Goal: Task Accomplishment & Management: Manage account settings

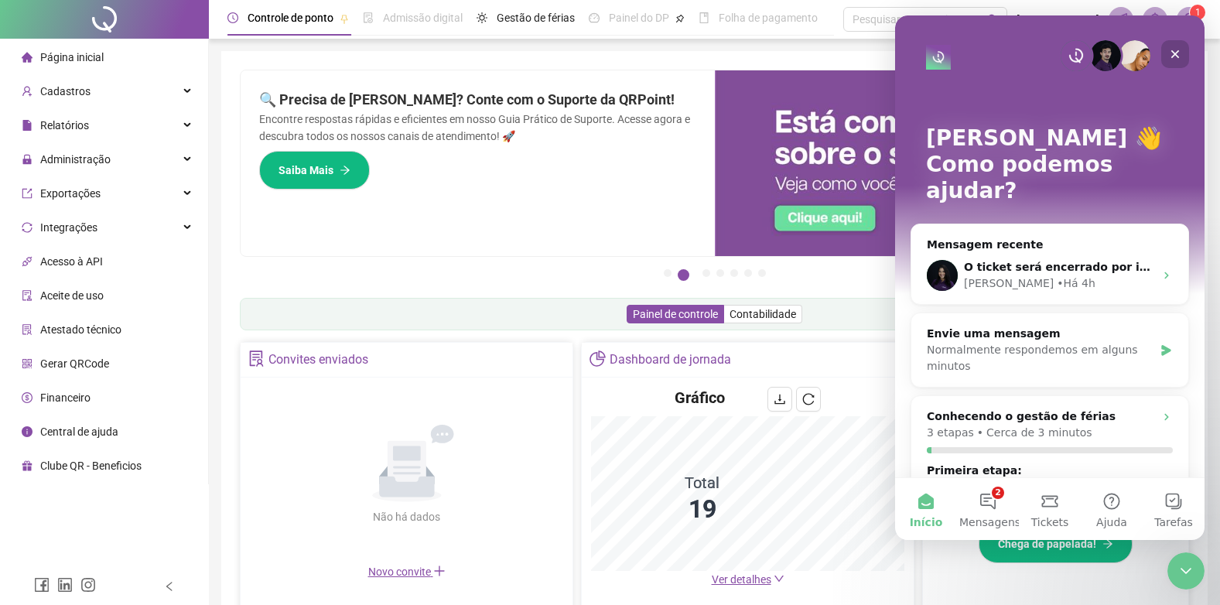
click at [1178, 53] on icon "Fechar" at bounding box center [1175, 54] width 12 height 12
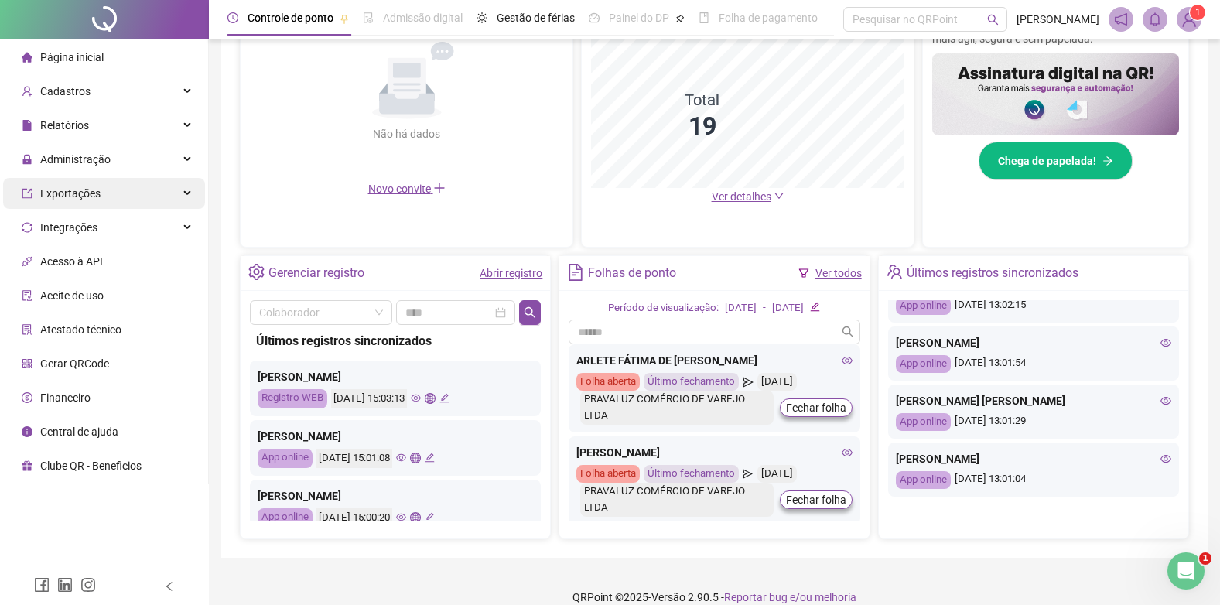
scroll to position [170, 0]
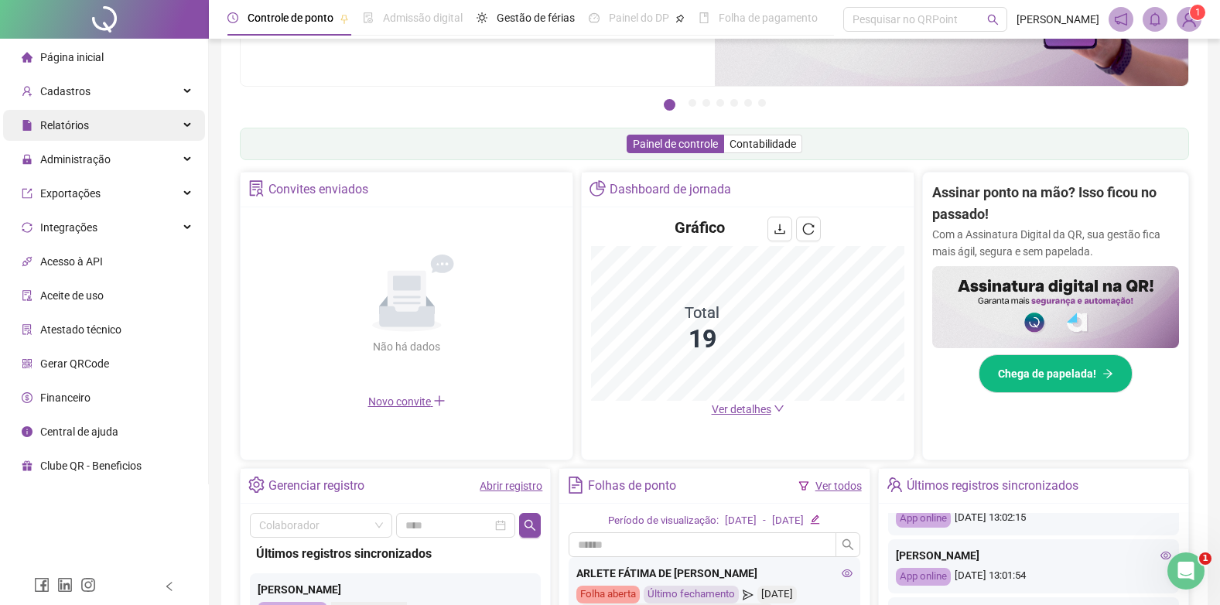
click at [64, 127] on span "Relatórios" at bounding box center [64, 125] width 49 height 12
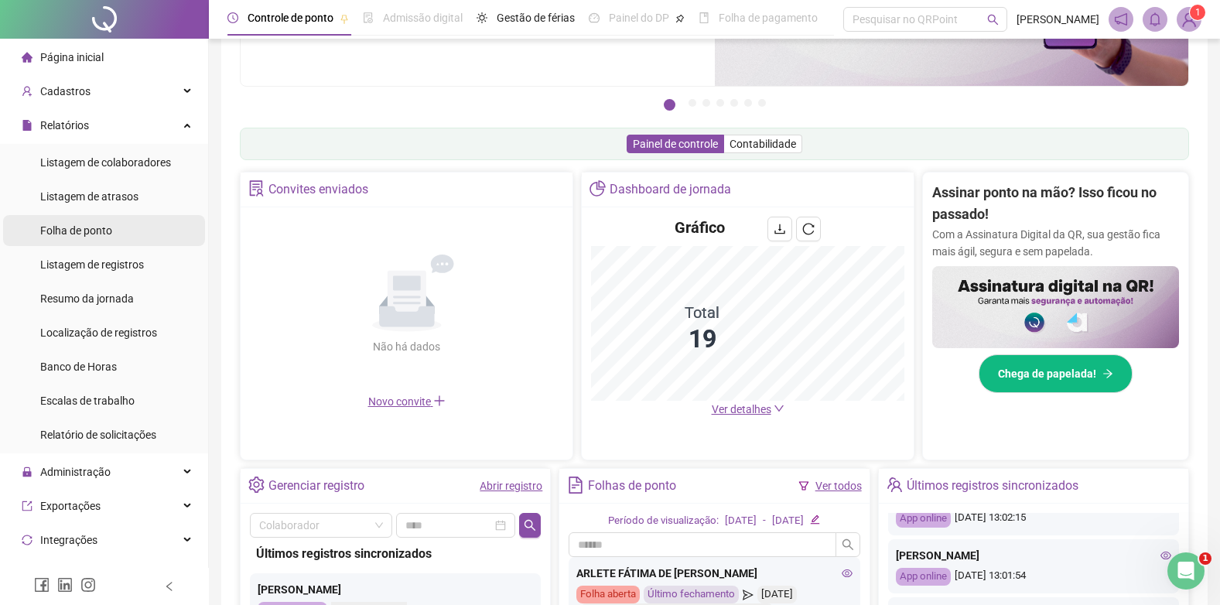
click at [67, 236] on span "Folha de ponto" at bounding box center [76, 230] width 72 height 12
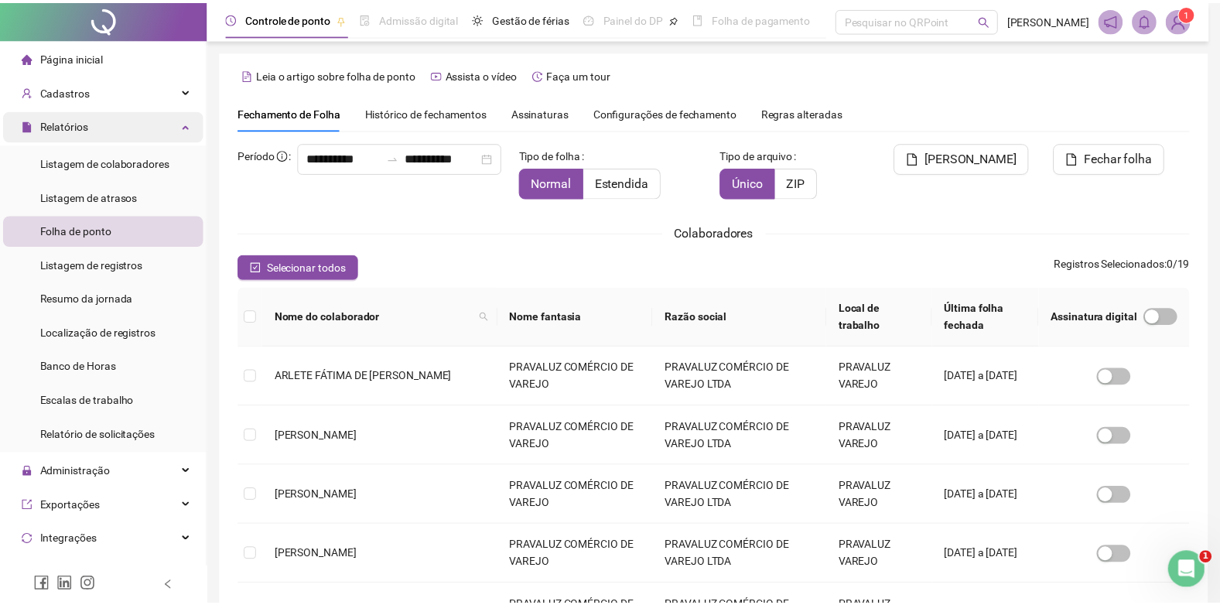
scroll to position [15, 0]
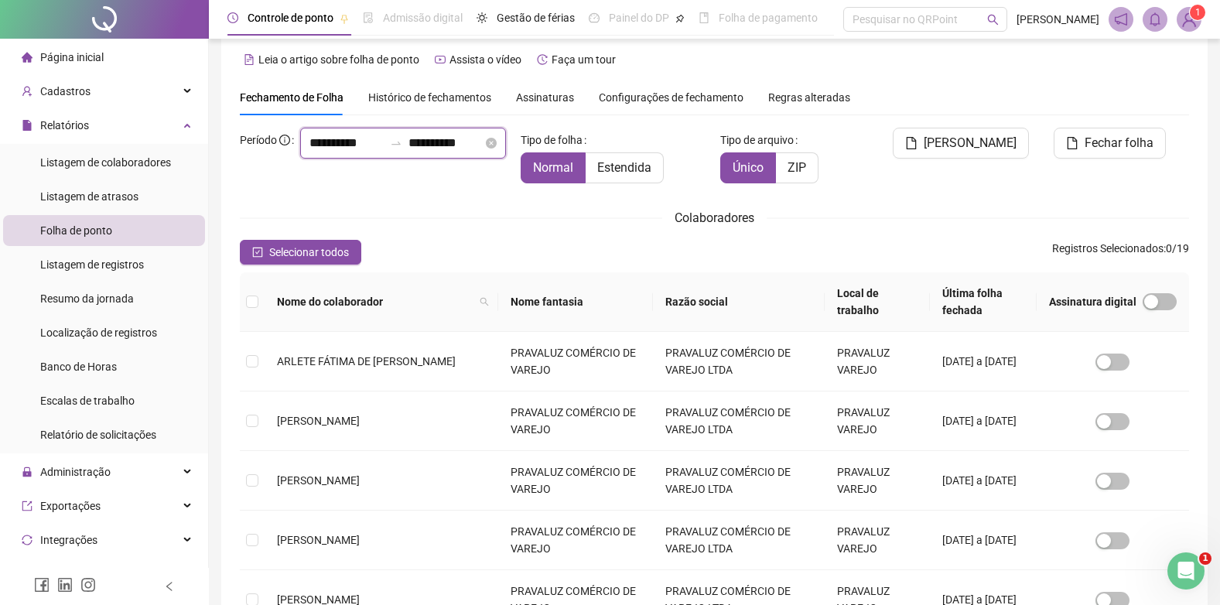
click at [408, 152] on input "**********" at bounding box center [445, 143] width 74 height 19
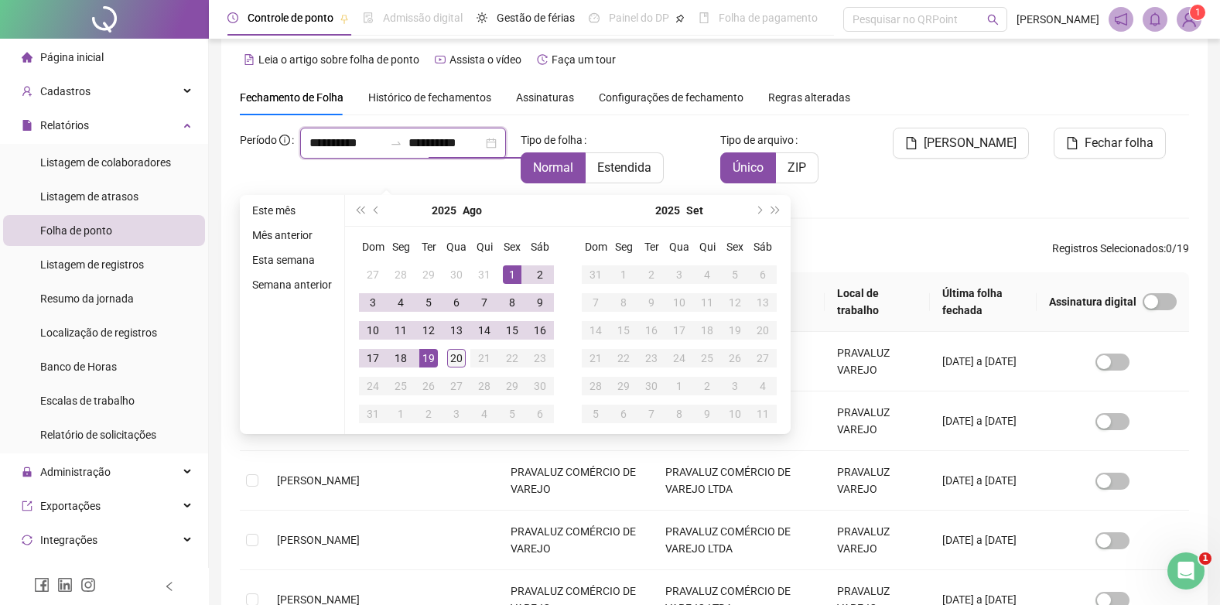
type input "**********"
click at [454, 357] on div "20" at bounding box center [456, 358] width 19 height 19
type input "**********"
click at [625, 162] on span "Estendida" at bounding box center [624, 167] width 54 height 15
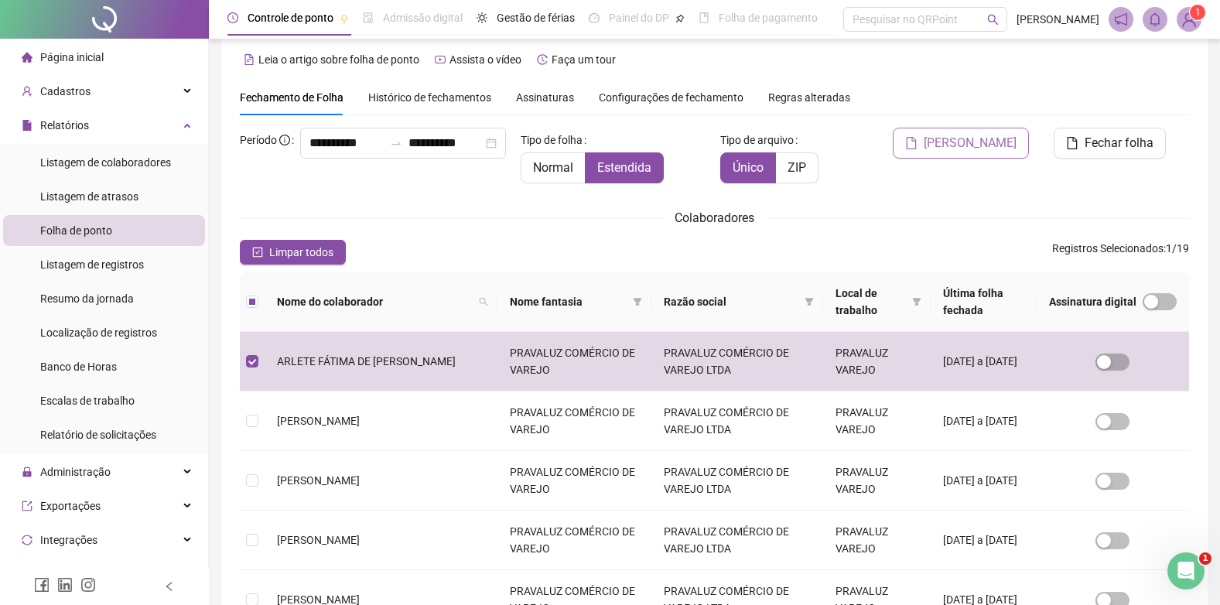
click at [991, 140] on span "[PERSON_NAME]" at bounding box center [969, 143] width 93 height 19
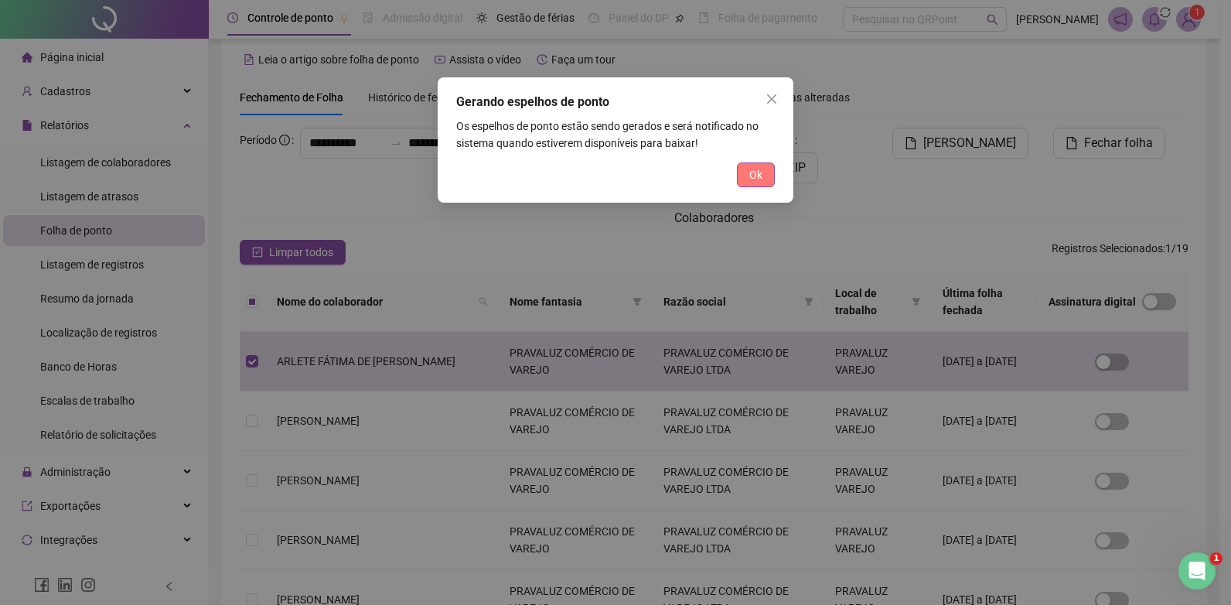
click at [754, 172] on span "Ok" at bounding box center [755, 174] width 13 height 17
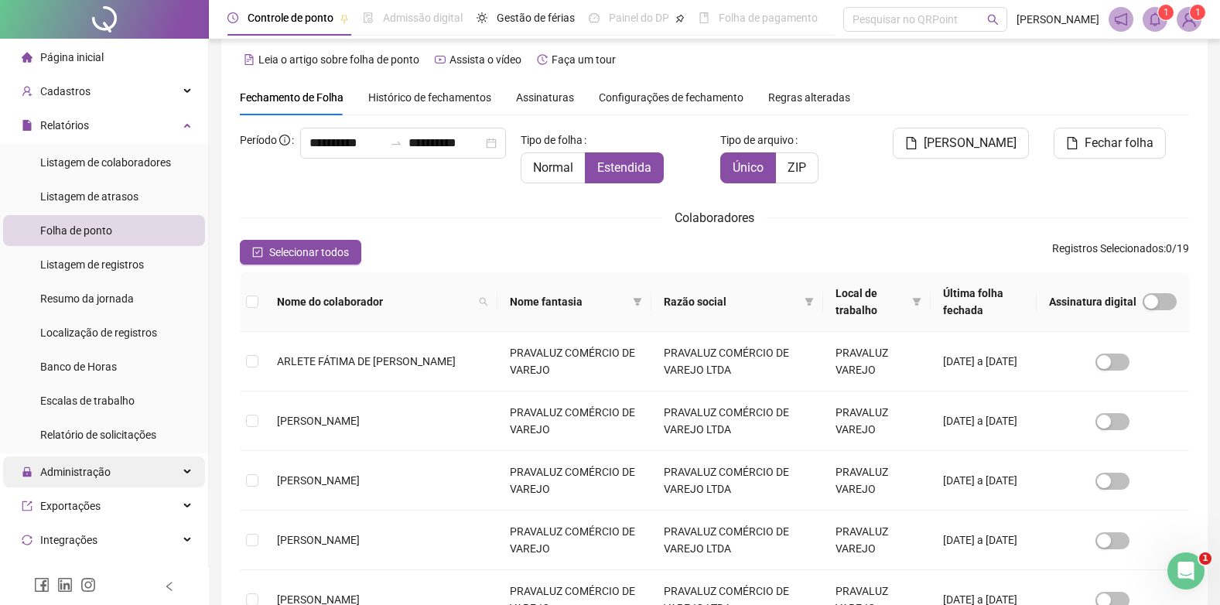
click at [94, 467] on span "Administração" at bounding box center [75, 472] width 70 height 12
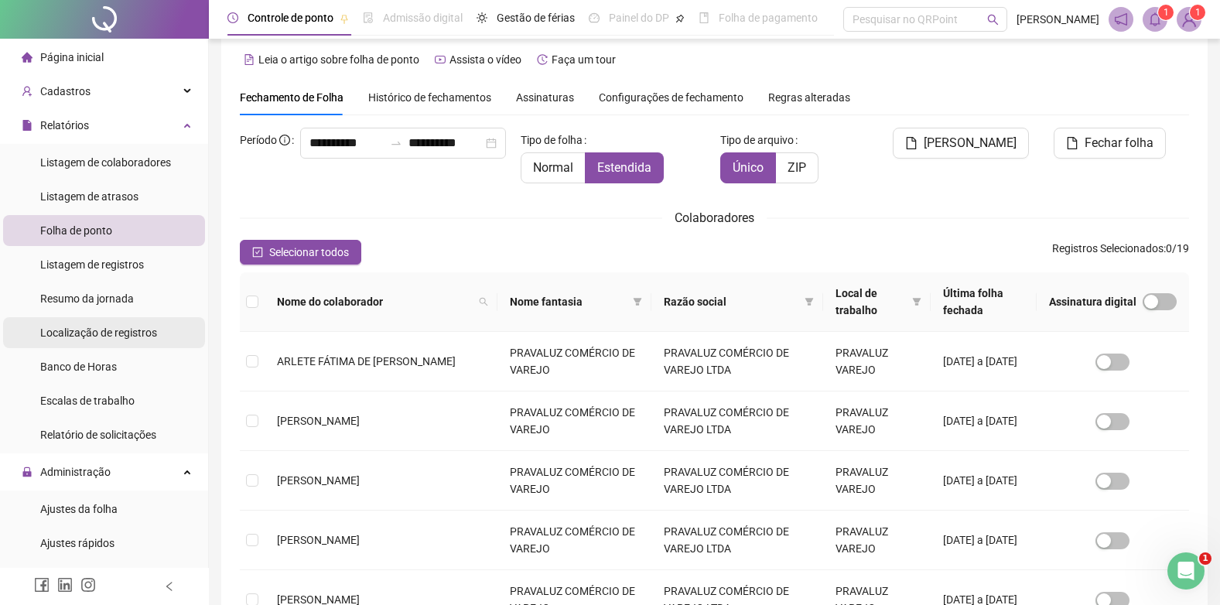
scroll to position [309, 0]
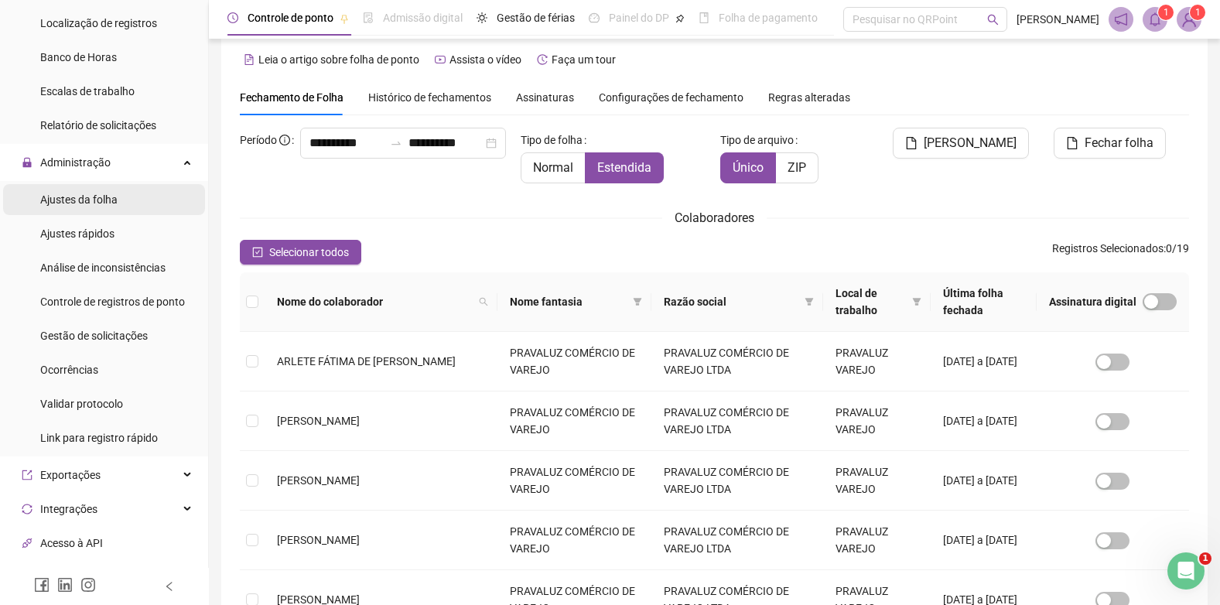
click at [91, 198] on span "Ajustes da folha" at bounding box center [78, 199] width 77 height 12
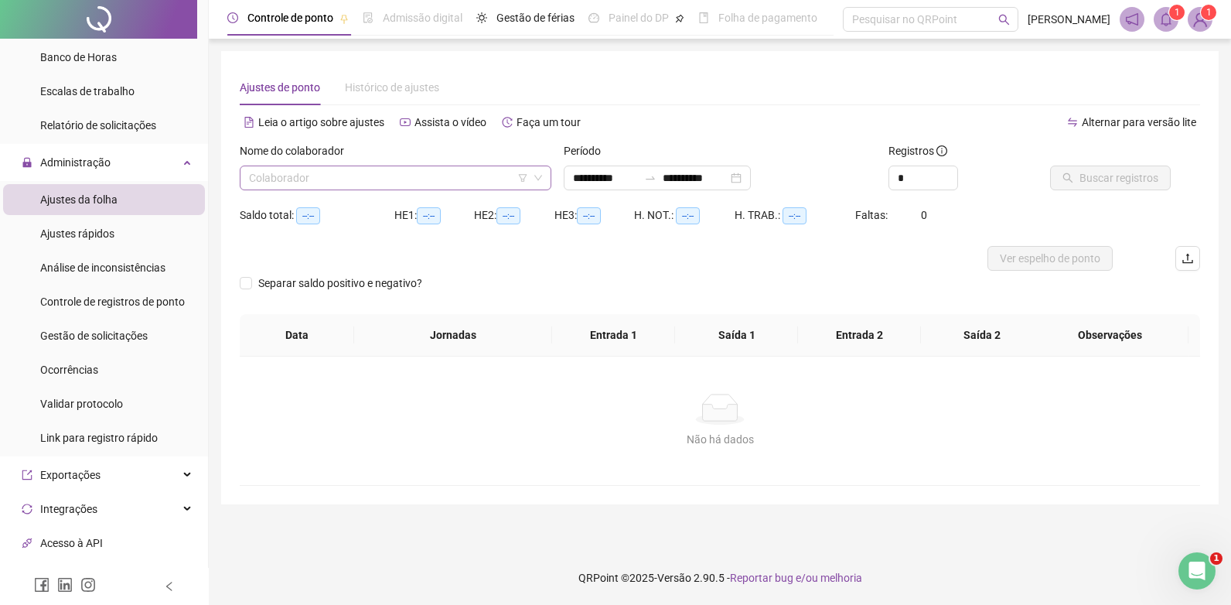
click at [288, 172] on input "search" at bounding box center [388, 177] width 279 height 23
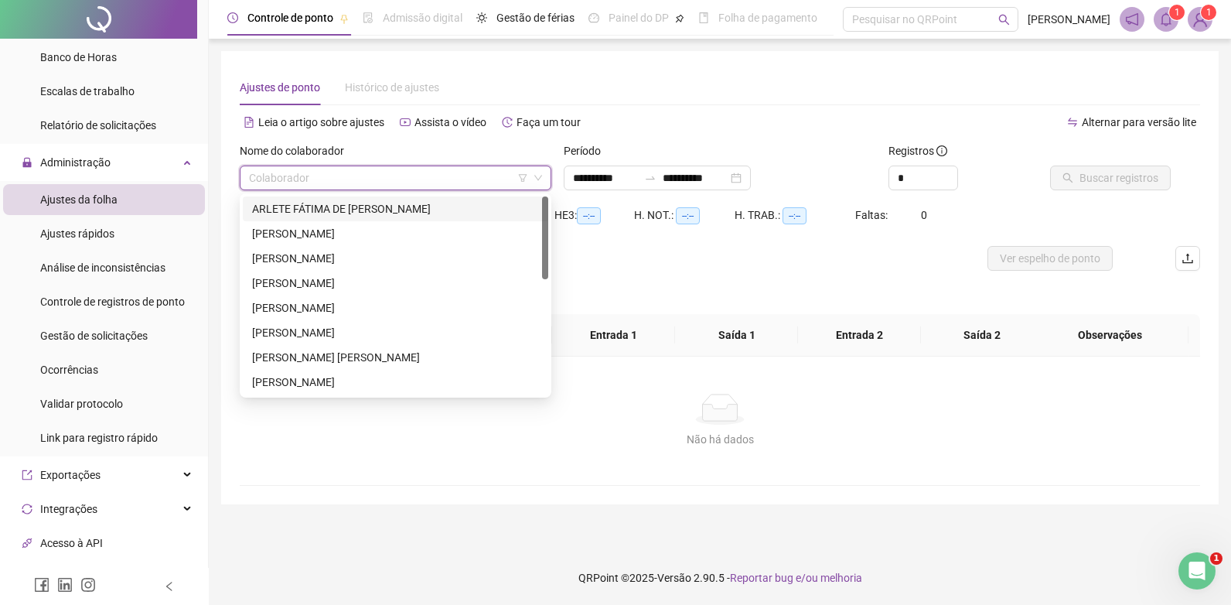
click at [282, 210] on div "ARLETE FÁTIMA DE [PERSON_NAME]" at bounding box center [395, 208] width 287 height 17
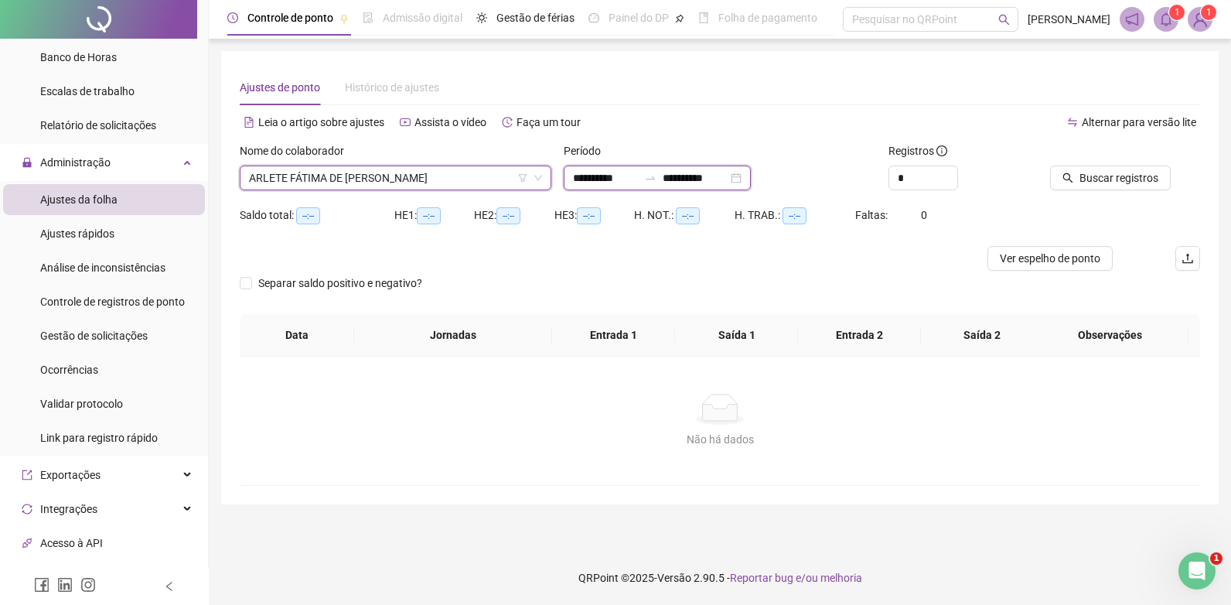
click at [717, 176] on input "**********" at bounding box center [695, 177] width 65 height 17
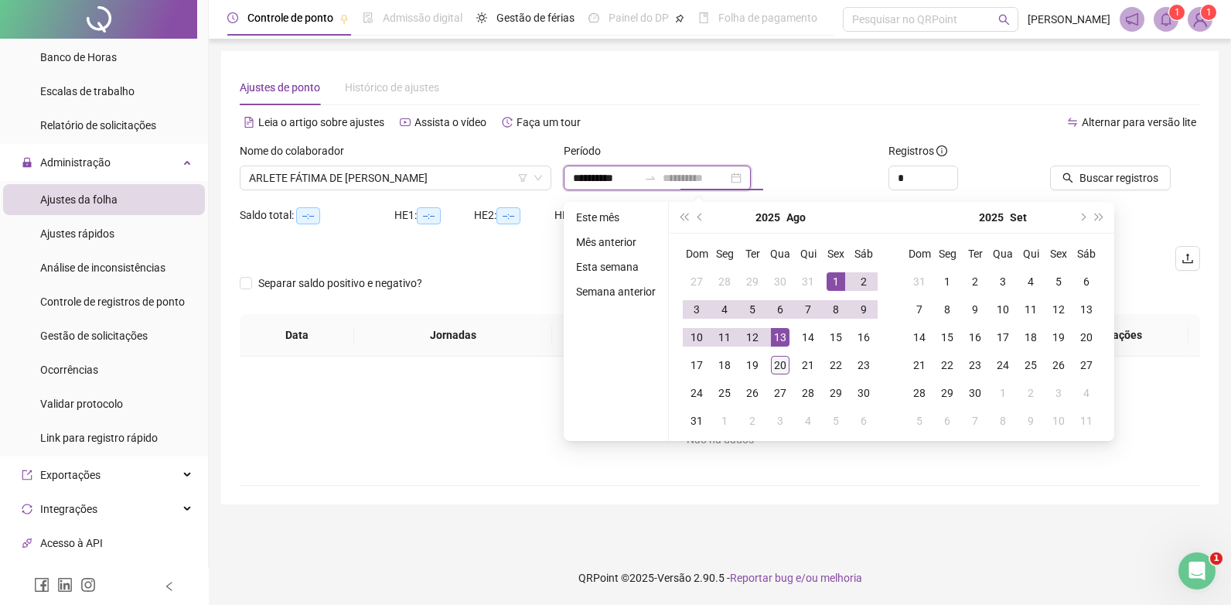
type input "**********"
click at [780, 360] on div "20" at bounding box center [780, 365] width 19 height 19
type input "**********"
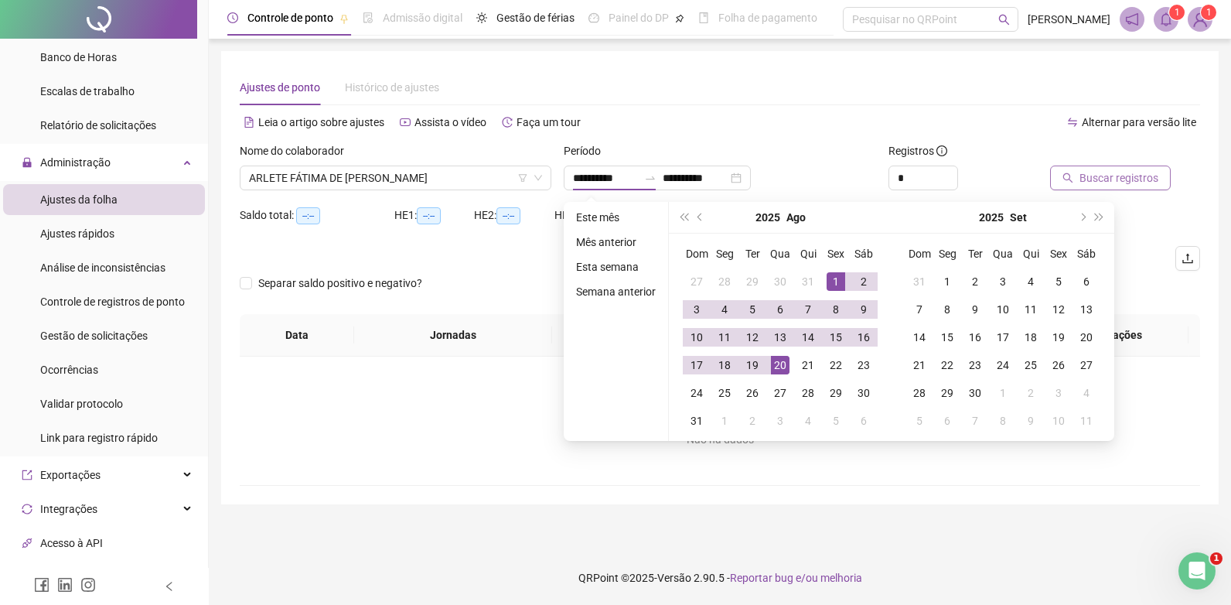
click at [1136, 177] on span "Buscar registros" at bounding box center [1119, 177] width 79 height 17
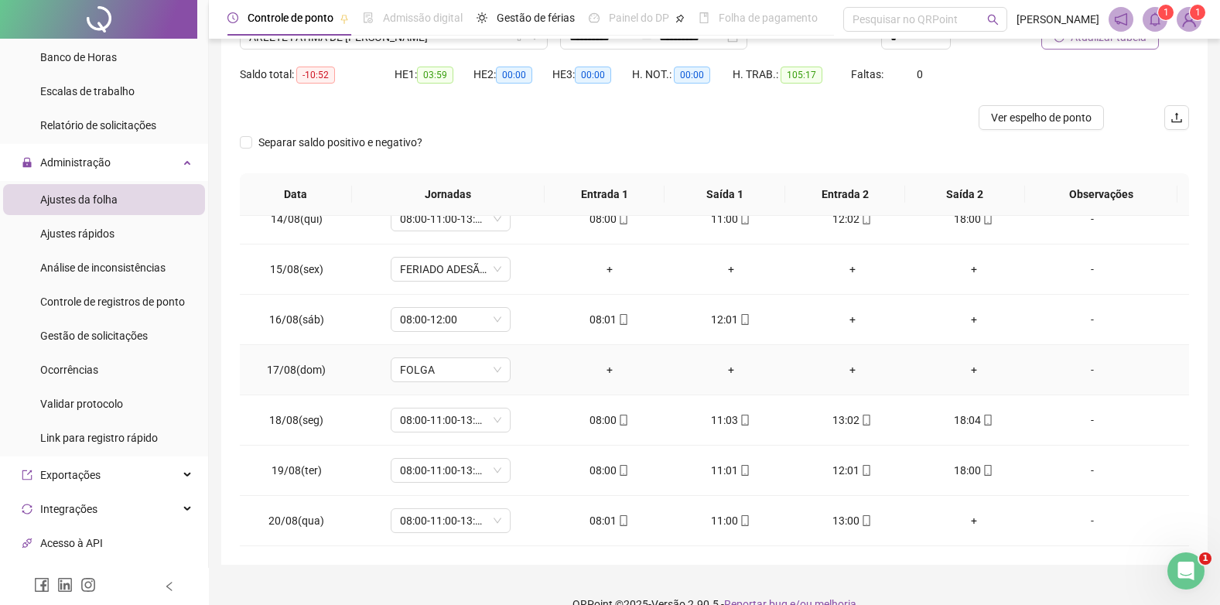
scroll to position [167, 0]
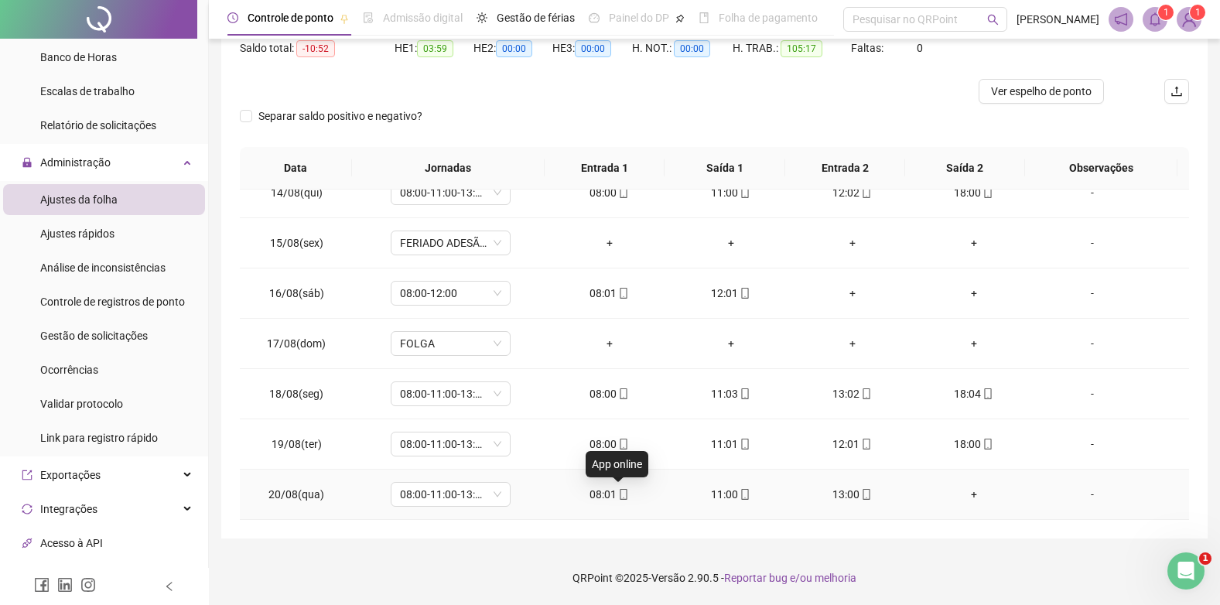
click at [620, 490] on icon "mobile" at bounding box center [623, 494] width 11 height 11
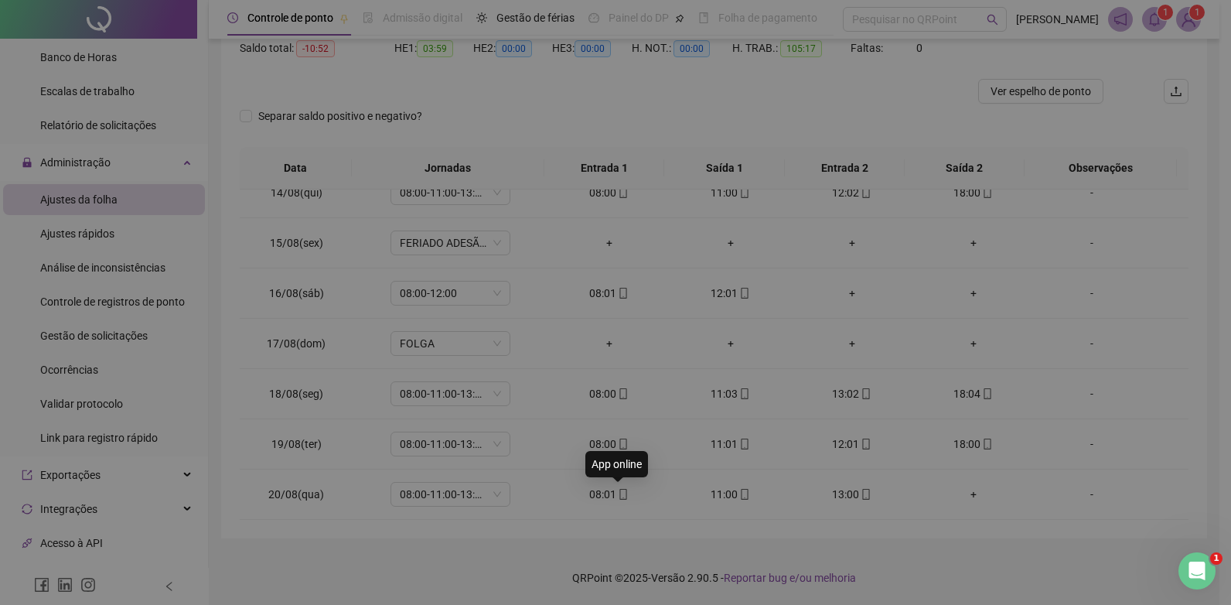
type input "**********"
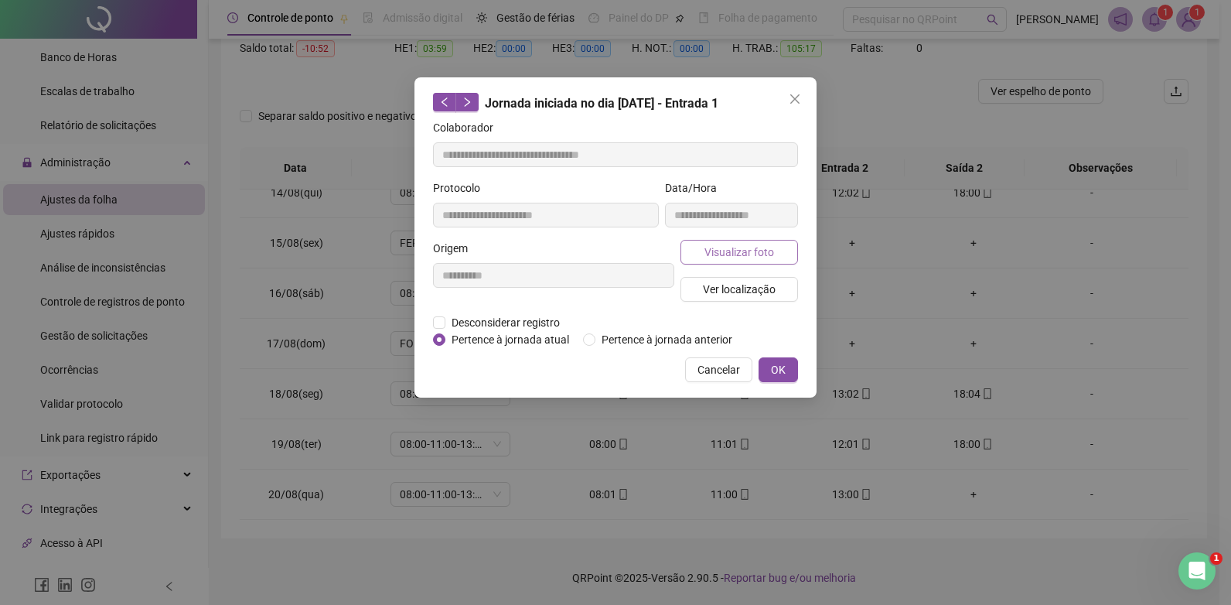
click at [744, 252] on span "Visualizar foto" at bounding box center [740, 252] width 70 height 17
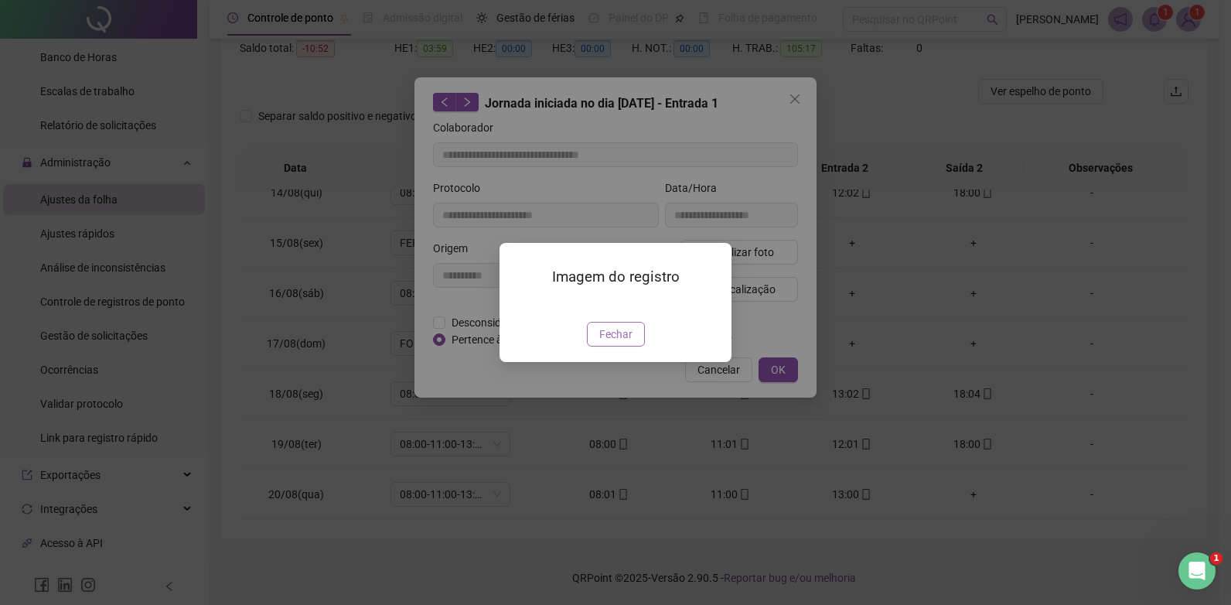
click at [630, 343] on span "Fechar" at bounding box center [615, 334] width 33 height 17
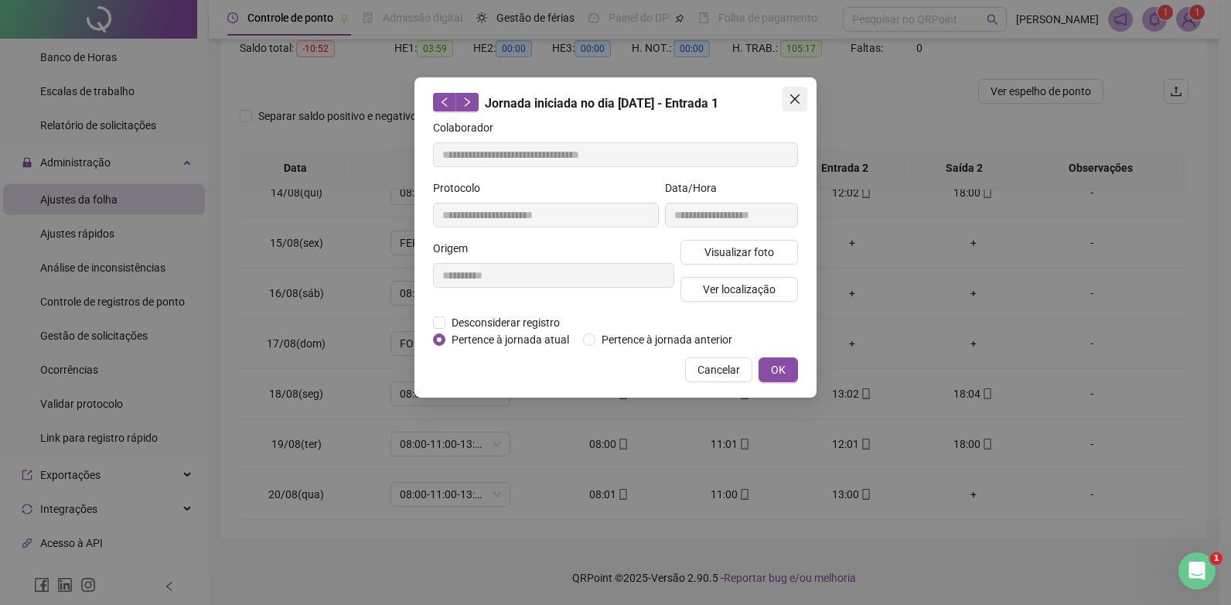
click at [790, 95] on icon "close" at bounding box center [795, 99] width 12 height 12
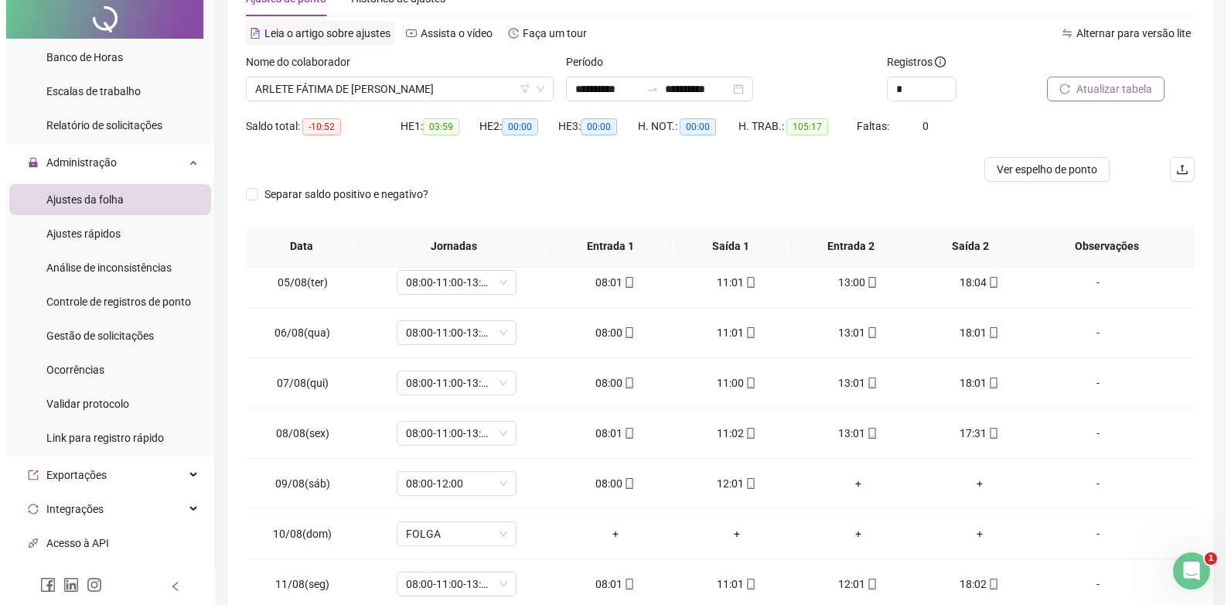
scroll to position [0, 0]
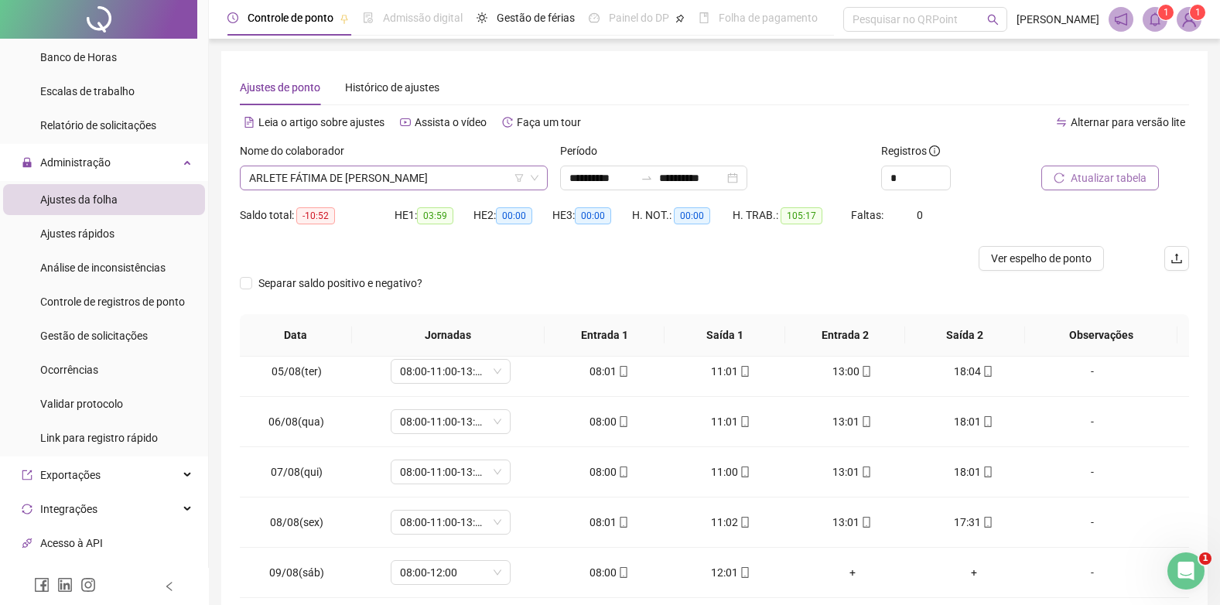
click at [342, 182] on span "ARLETE FÁTIMA DE [PERSON_NAME]" at bounding box center [393, 177] width 289 height 23
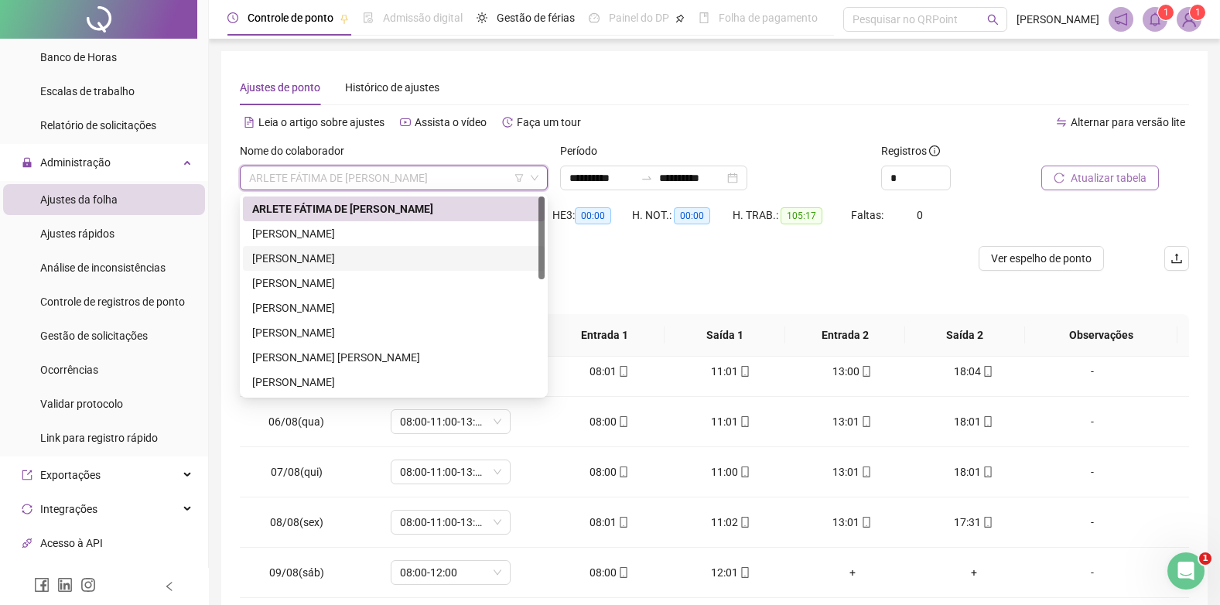
click at [302, 255] on div "[PERSON_NAME]" at bounding box center [393, 258] width 283 height 17
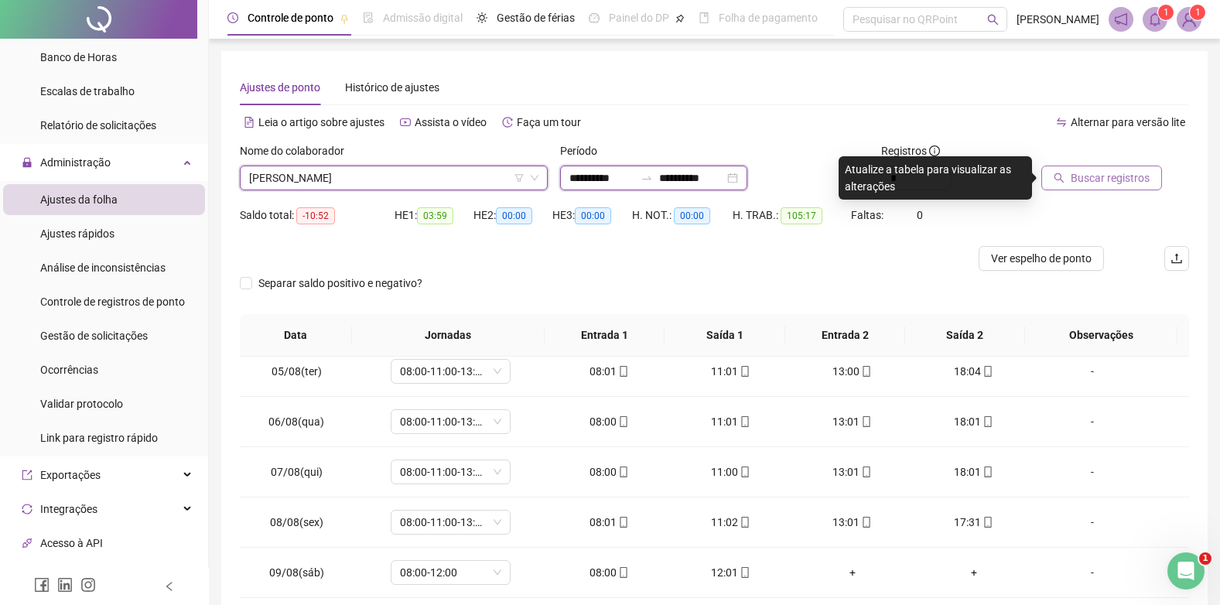
click at [581, 175] on input "**********" at bounding box center [601, 177] width 65 height 17
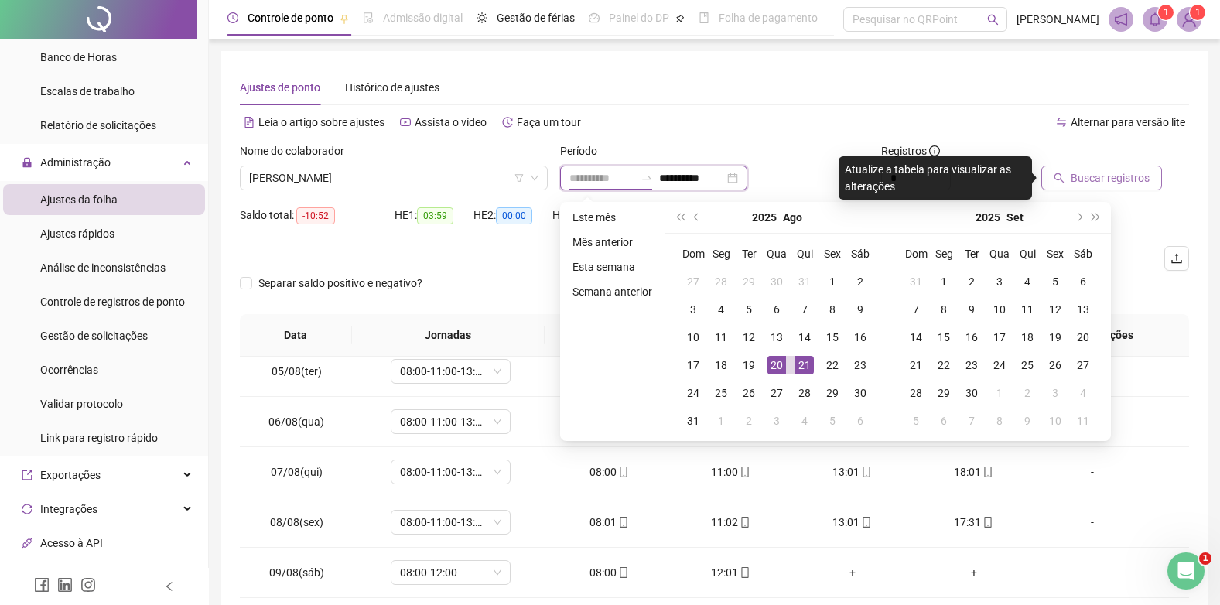
type input "**********"
click at [780, 358] on div "20" at bounding box center [776, 365] width 19 height 19
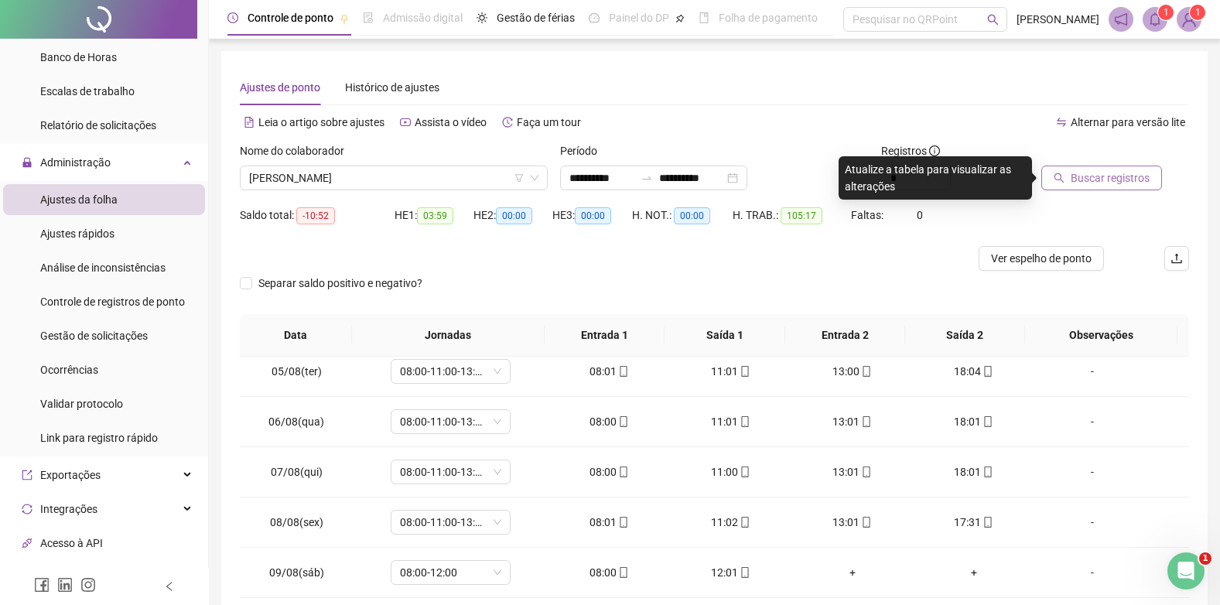
click at [1079, 166] on button "Buscar registros" at bounding box center [1101, 178] width 121 height 25
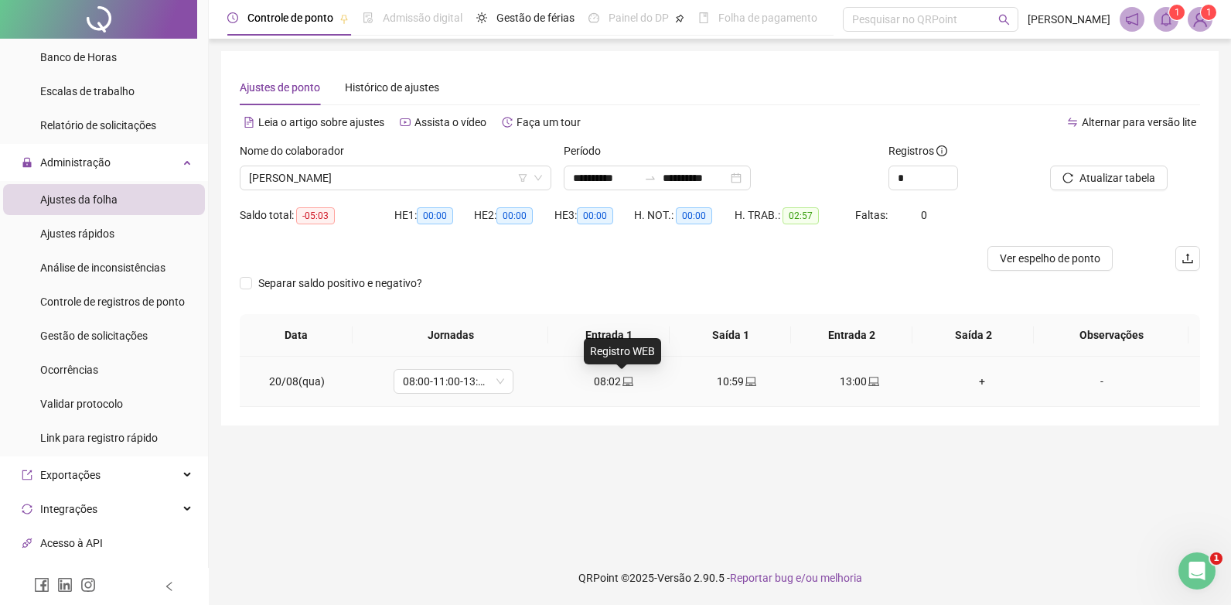
click at [624, 381] on icon "laptop" at bounding box center [628, 381] width 11 height 11
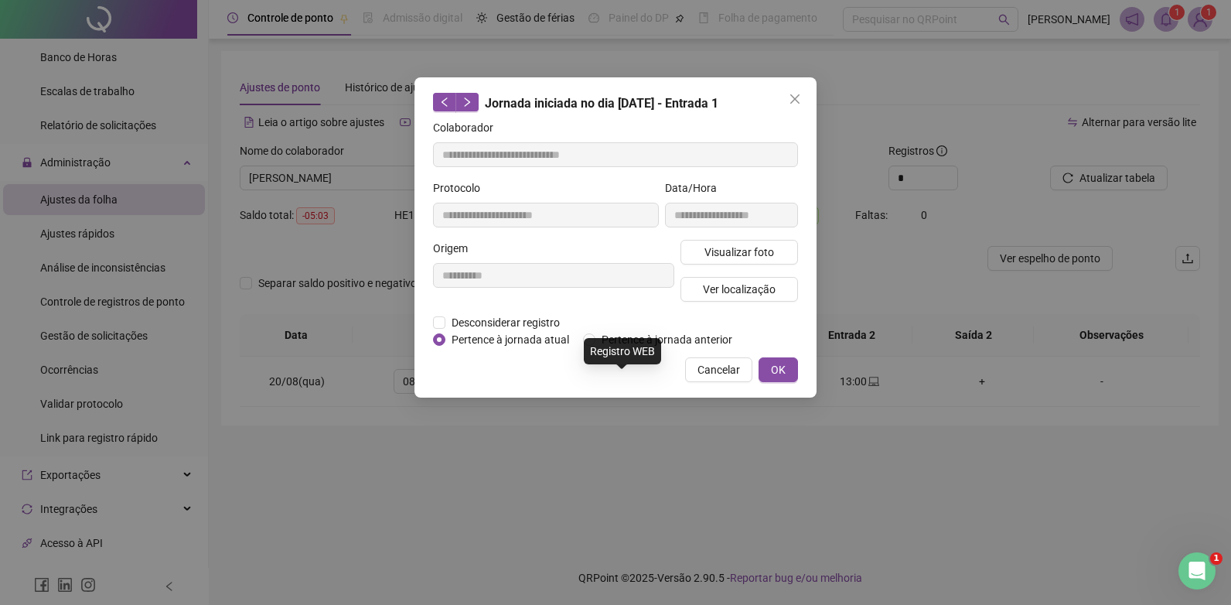
type input "**********"
click at [750, 245] on span "Visualizar foto" at bounding box center [740, 252] width 70 height 17
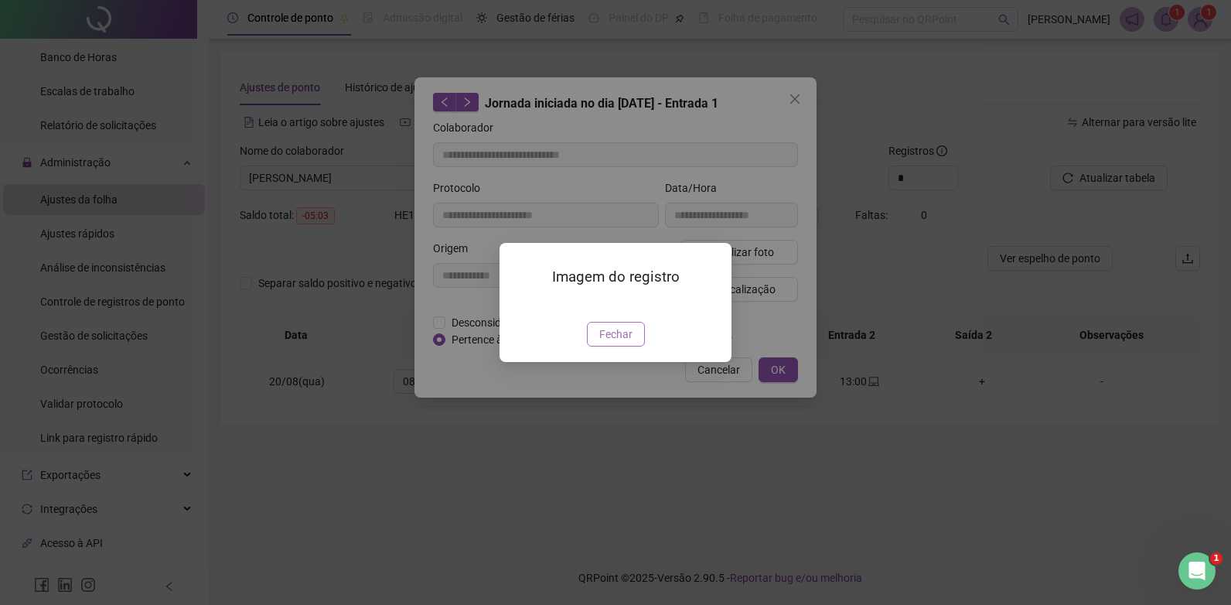
click at [605, 343] on span "Fechar" at bounding box center [615, 334] width 33 height 17
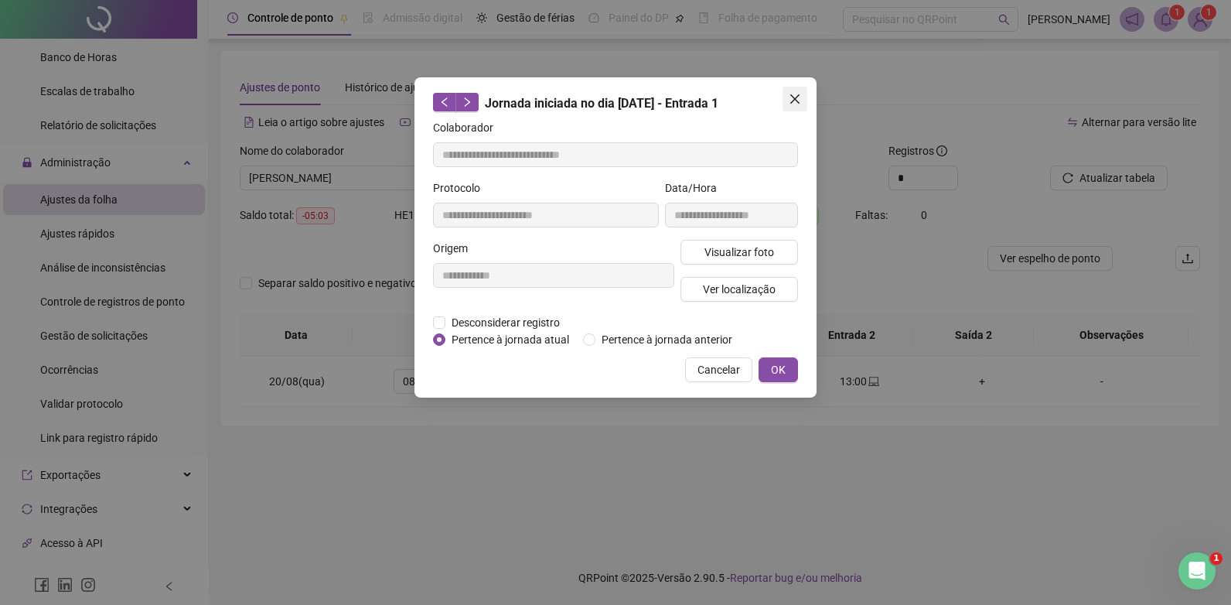
click at [792, 97] on icon "close" at bounding box center [794, 98] width 9 height 9
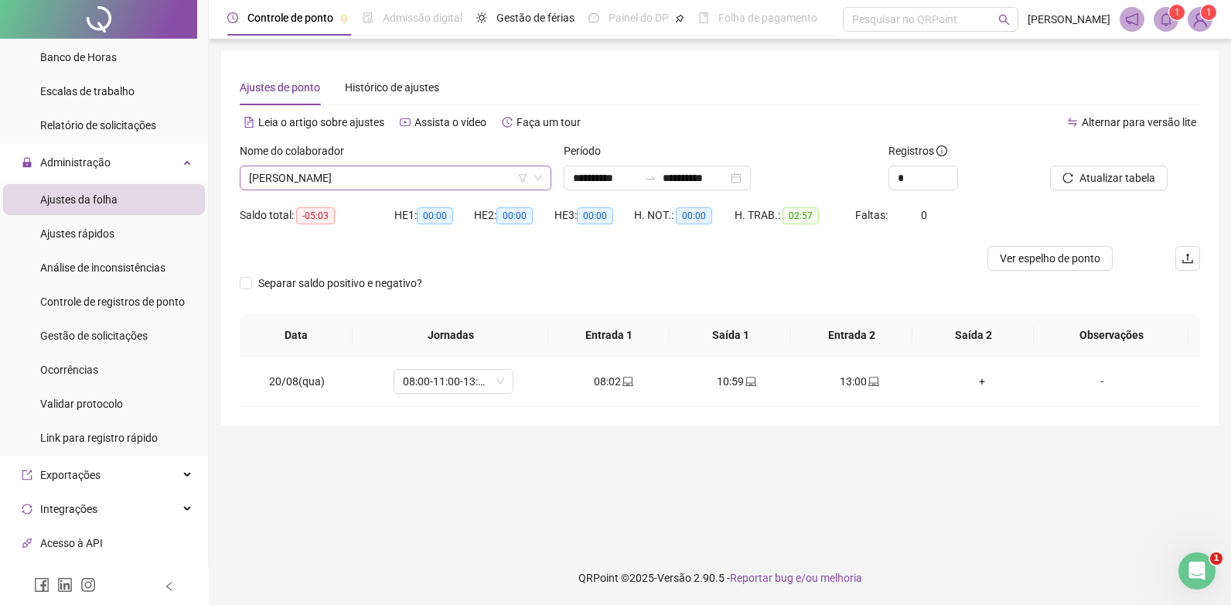
click at [419, 182] on span "[PERSON_NAME]" at bounding box center [395, 177] width 293 height 23
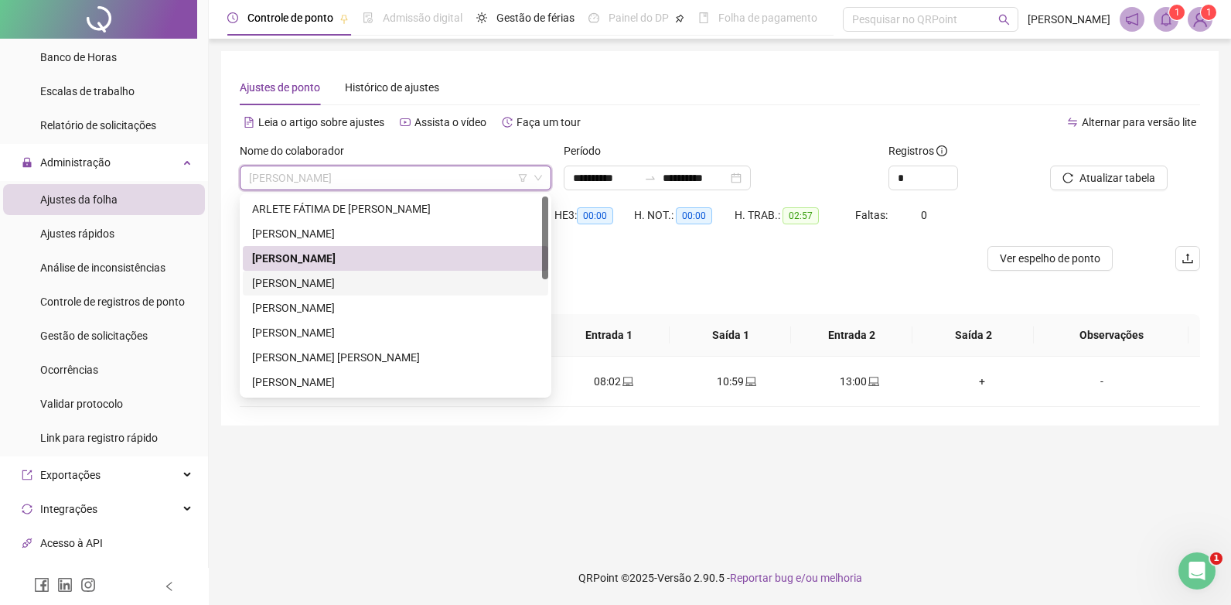
click at [322, 285] on div "[PERSON_NAME]" at bounding box center [395, 283] width 287 height 17
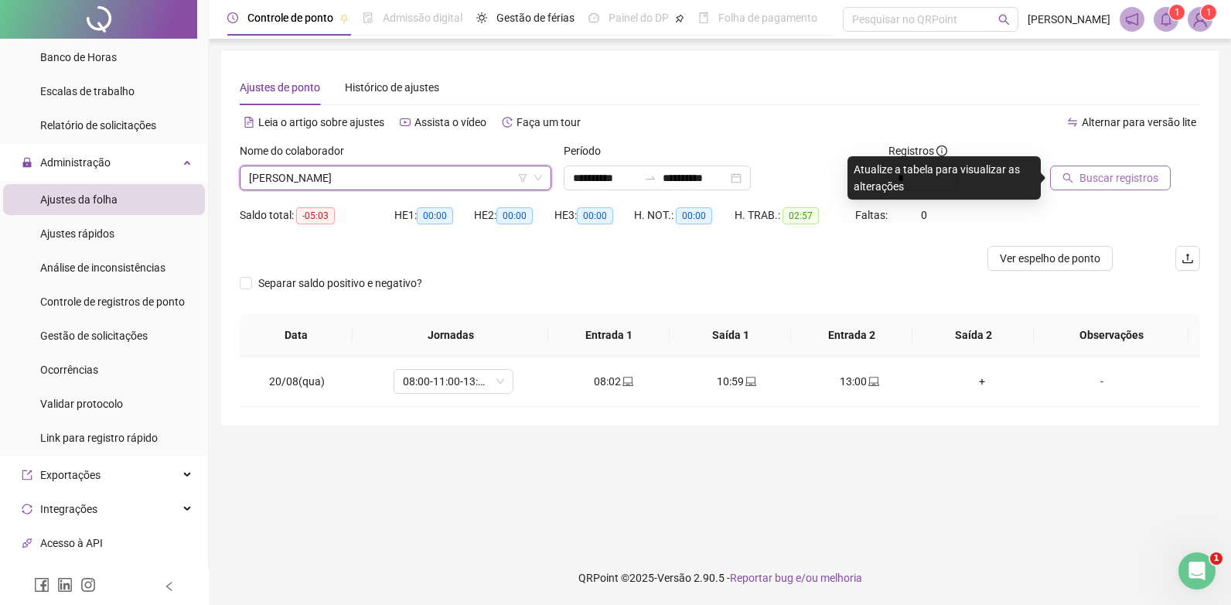
click at [1097, 172] on span "Buscar registros" at bounding box center [1119, 177] width 79 height 17
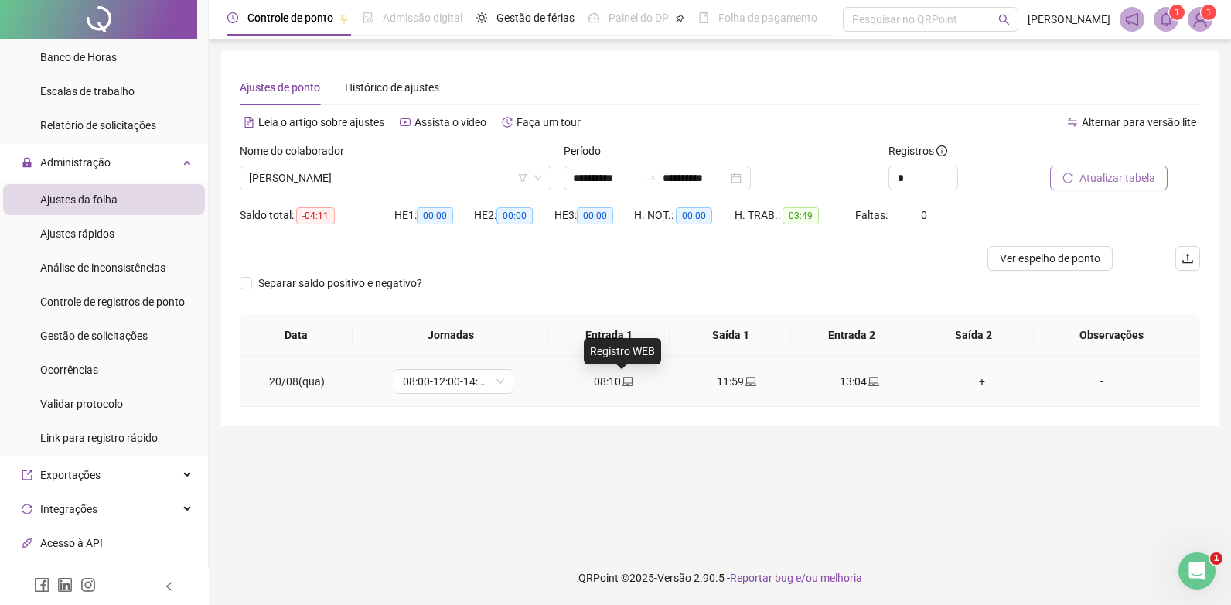
click at [623, 377] on icon "laptop" at bounding box center [628, 381] width 11 height 9
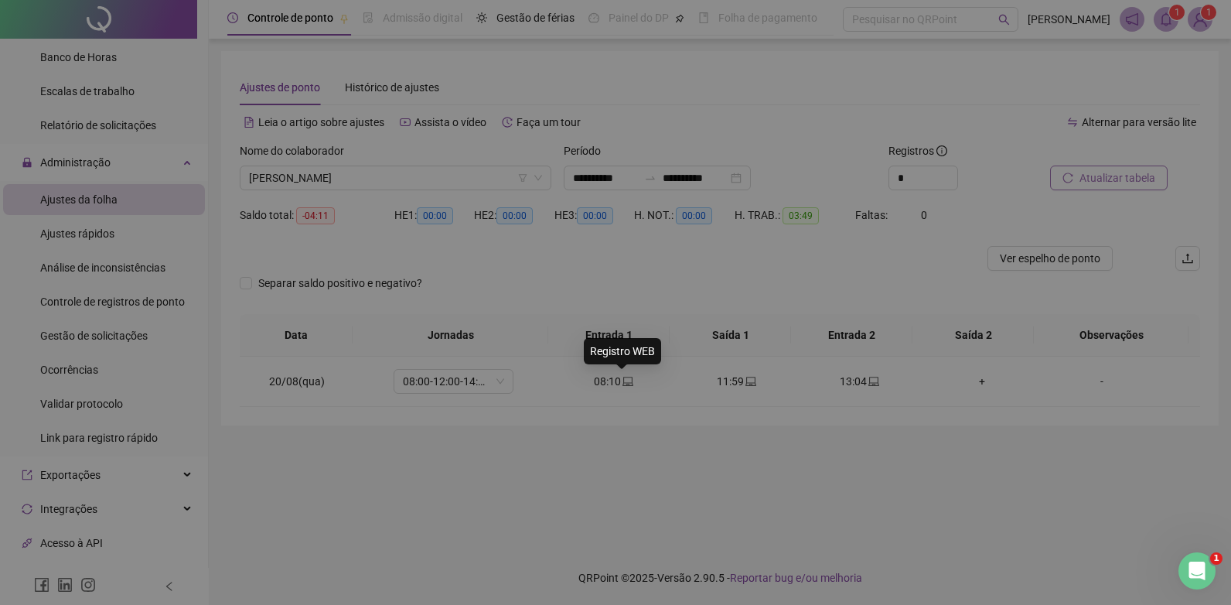
type input "**********"
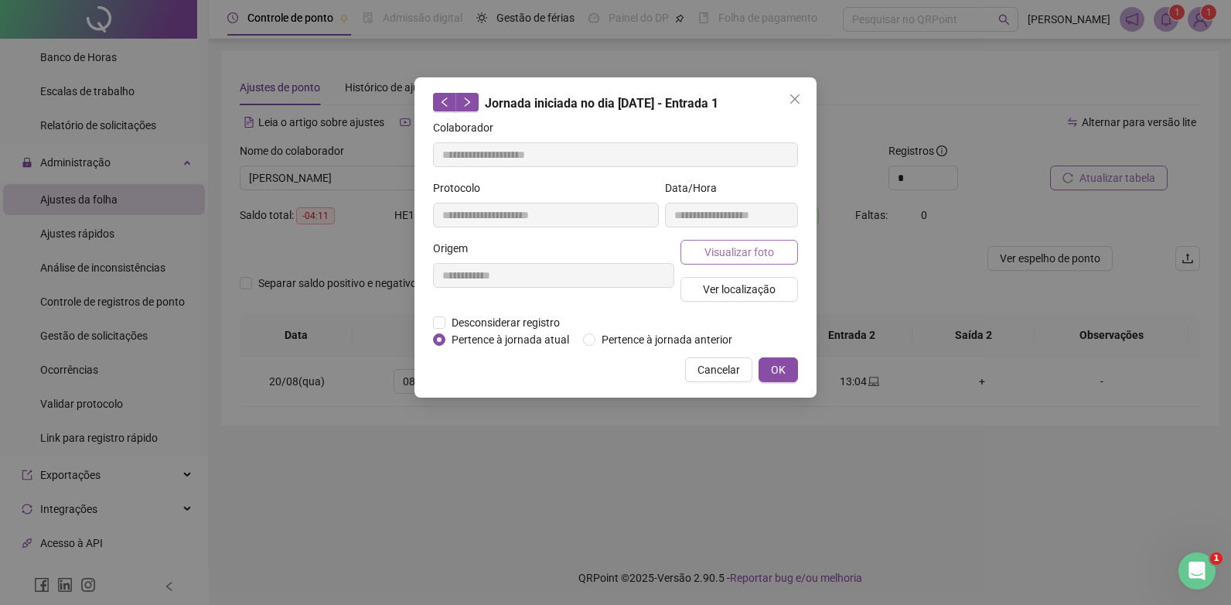
click at [764, 251] on span "Visualizar foto" at bounding box center [740, 252] width 70 height 17
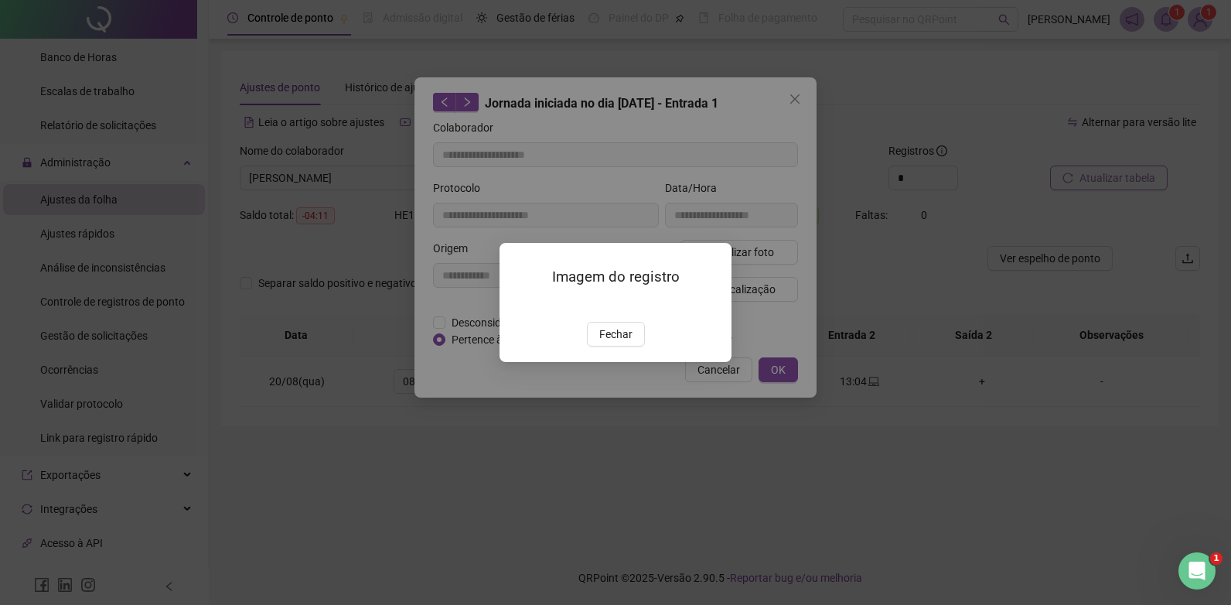
click at [623, 343] on span "Fechar" at bounding box center [615, 334] width 33 height 17
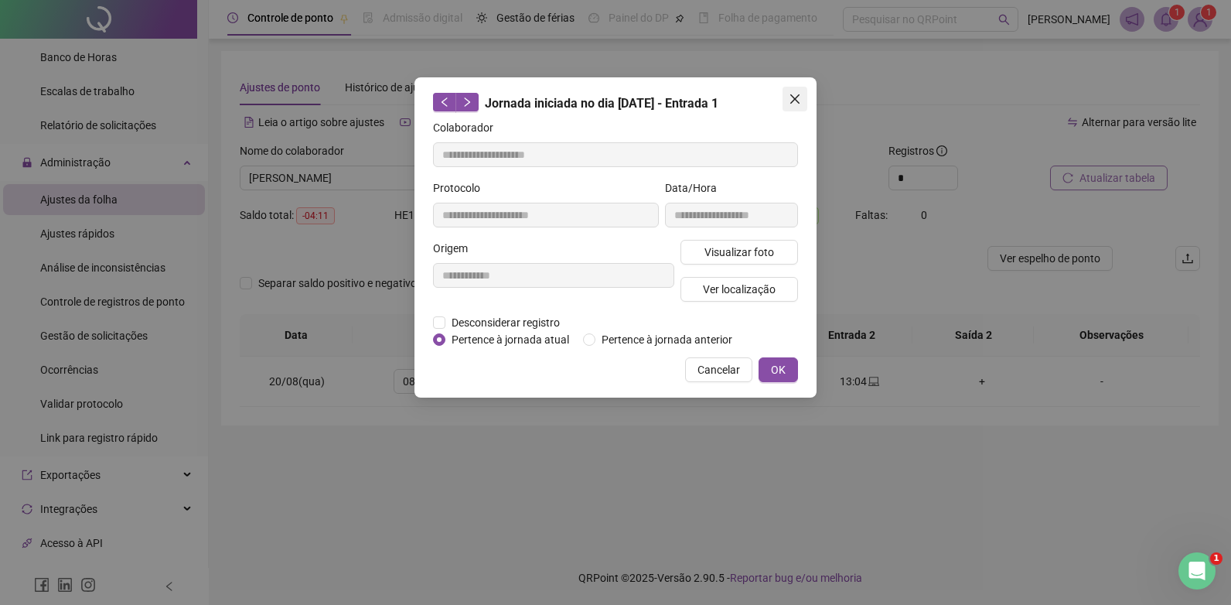
click at [806, 89] on button "Close" at bounding box center [795, 99] width 25 height 25
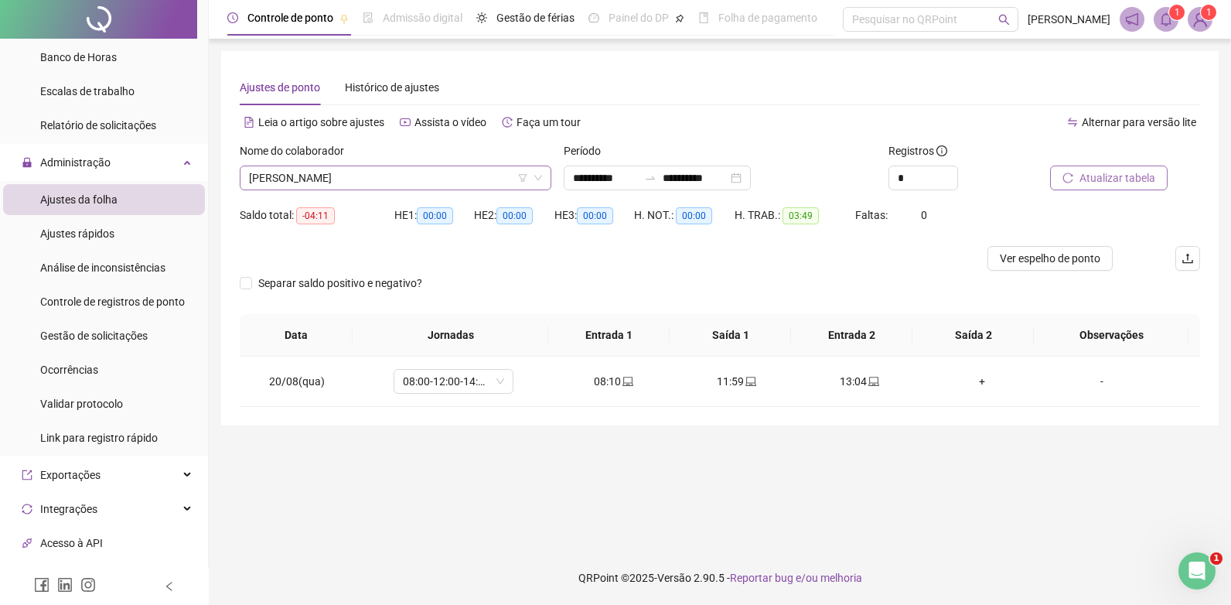
click at [333, 183] on span "[PERSON_NAME]" at bounding box center [395, 177] width 293 height 23
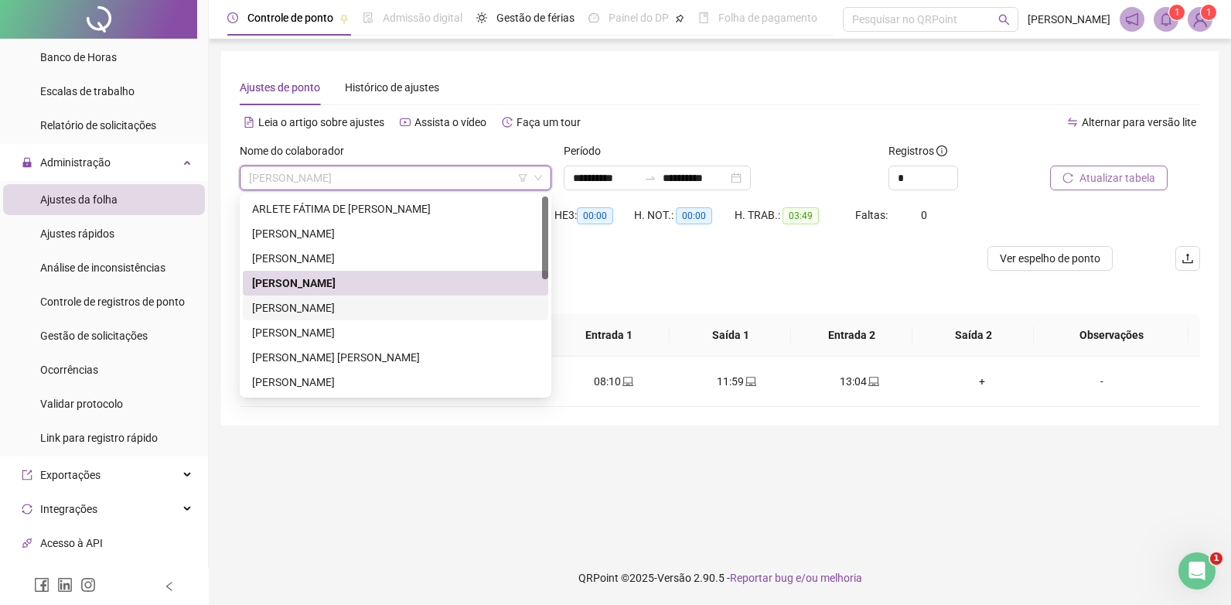
click at [288, 307] on div "[PERSON_NAME]" at bounding box center [395, 307] width 287 height 17
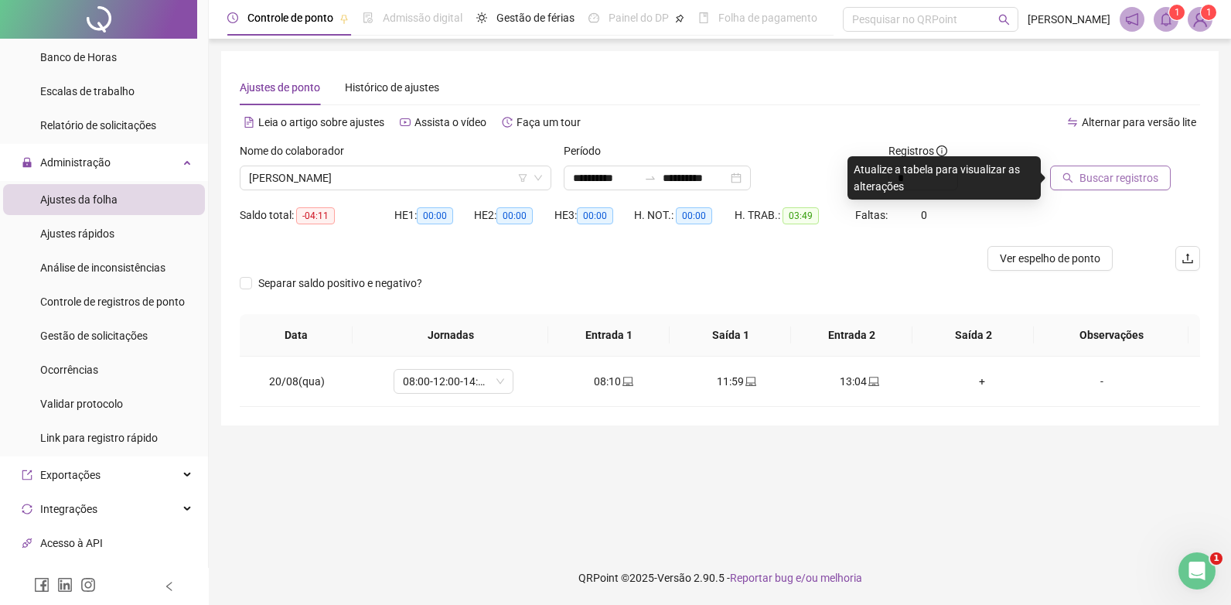
click at [1085, 173] on span "Buscar registros" at bounding box center [1119, 177] width 79 height 17
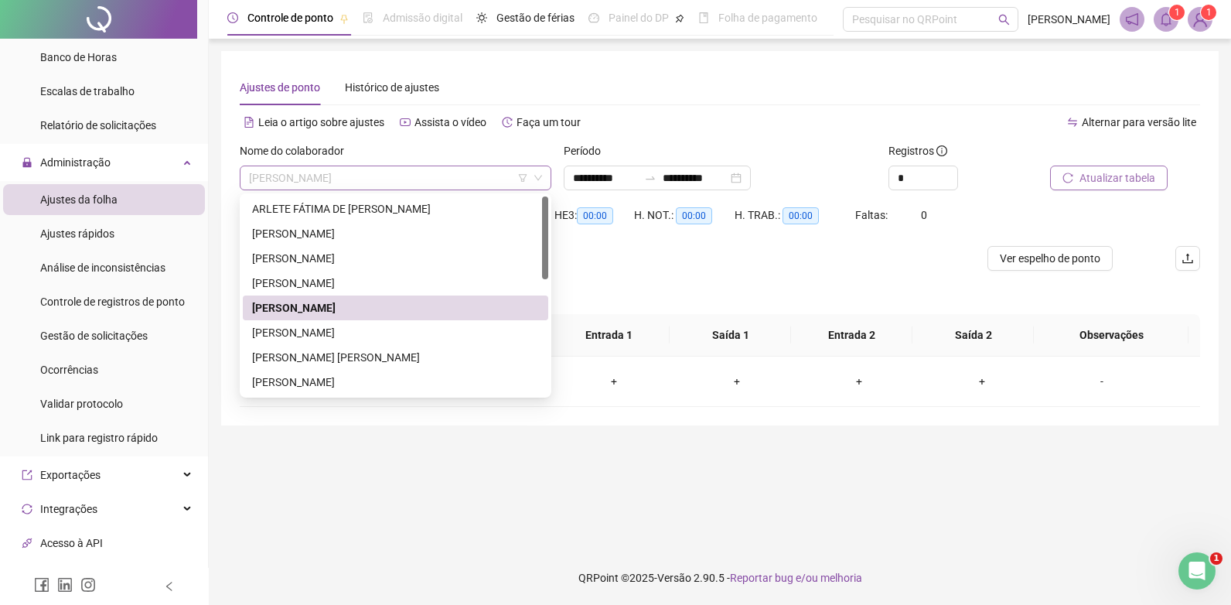
click at [393, 177] on span "[PERSON_NAME]" at bounding box center [395, 177] width 293 height 23
click at [332, 333] on div "[PERSON_NAME]" at bounding box center [395, 332] width 287 height 17
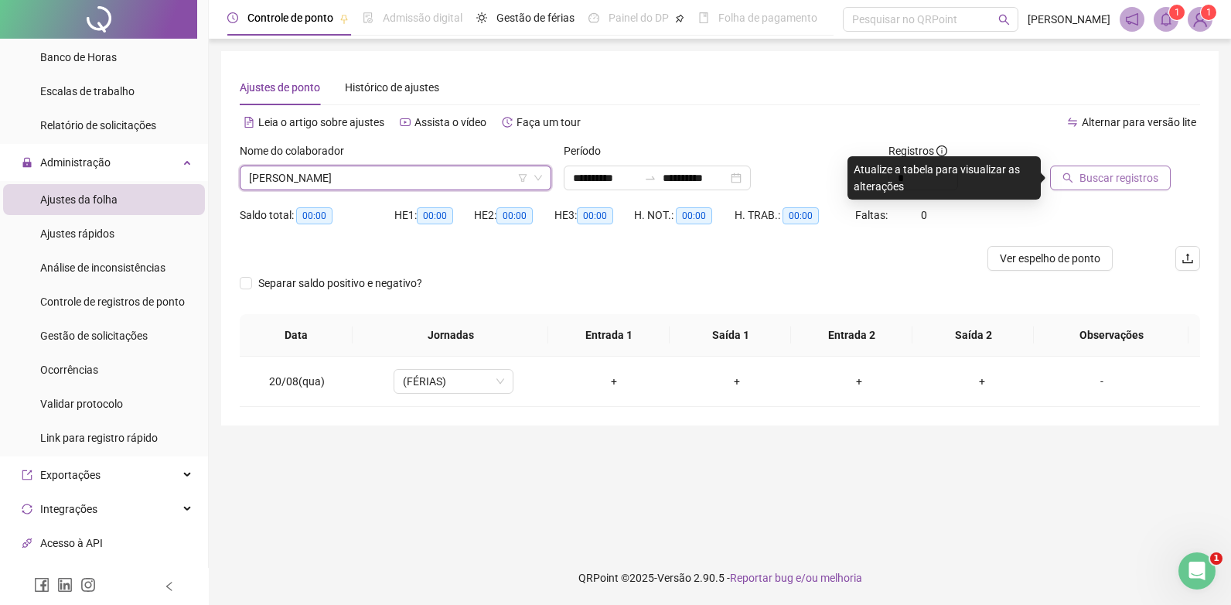
click at [1098, 169] on button "Buscar registros" at bounding box center [1110, 178] width 121 height 25
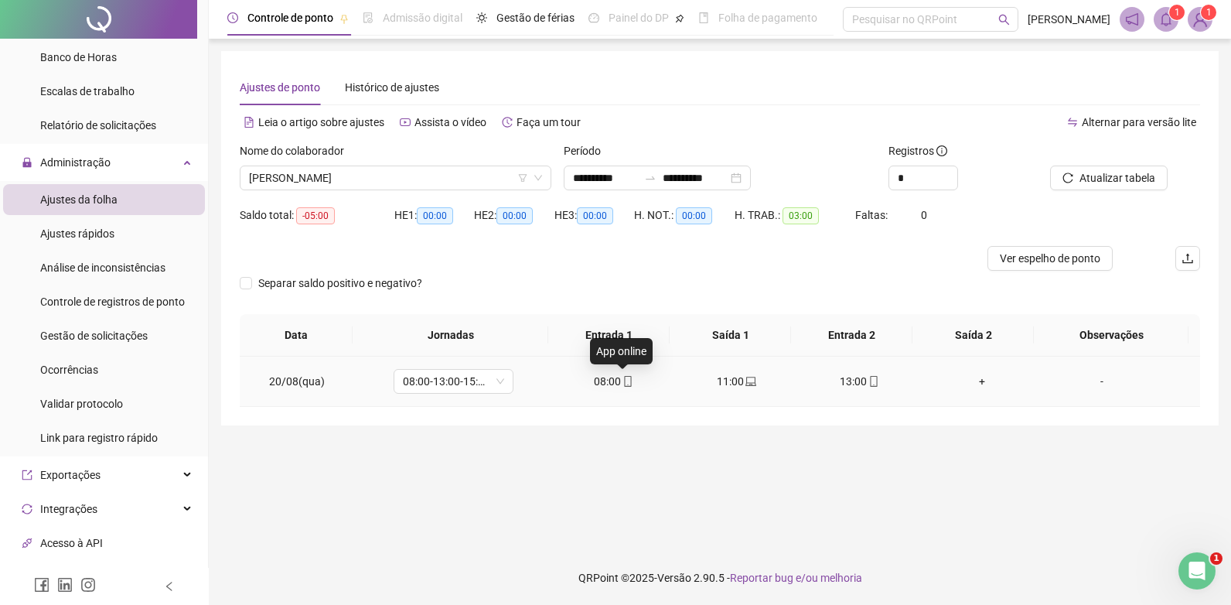
click at [623, 379] on icon "mobile" at bounding box center [628, 381] width 11 height 11
type input "**********"
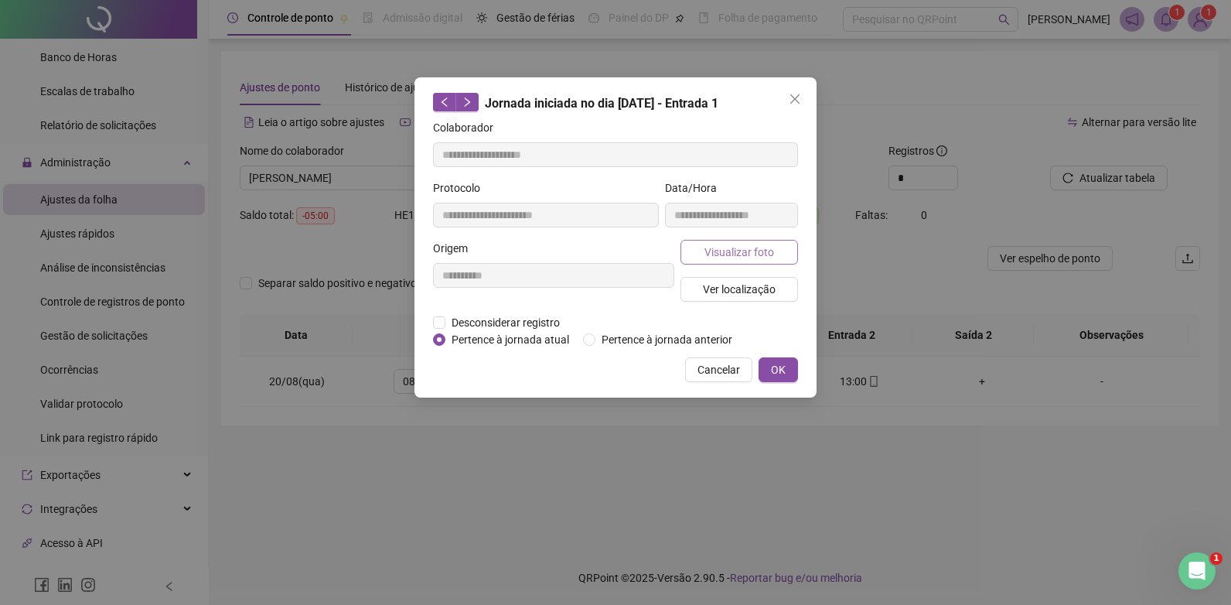
click at [722, 247] on span "Visualizar foto" at bounding box center [740, 252] width 70 height 17
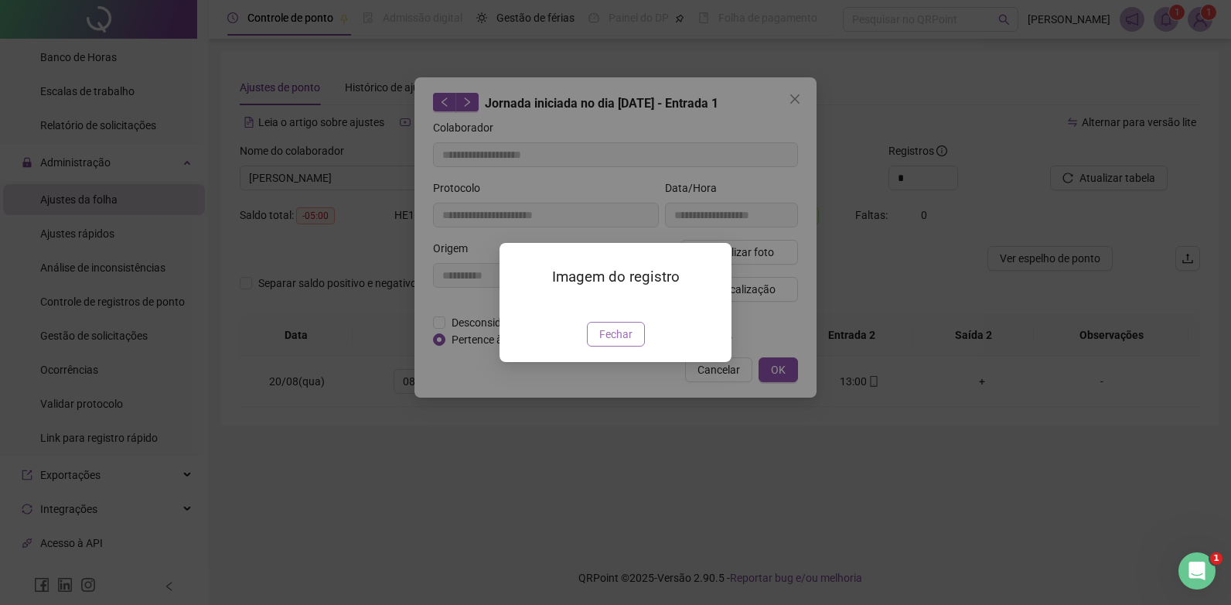
click at [610, 343] on span "Fechar" at bounding box center [615, 334] width 33 height 17
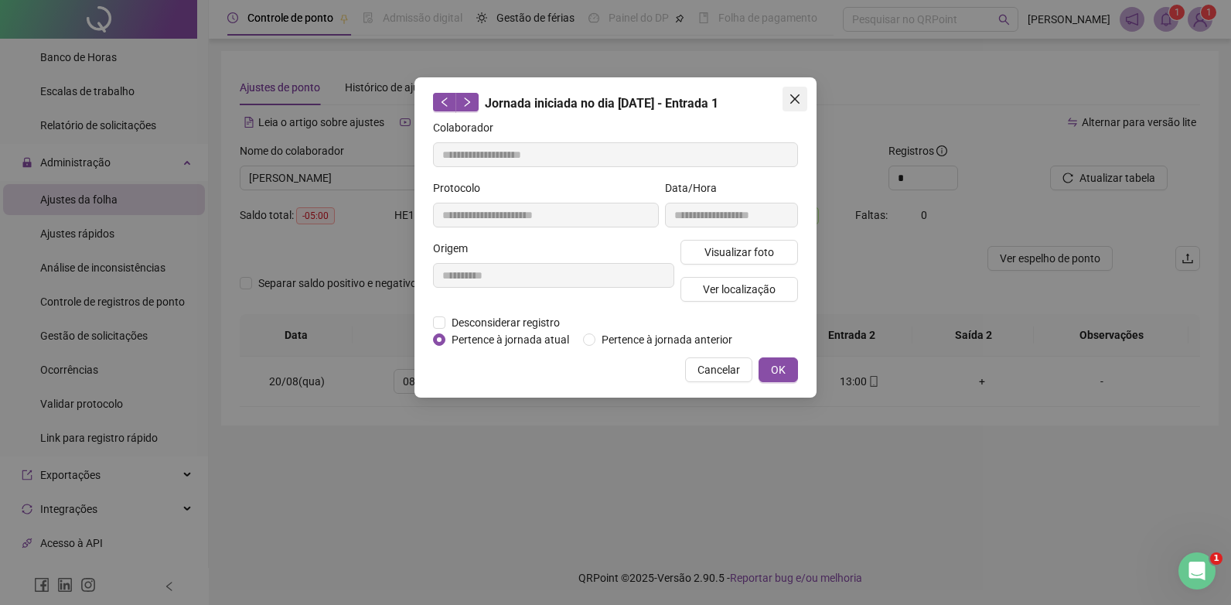
click at [797, 101] on icon "close" at bounding box center [794, 98] width 9 height 9
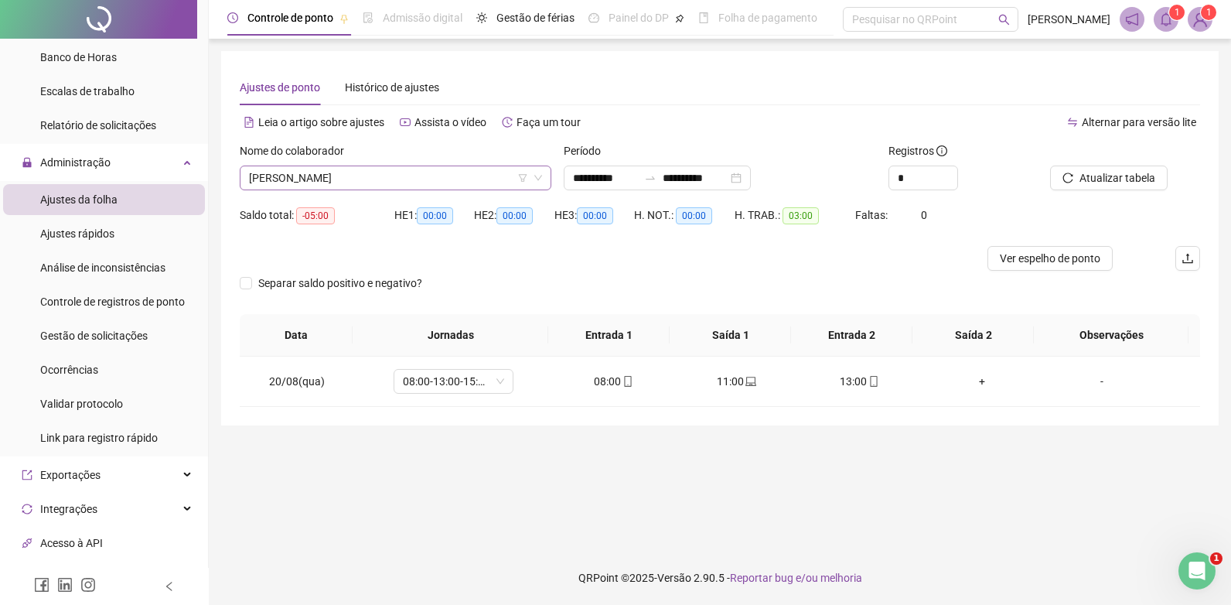
click at [367, 175] on span "[PERSON_NAME]" at bounding box center [395, 177] width 293 height 23
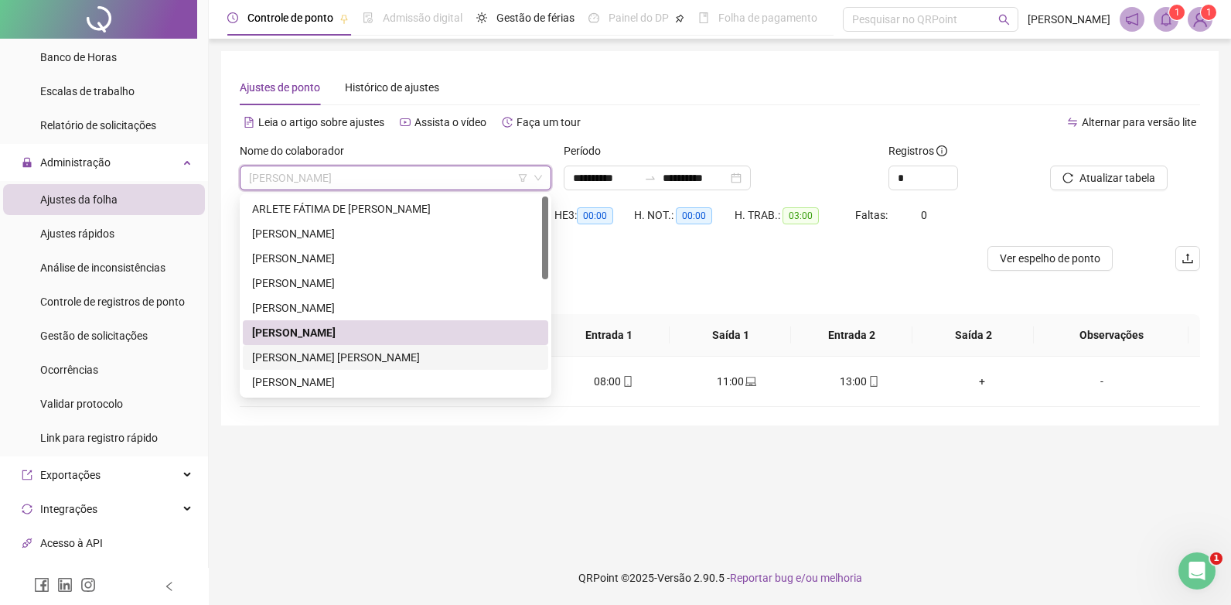
click at [312, 353] on div "[PERSON_NAME] [PERSON_NAME]" at bounding box center [395, 357] width 287 height 17
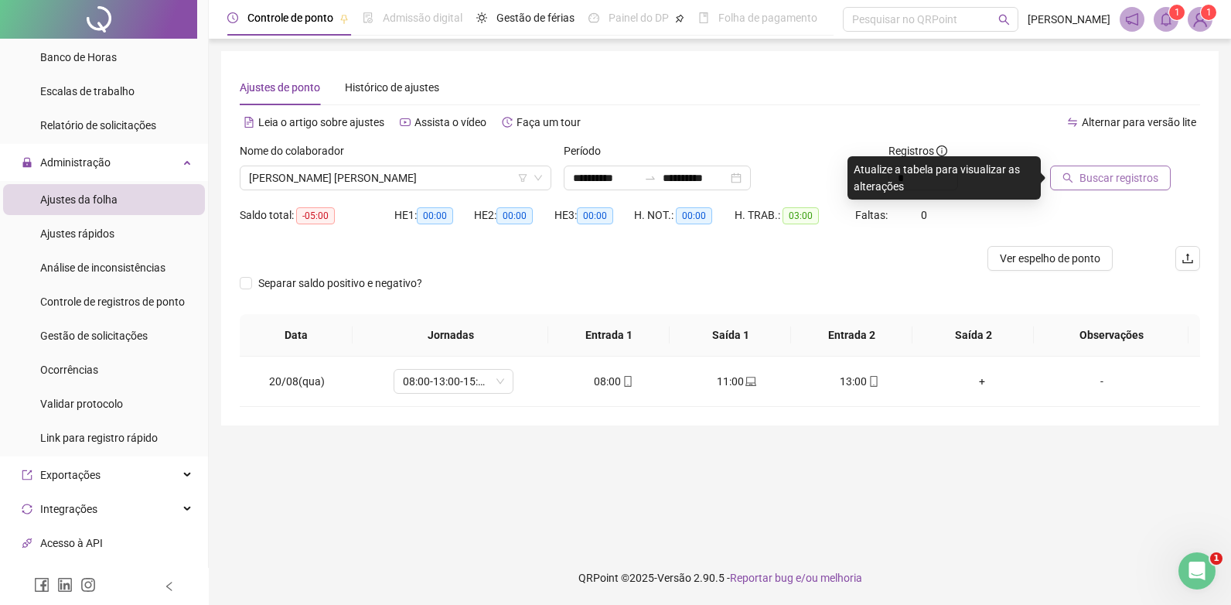
click at [1079, 176] on button "Buscar registros" at bounding box center [1110, 178] width 121 height 25
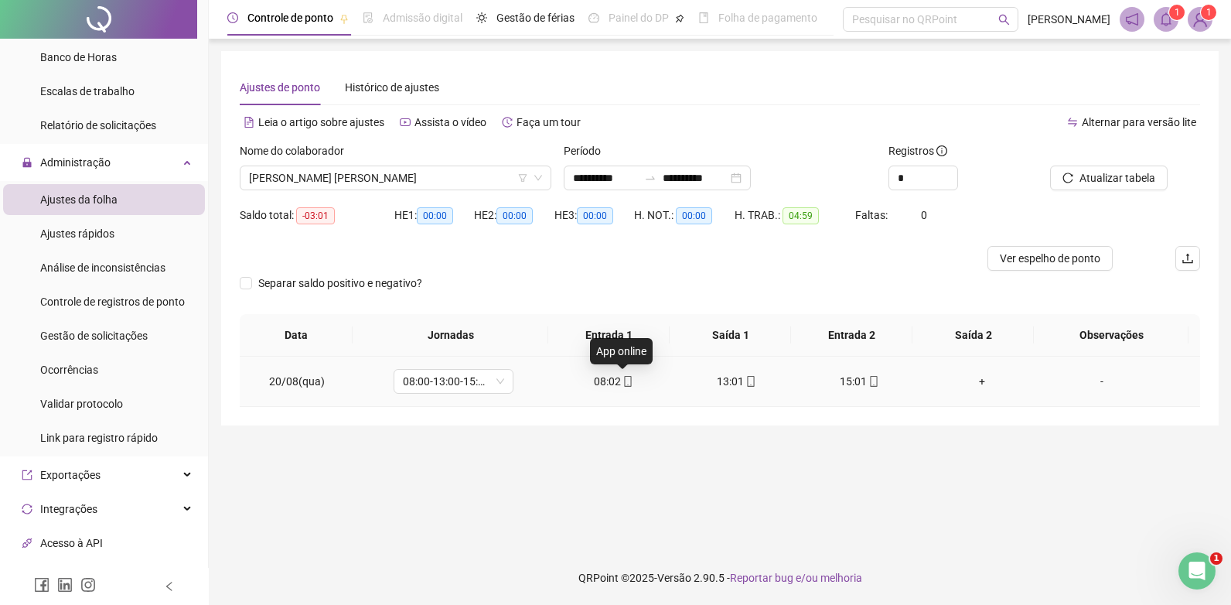
click at [623, 380] on icon "mobile" at bounding box center [628, 381] width 11 height 11
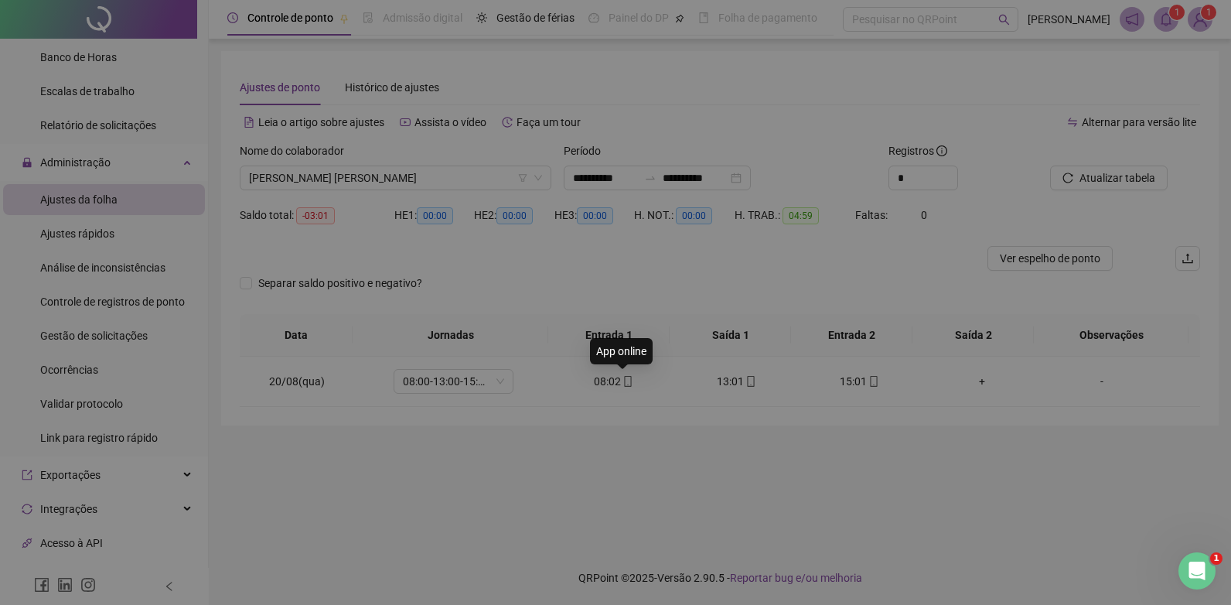
type input "**********"
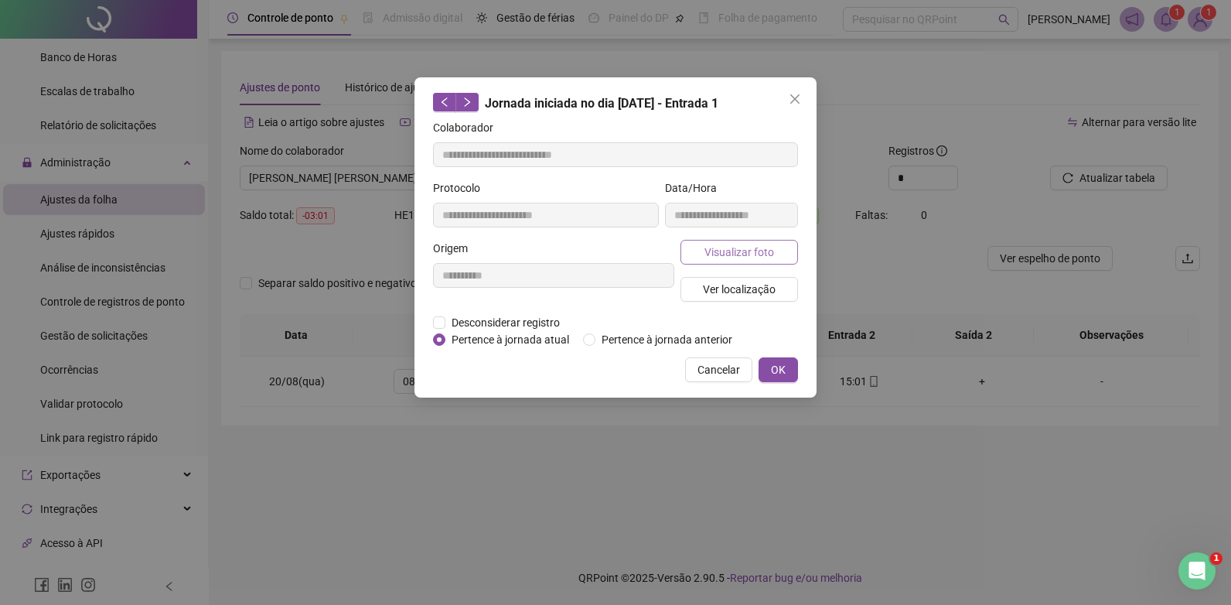
click at [753, 251] on span "Visualizar foto" at bounding box center [740, 252] width 70 height 17
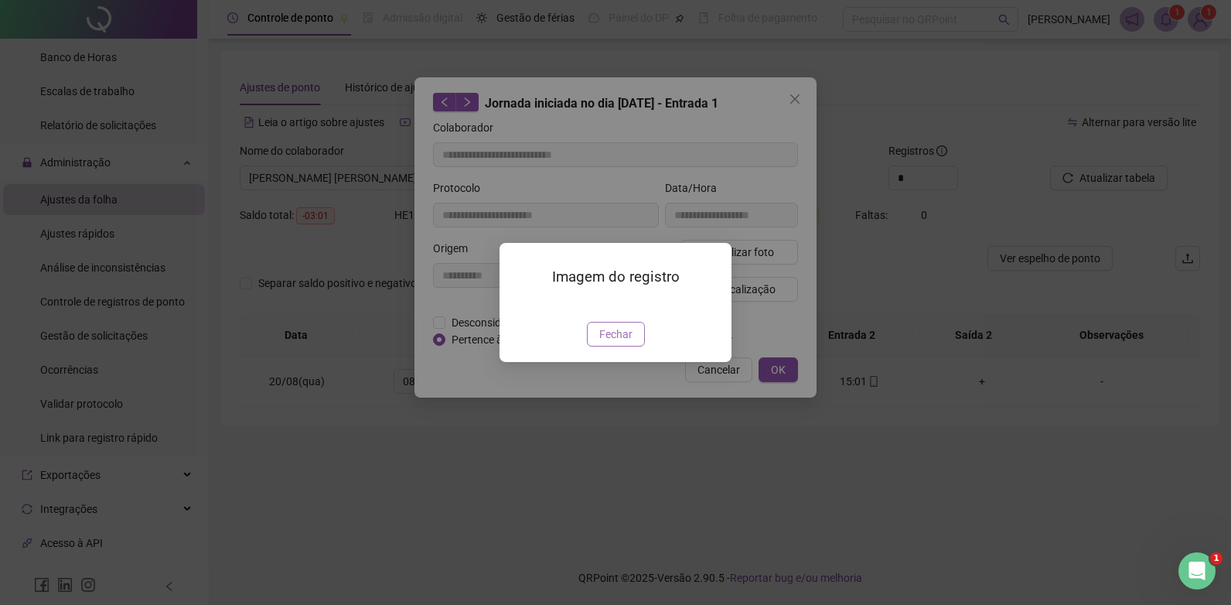
click at [615, 343] on span "Fechar" at bounding box center [615, 334] width 33 height 17
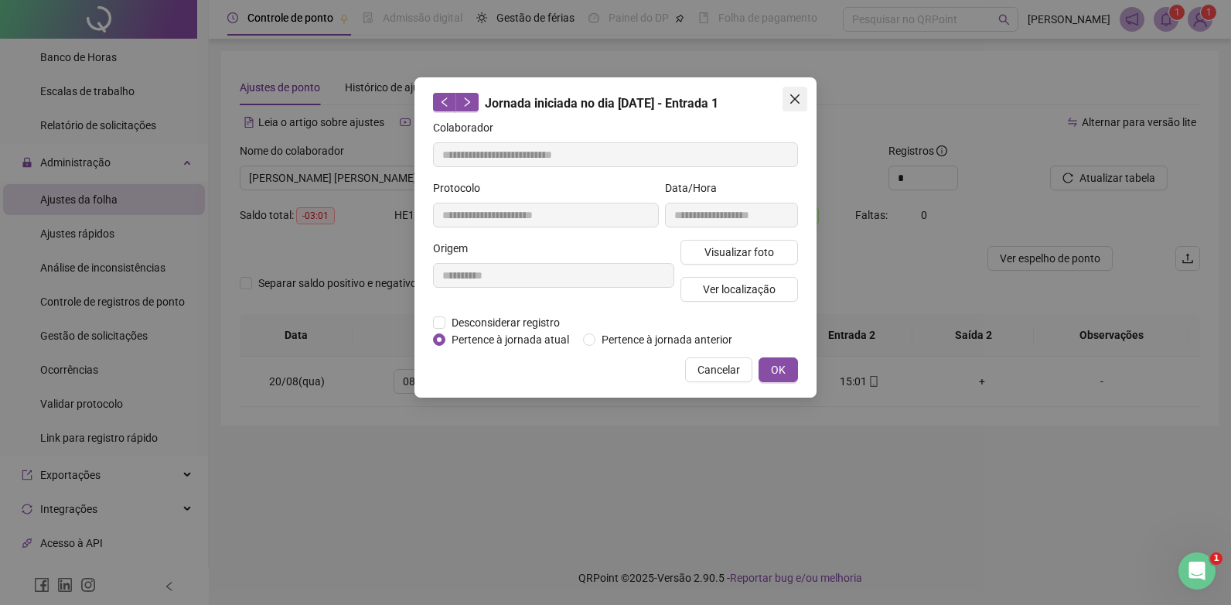
click at [794, 103] on icon "close" at bounding box center [795, 99] width 12 height 12
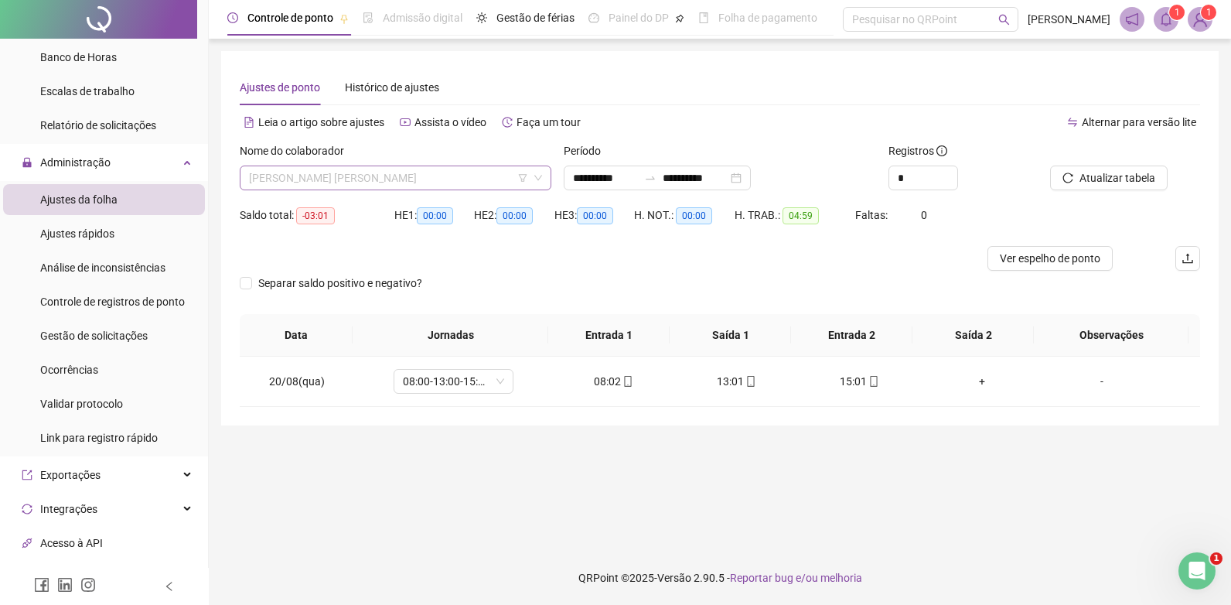
click at [363, 172] on span "[PERSON_NAME] [PERSON_NAME]" at bounding box center [395, 177] width 293 height 23
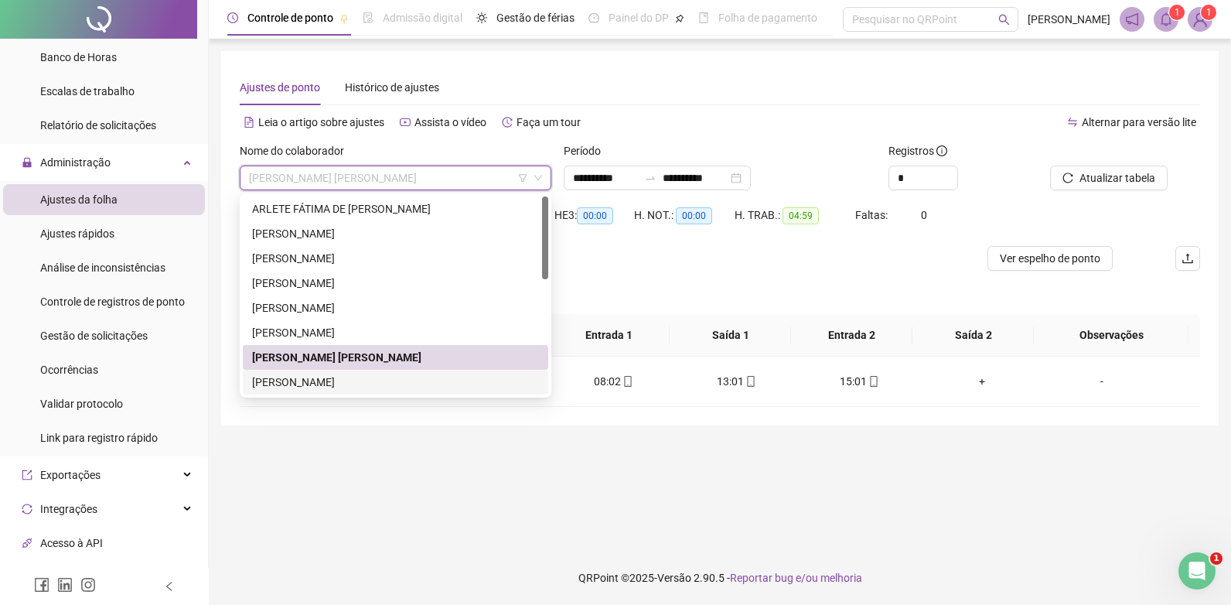
click at [323, 377] on div "[PERSON_NAME]" at bounding box center [395, 382] width 287 height 17
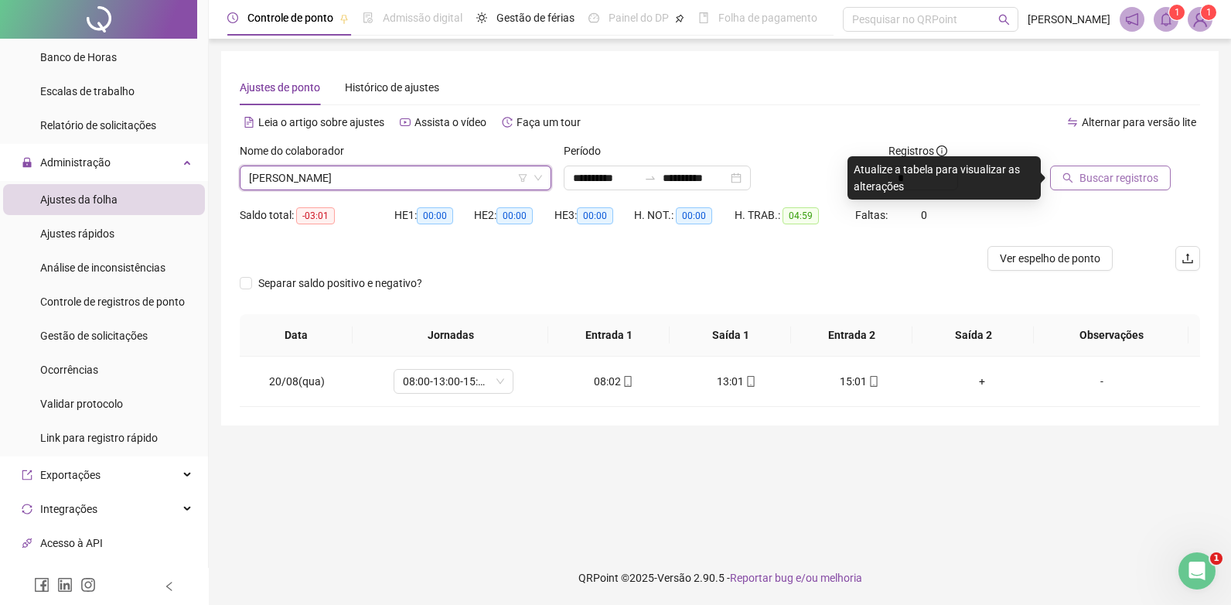
click at [1088, 181] on span "Buscar registros" at bounding box center [1119, 177] width 79 height 17
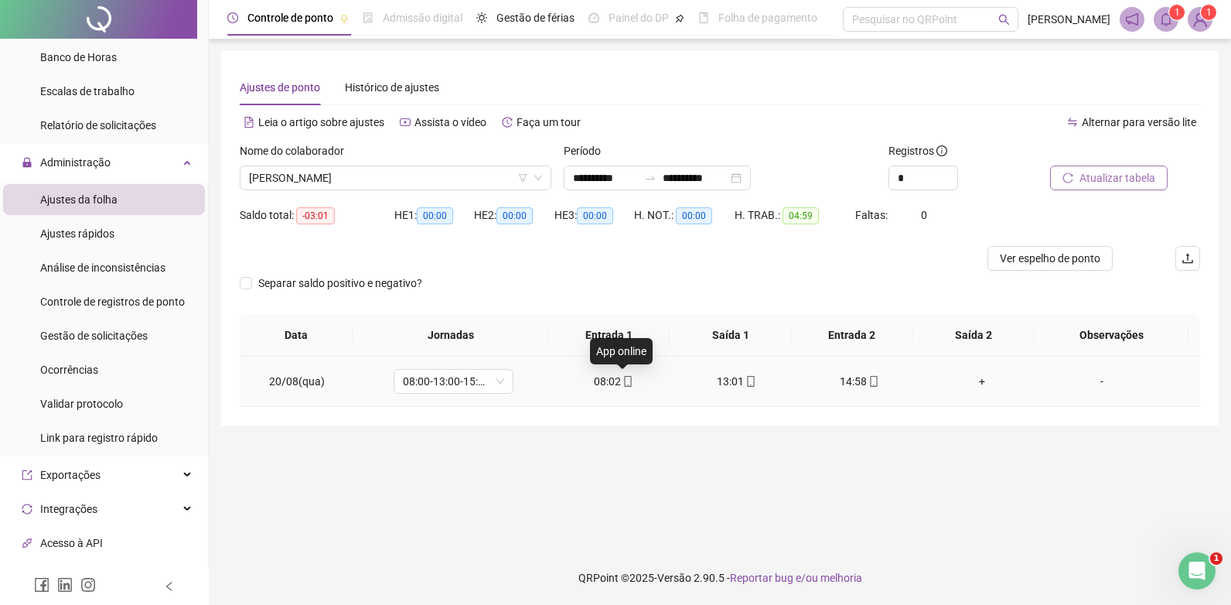
click at [624, 382] on icon "mobile" at bounding box center [627, 381] width 7 height 11
type input "**********"
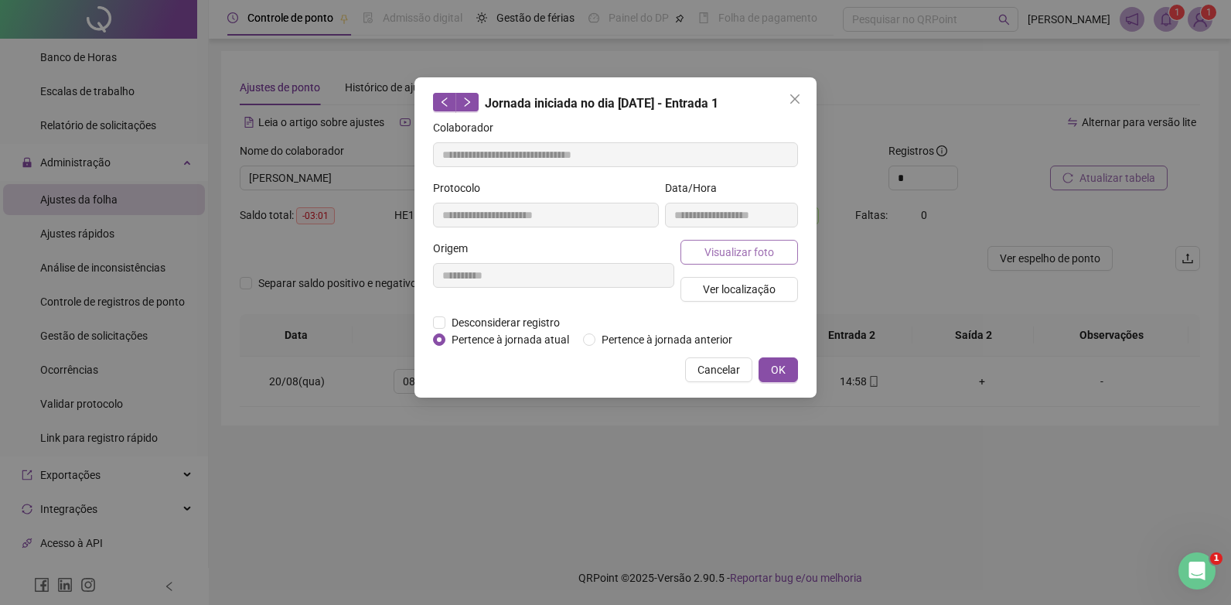
click at [750, 248] on span "Visualizar foto" at bounding box center [740, 252] width 70 height 17
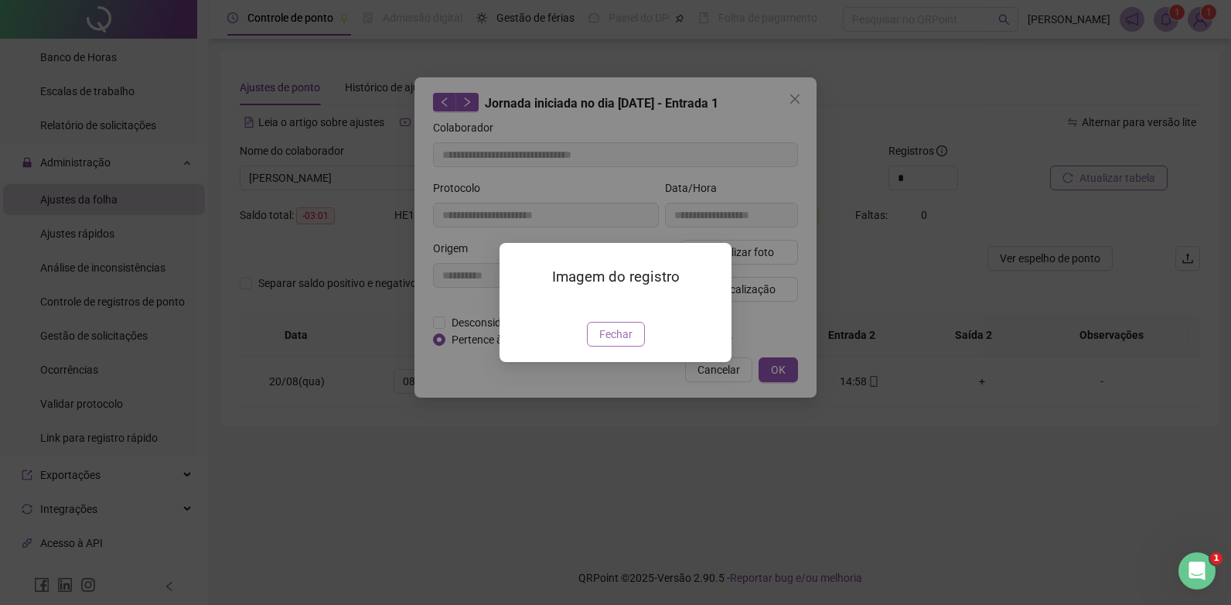
click at [618, 343] on span "Fechar" at bounding box center [615, 334] width 33 height 17
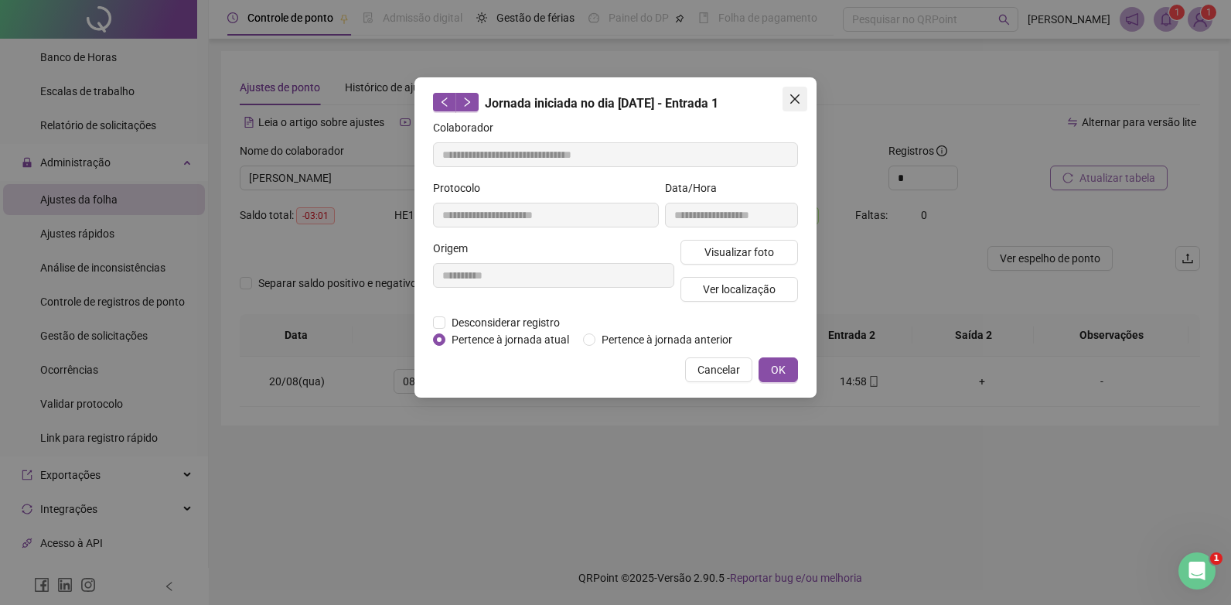
click at [802, 92] on button "Close" at bounding box center [795, 99] width 25 height 25
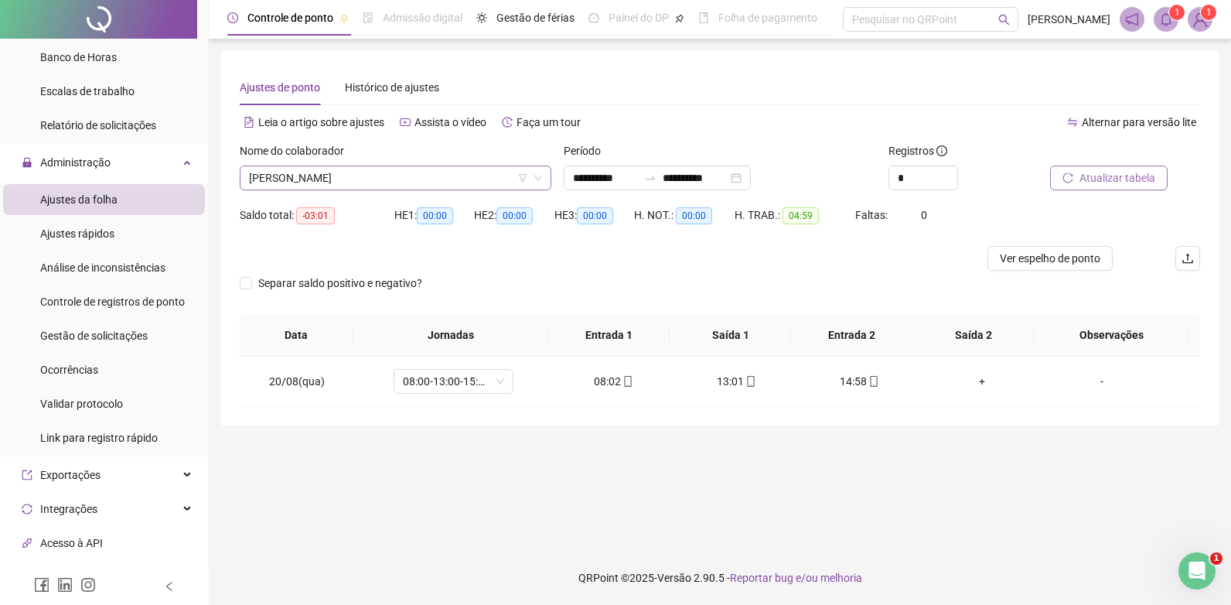
click at [368, 185] on span "[PERSON_NAME]" at bounding box center [395, 177] width 293 height 23
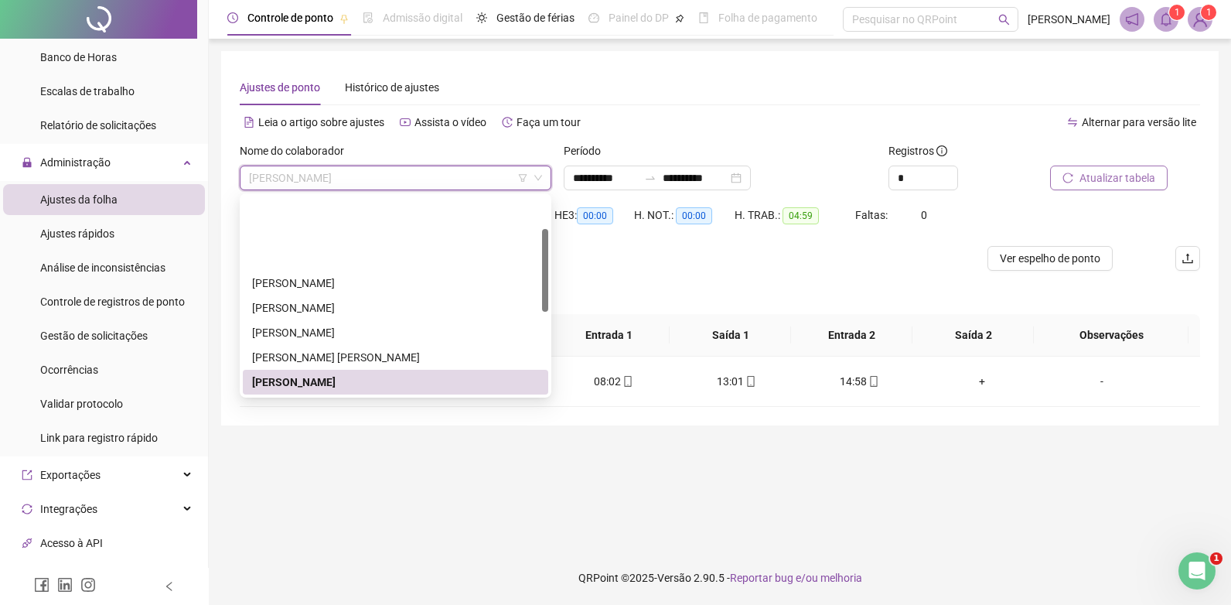
scroll to position [155, 0]
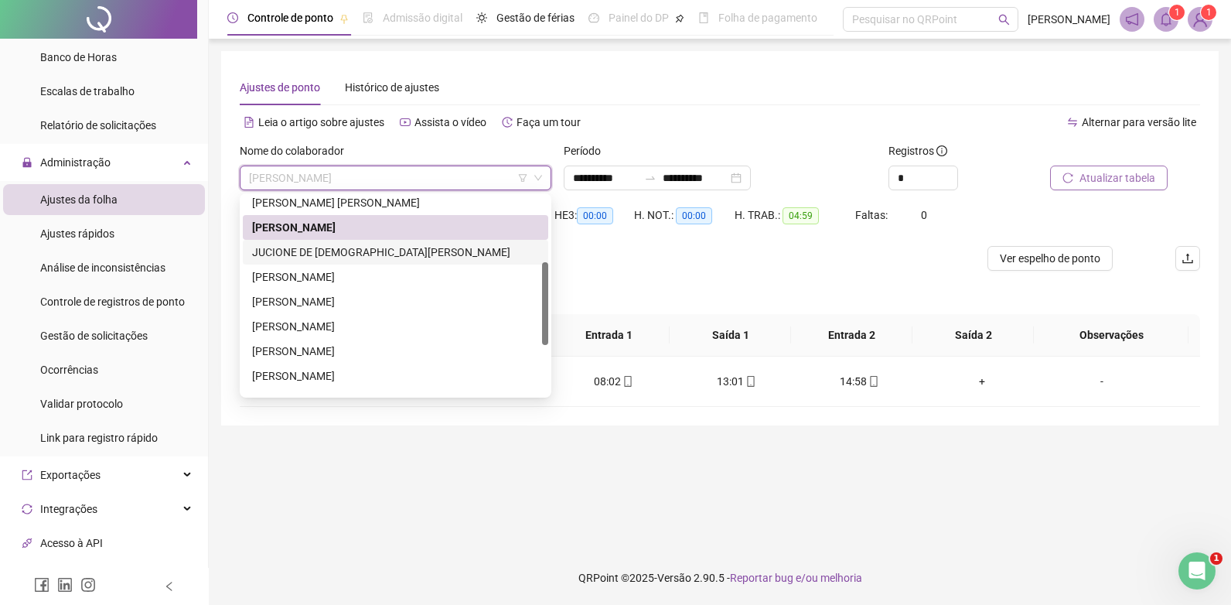
click at [312, 250] on div "JUCIONE DE [DEMOGRAPHIC_DATA][PERSON_NAME]" at bounding box center [395, 252] width 287 height 17
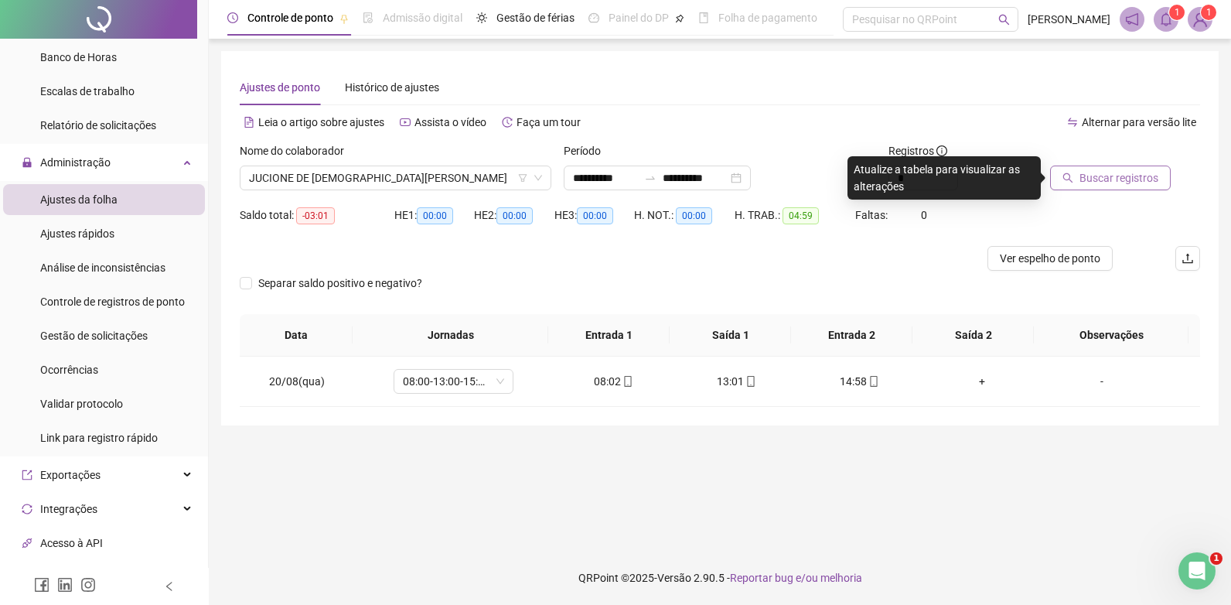
click at [1073, 176] on icon "search" at bounding box center [1068, 177] width 11 height 11
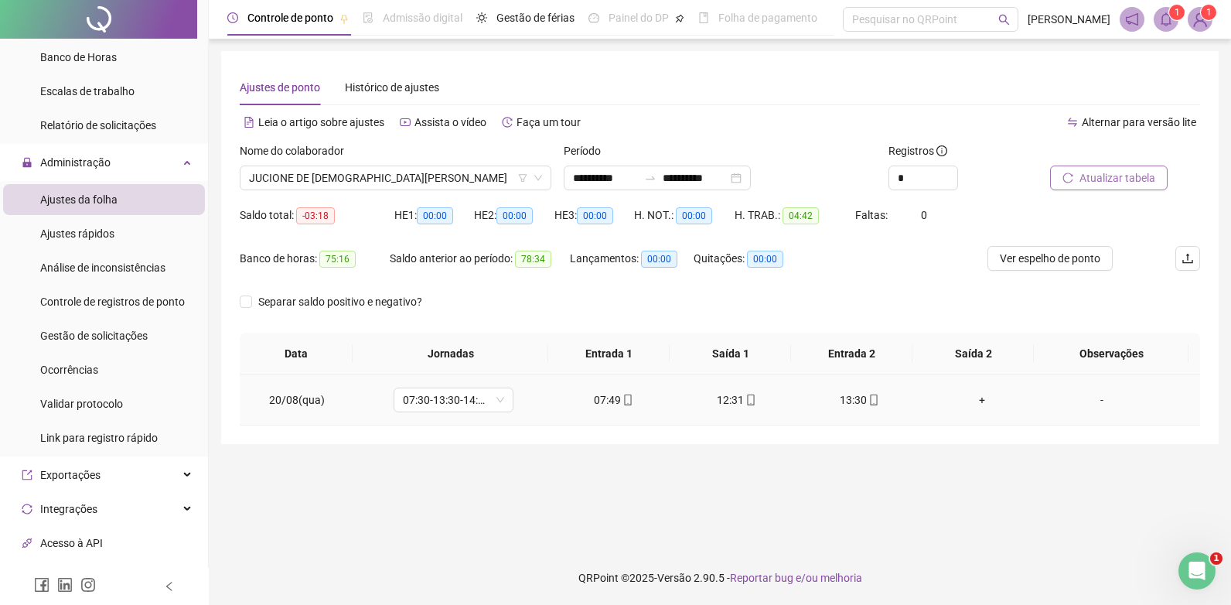
click at [621, 400] on span "mobile" at bounding box center [627, 399] width 12 height 11
type input "**********"
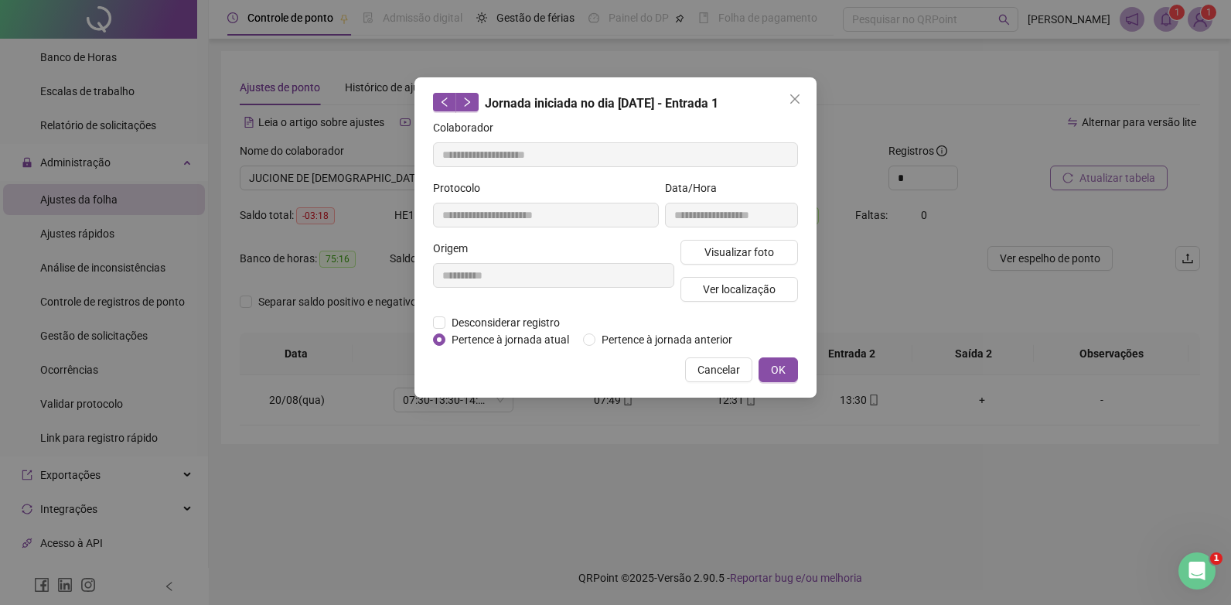
click at [717, 235] on div "**********" at bounding box center [731, 209] width 139 height 60
click at [717, 247] on span "Visualizar foto" at bounding box center [740, 252] width 70 height 17
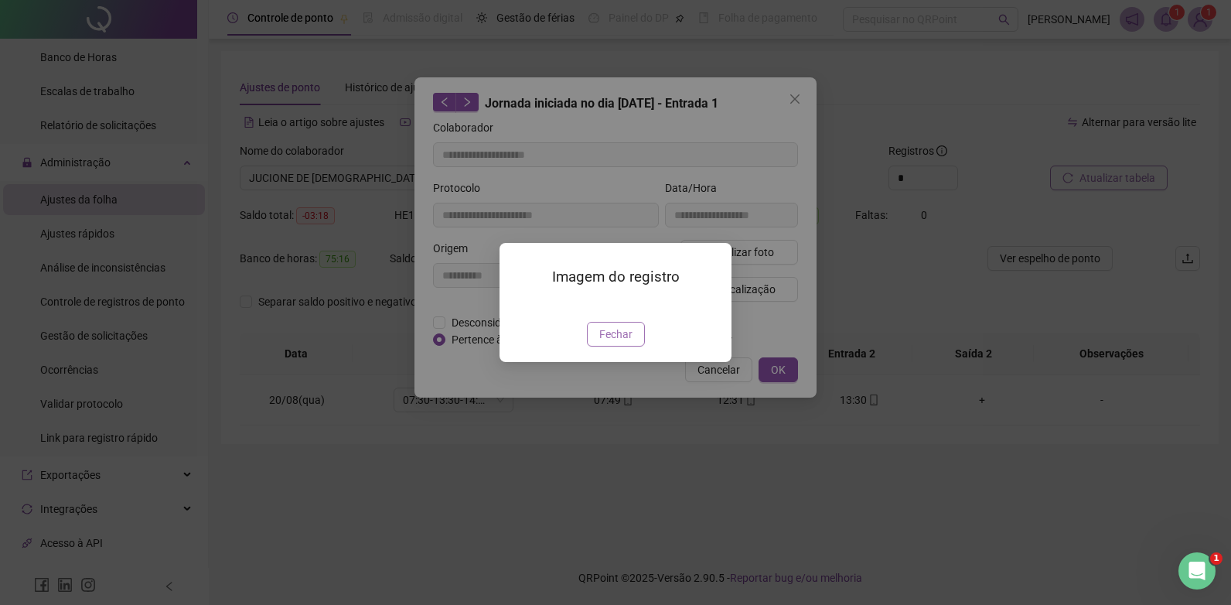
click at [614, 343] on span "Fechar" at bounding box center [615, 334] width 33 height 17
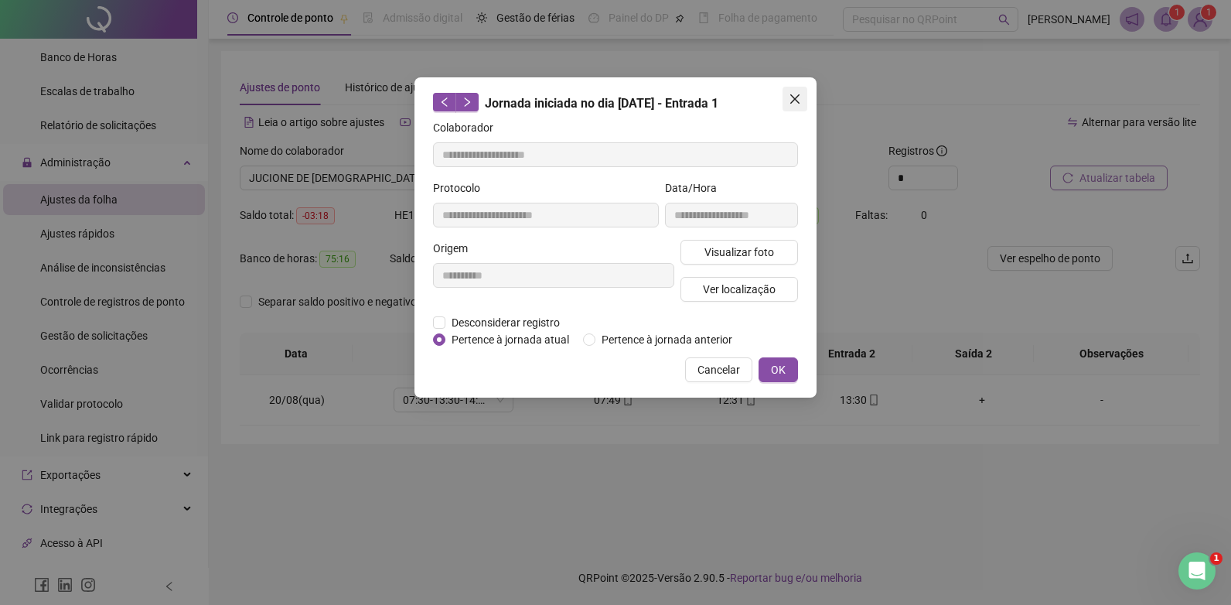
click at [800, 95] on icon "close" at bounding box center [794, 98] width 9 height 9
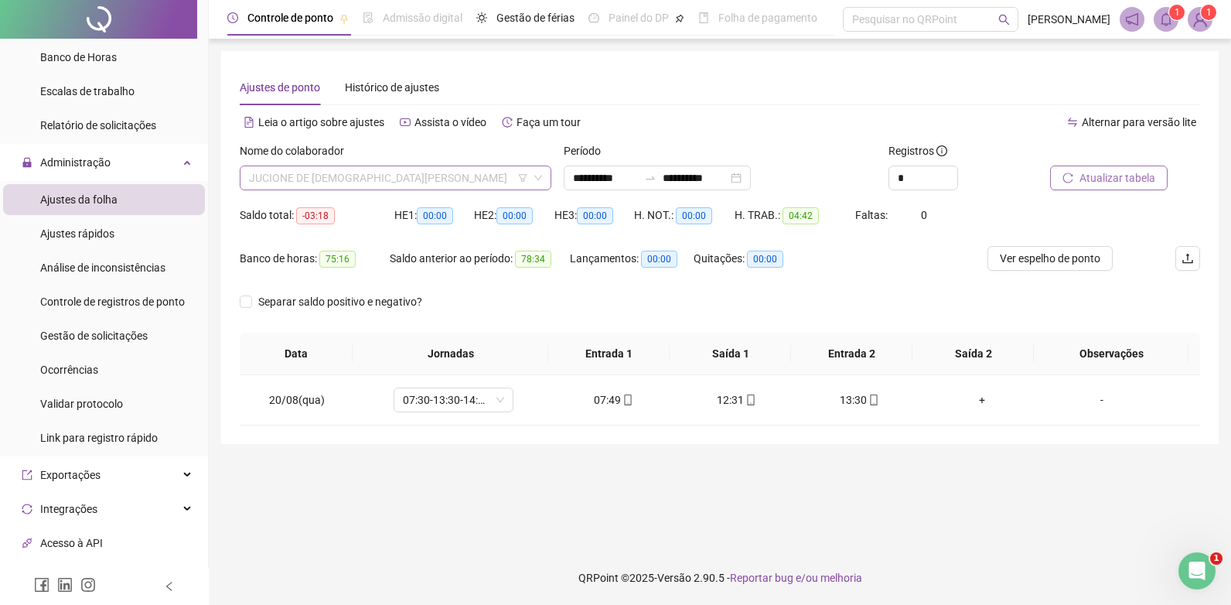
click at [341, 184] on span "JUCIONE DE [DEMOGRAPHIC_DATA][PERSON_NAME]" at bounding box center [395, 177] width 293 height 23
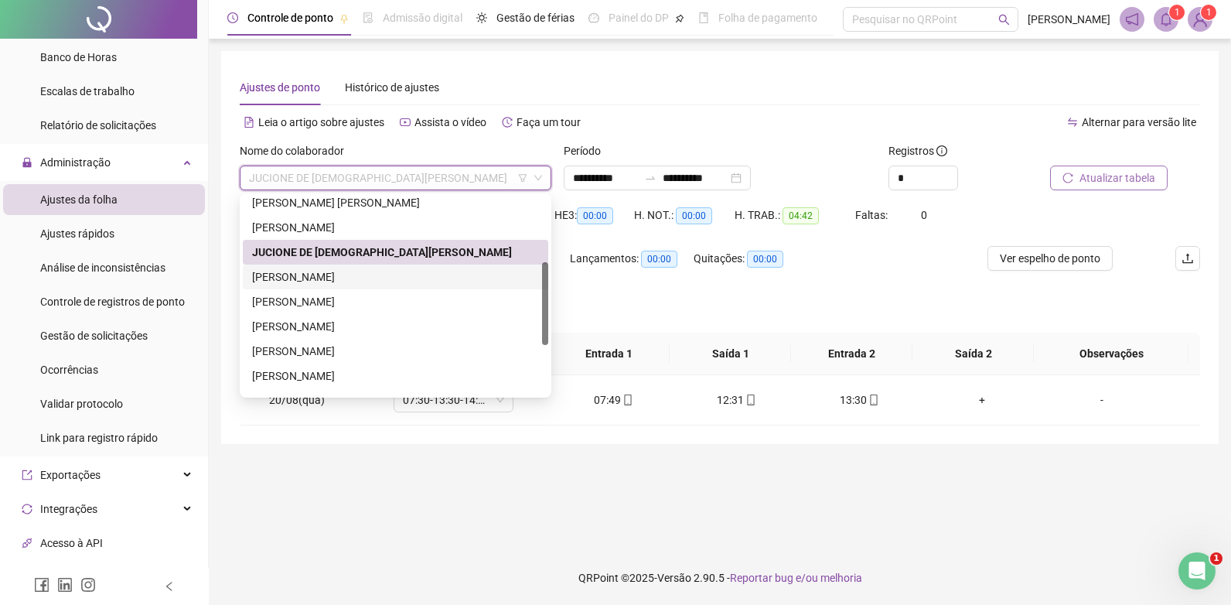
click at [315, 273] on div "[PERSON_NAME]" at bounding box center [395, 276] width 287 height 17
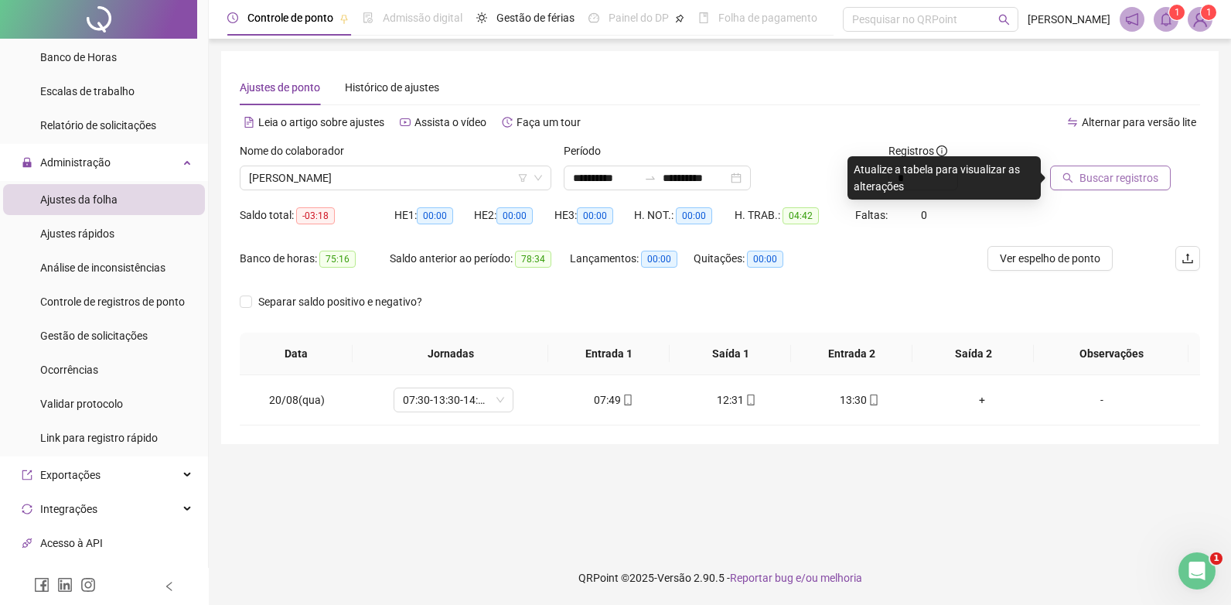
click at [1098, 173] on span "Buscar registros" at bounding box center [1119, 177] width 79 height 17
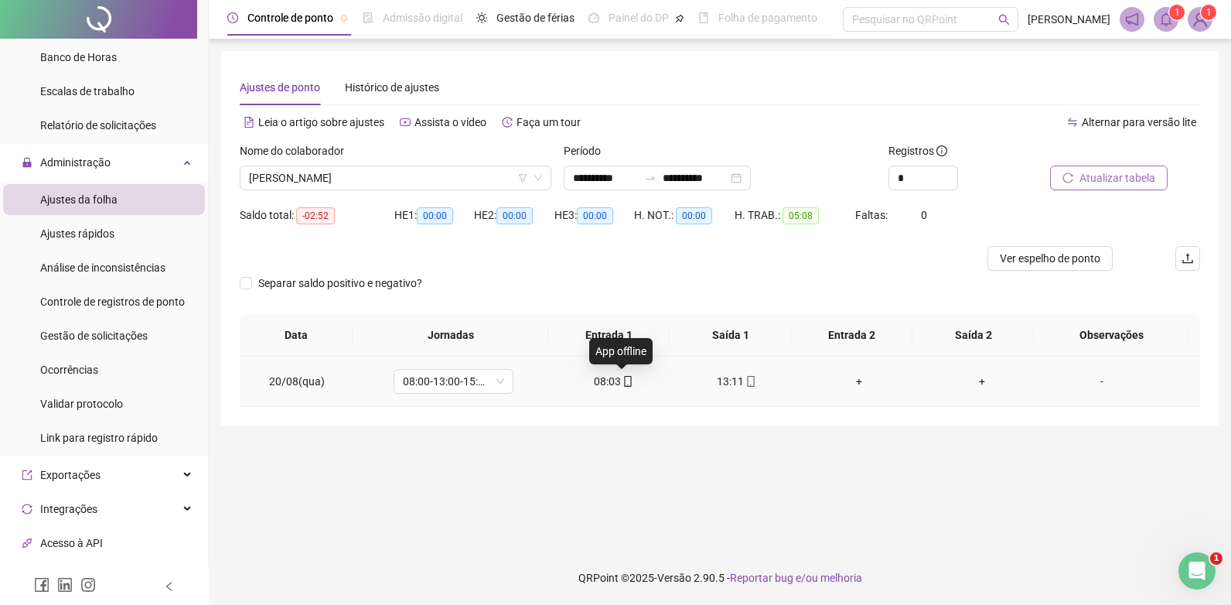
click at [624, 381] on icon "mobile" at bounding box center [628, 381] width 11 height 11
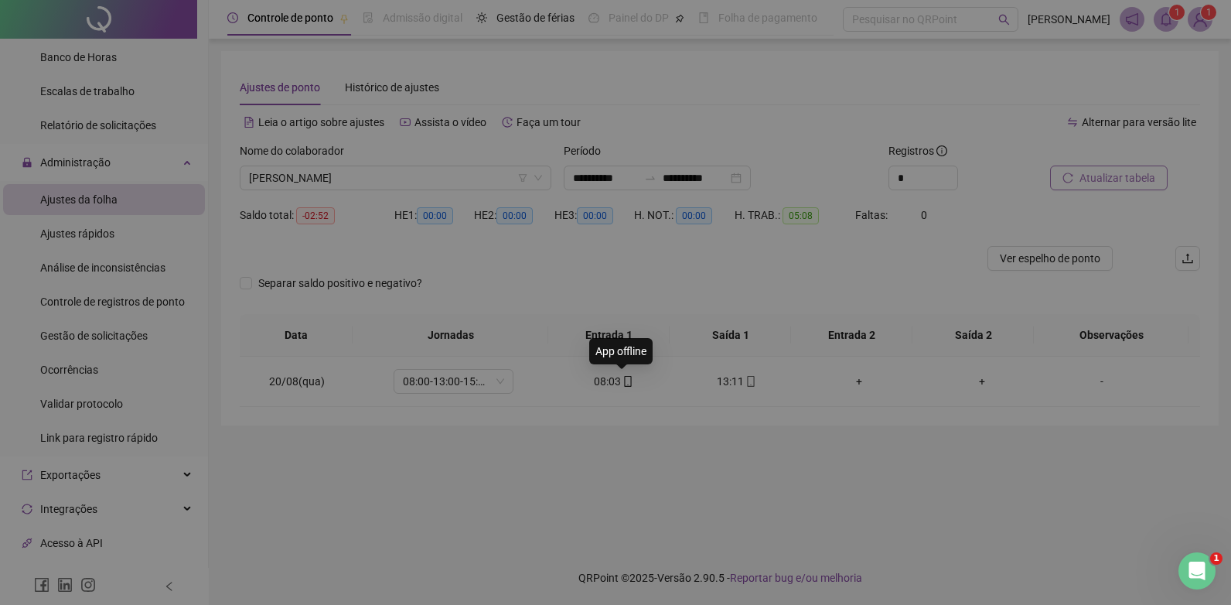
type input "**********"
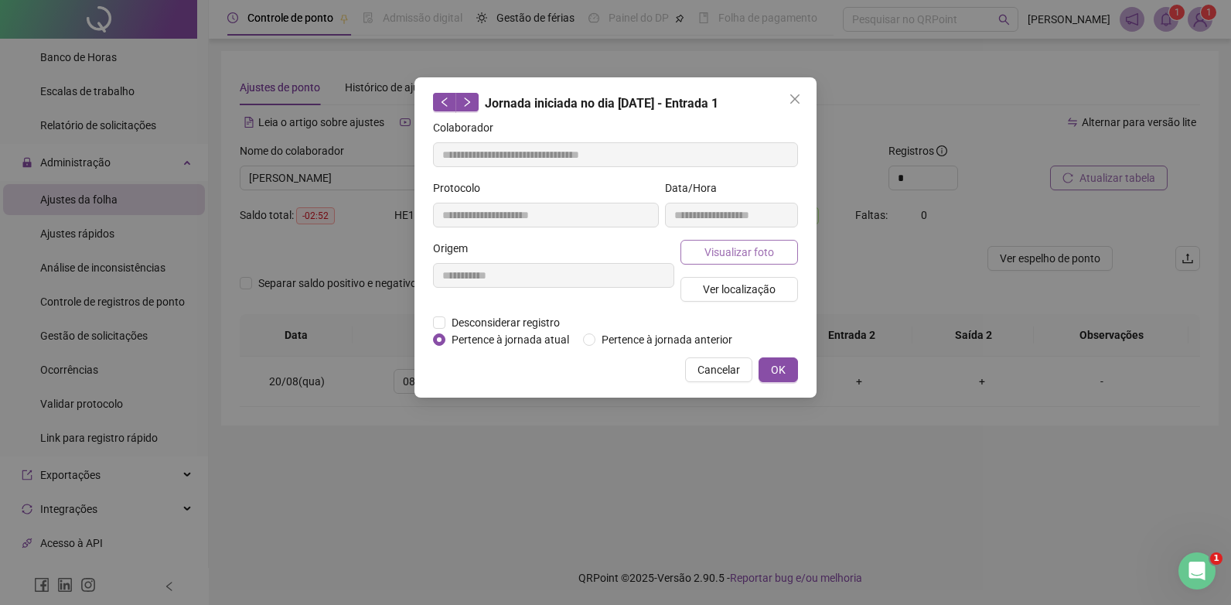
click at [744, 246] on span "Visualizar foto" at bounding box center [740, 252] width 70 height 17
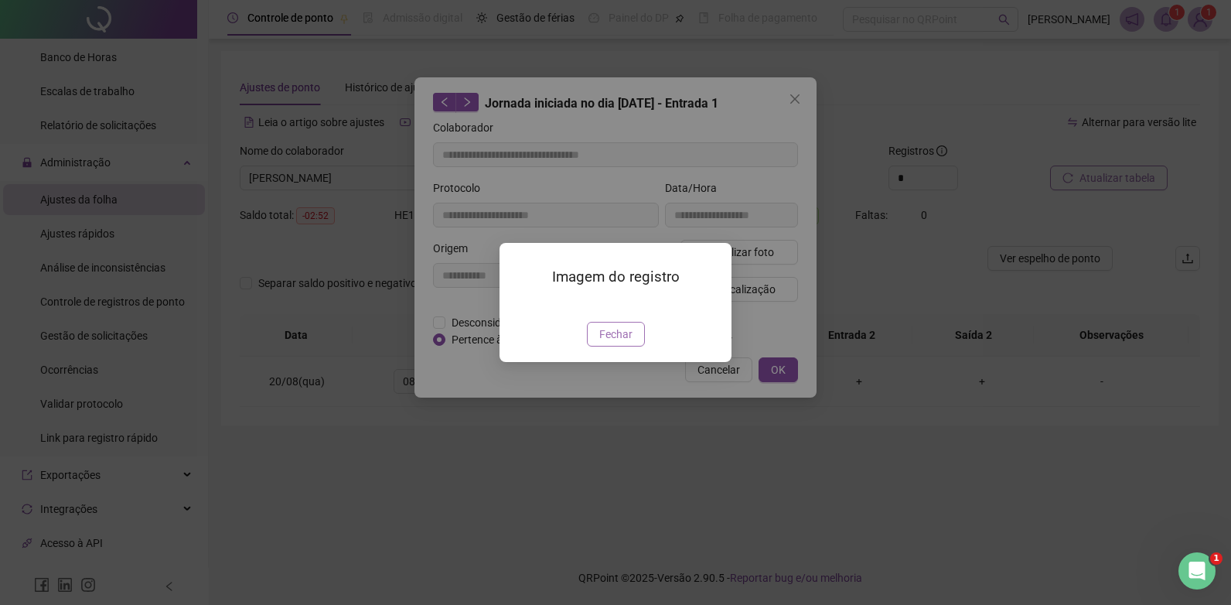
click at [616, 343] on span "Fechar" at bounding box center [615, 334] width 33 height 17
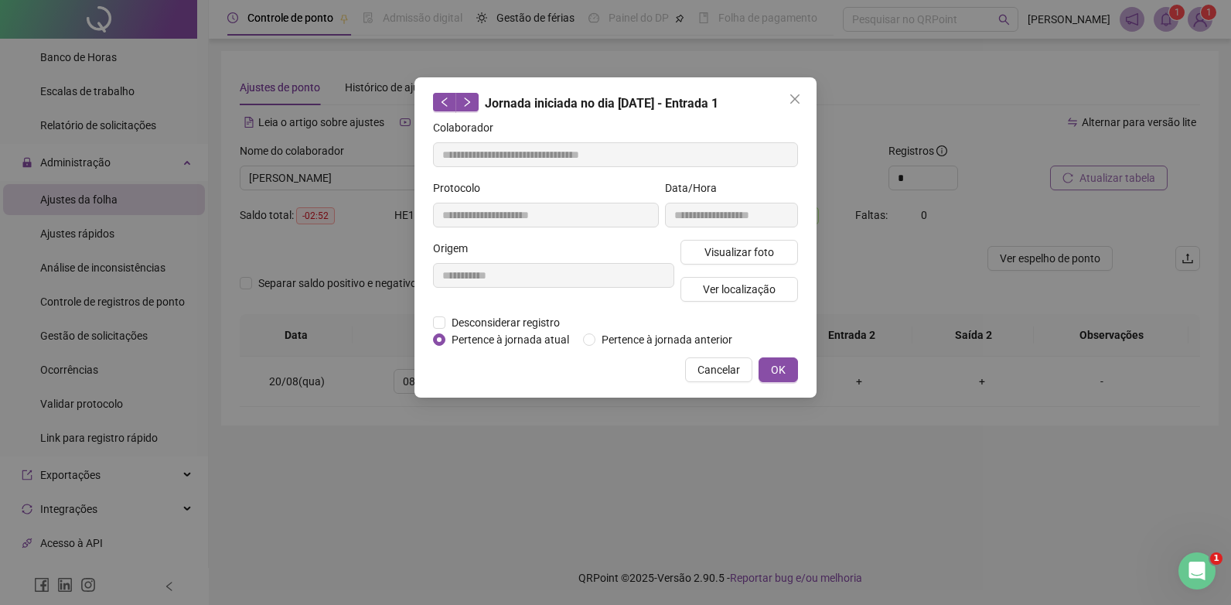
click at [806, 80] on div "**********" at bounding box center [616, 237] width 402 height 320
click at [798, 98] on icon "close" at bounding box center [795, 99] width 12 height 12
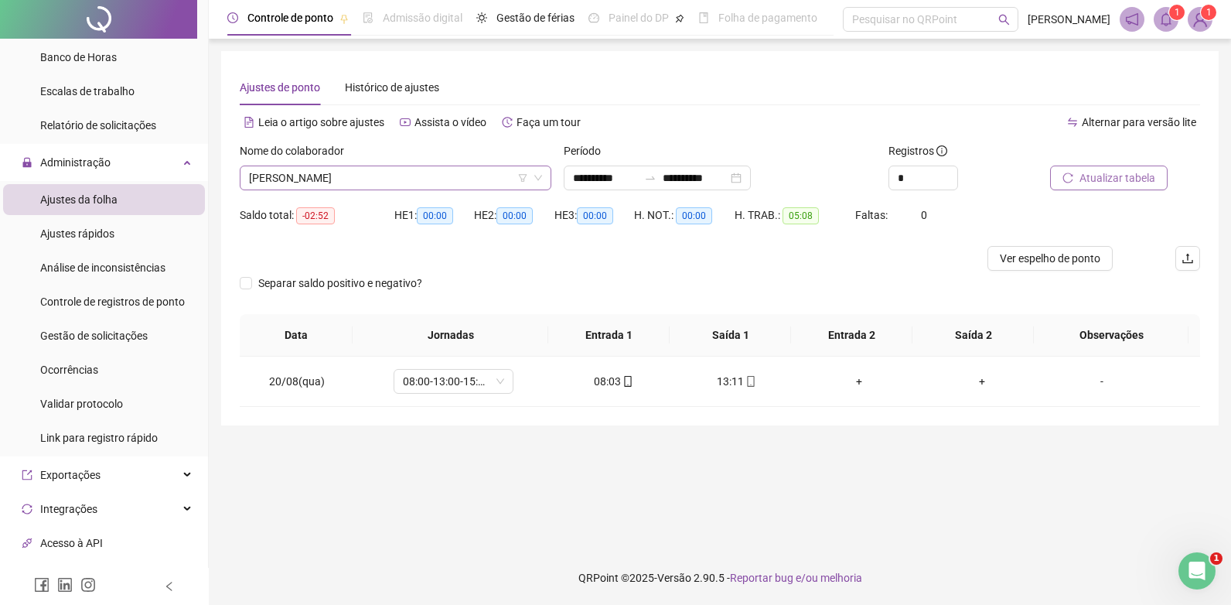
click at [324, 177] on span "[PERSON_NAME]" at bounding box center [395, 177] width 293 height 23
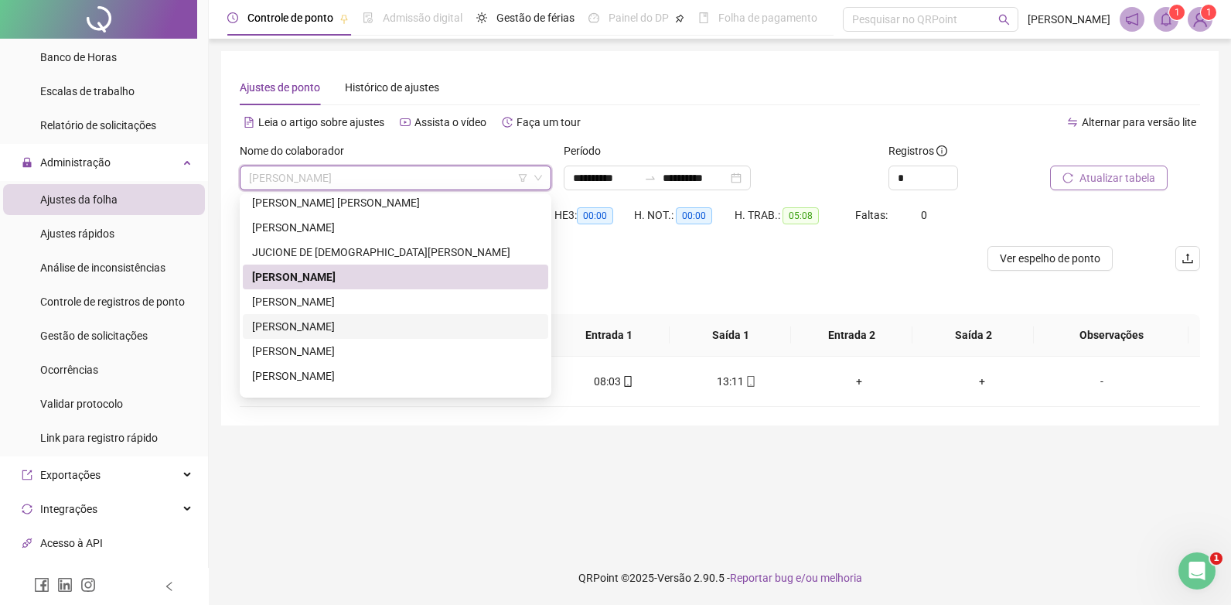
click at [286, 323] on div "[PERSON_NAME]" at bounding box center [395, 326] width 287 height 17
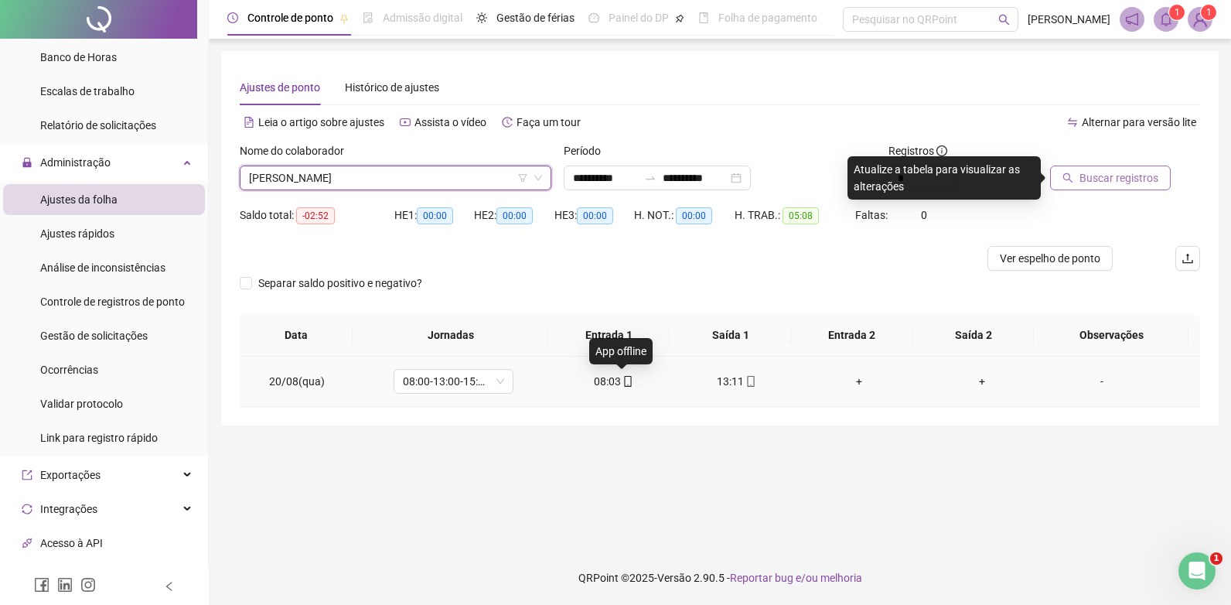
click at [627, 380] on icon "mobile" at bounding box center [628, 381] width 11 height 11
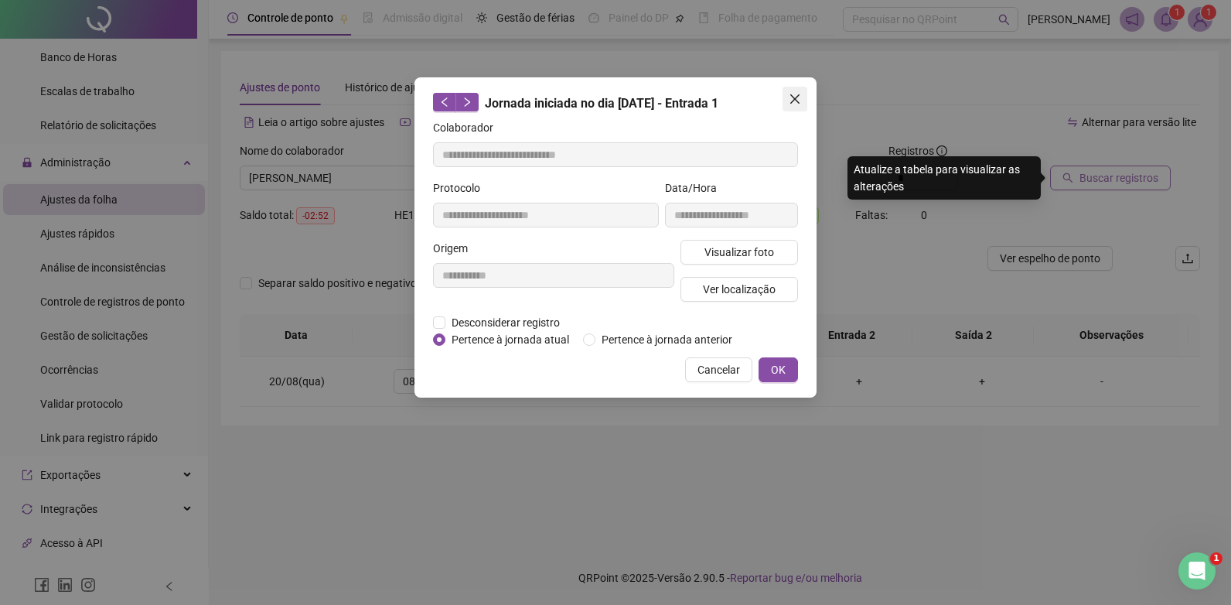
click at [799, 100] on icon "close" at bounding box center [795, 99] width 12 height 12
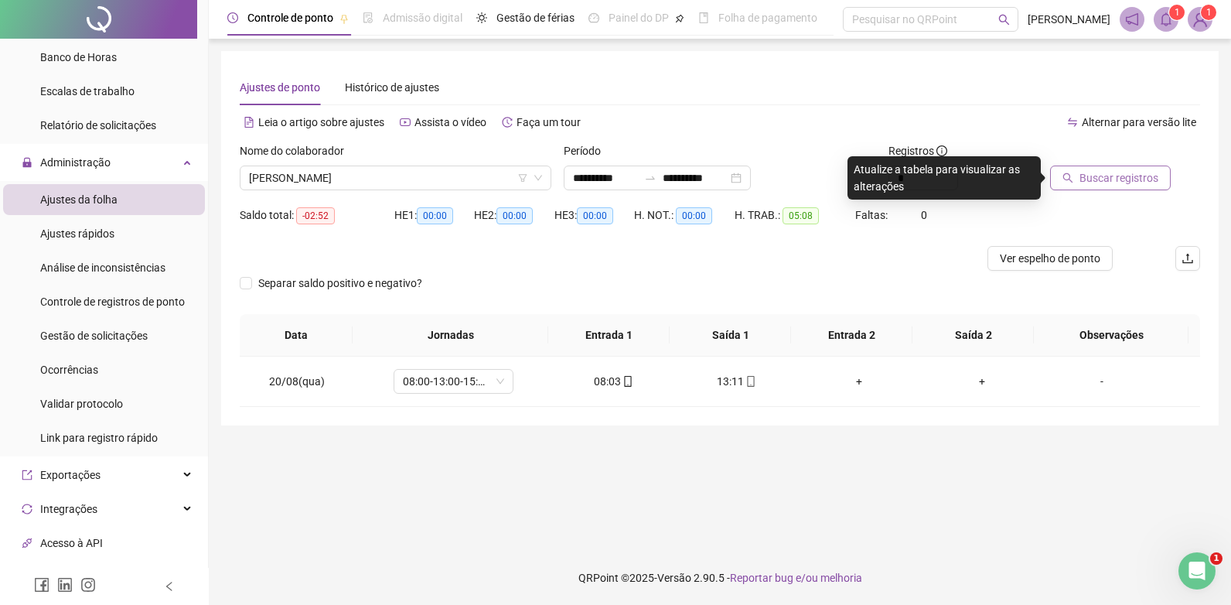
click at [1129, 179] on span "Buscar registros" at bounding box center [1119, 177] width 79 height 17
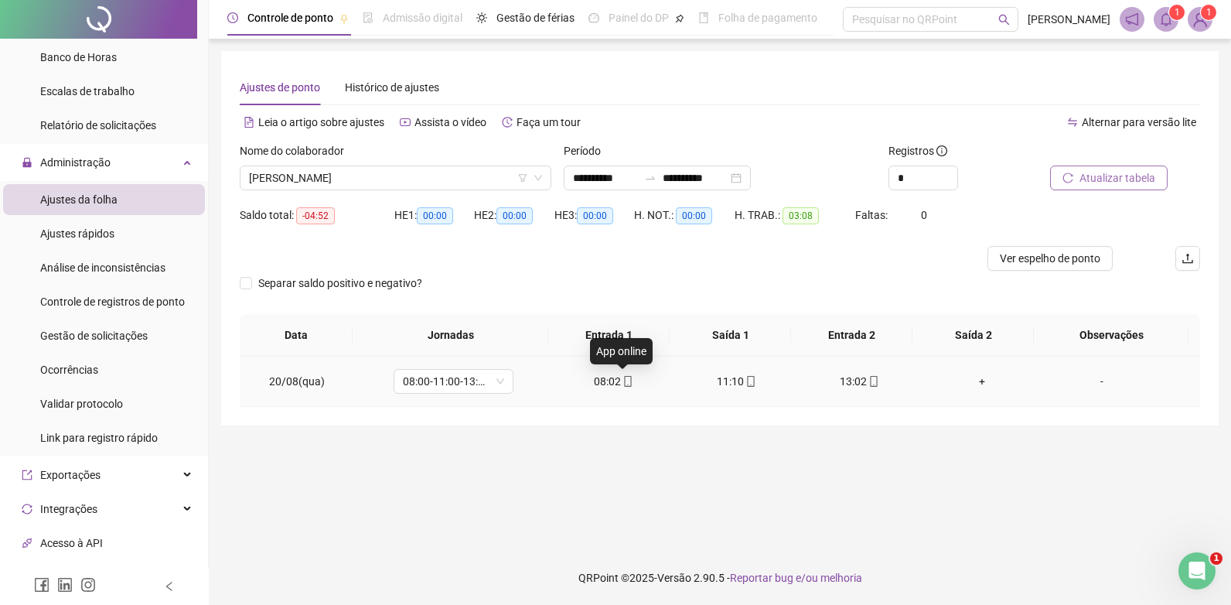
click at [623, 379] on icon "mobile" at bounding box center [628, 381] width 11 height 11
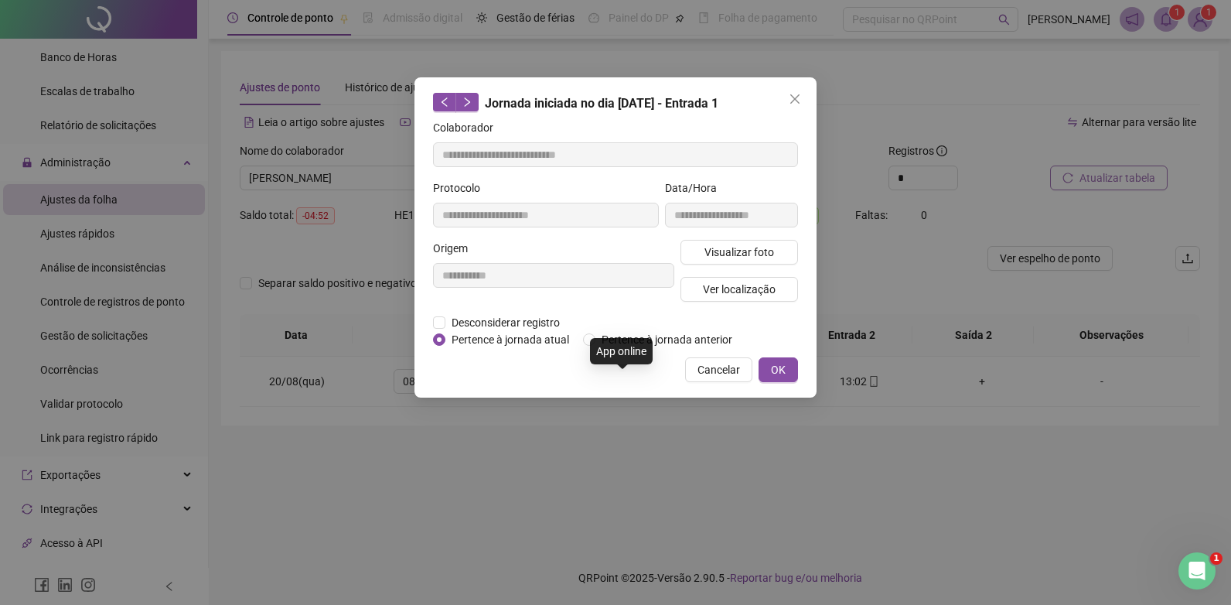
type input "**********"
click at [719, 244] on span "Visualizar foto" at bounding box center [740, 252] width 70 height 17
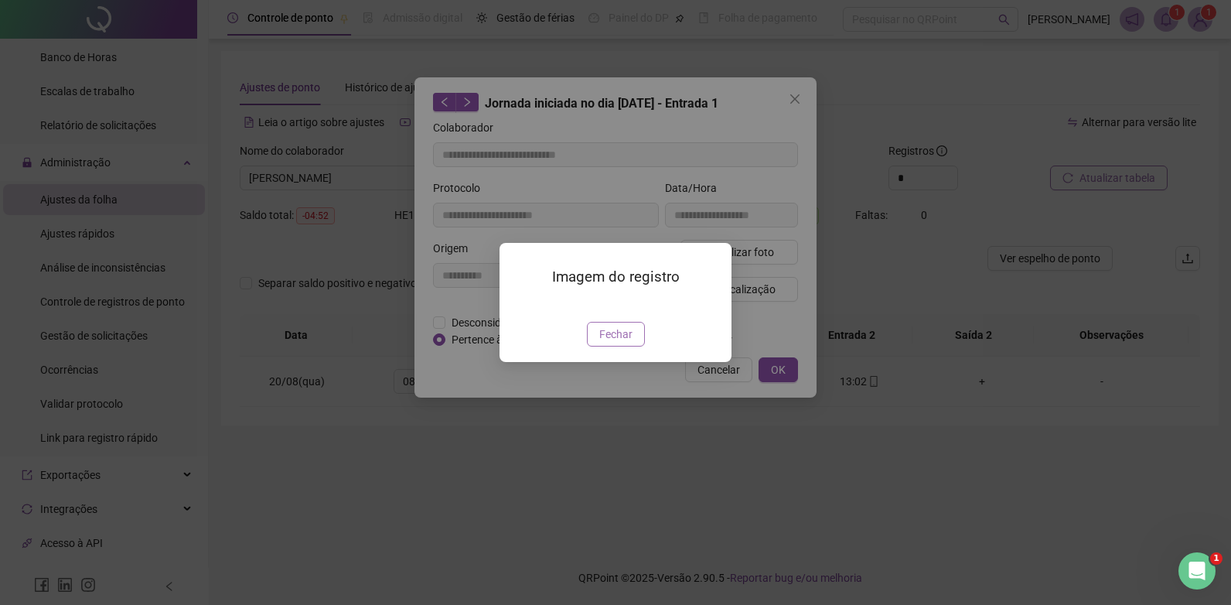
click at [614, 343] on span "Fechar" at bounding box center [615, 334] width 33 height 17
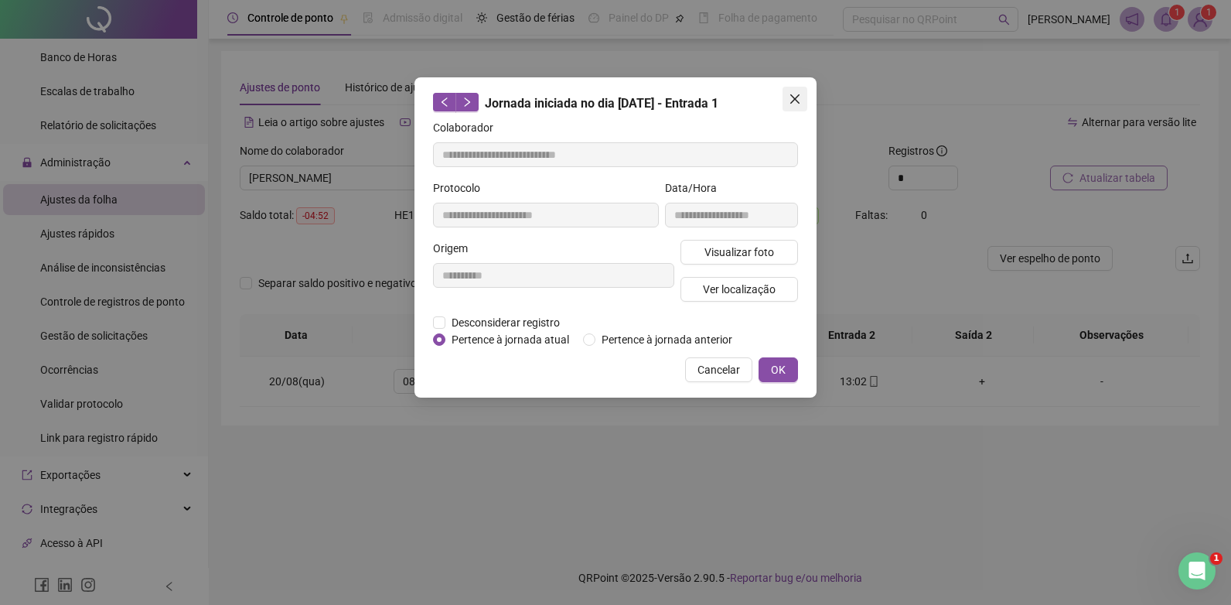
click at [798, 92] on button "Close" at bounding box center [795, 99] width 25 height 25
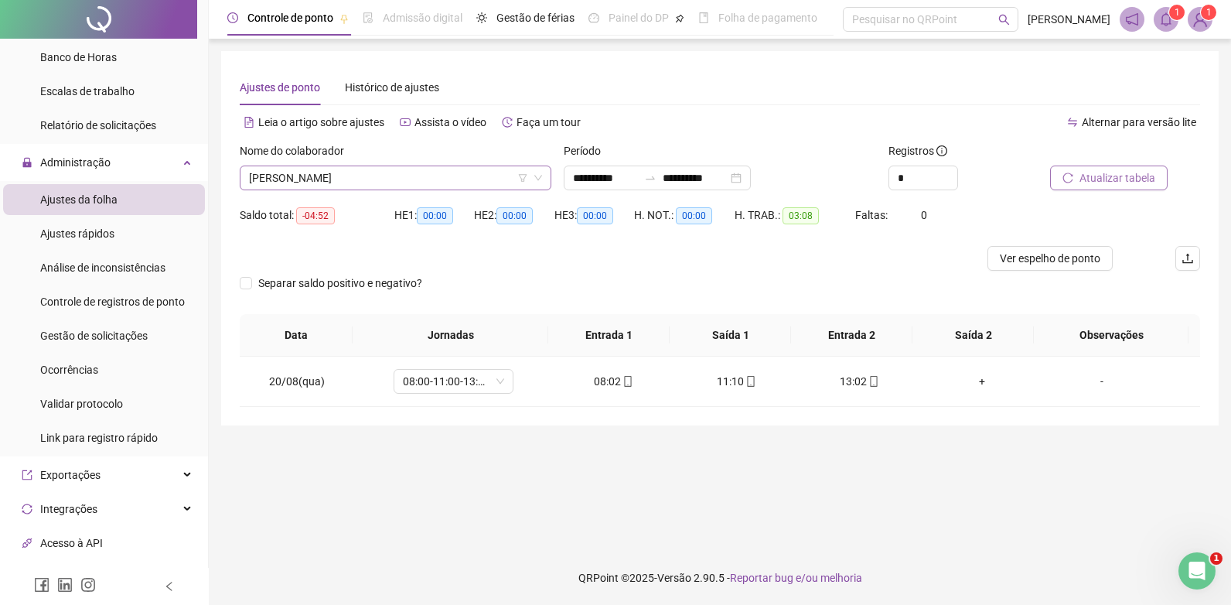
click at [306, 181] on span "[PERSON_NAME]" at bounding box center [395, 177] width 293 height 23
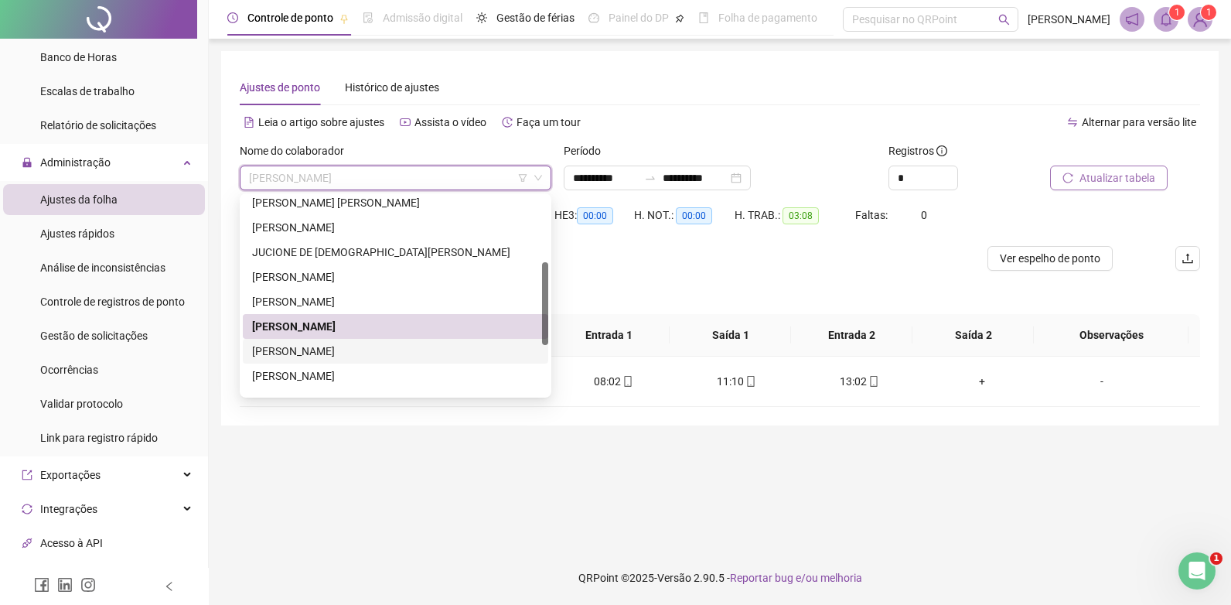
click at [293, 352] on div "[PERSON_NAME]" at bounding box center [395, 351] width 287 height 17
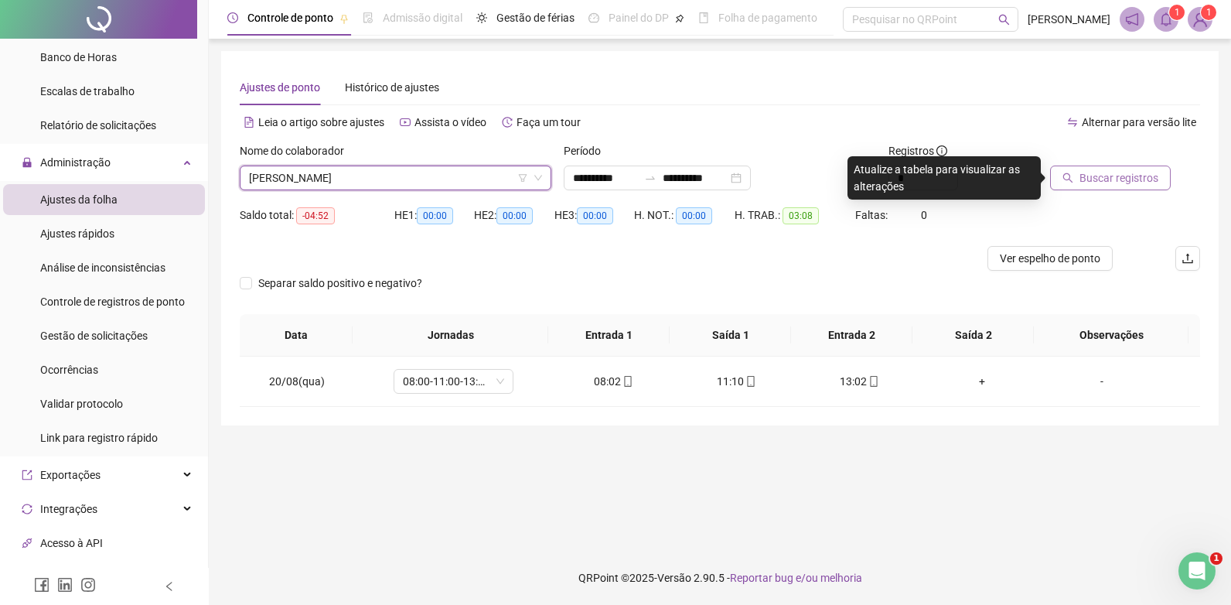
click at [1088, 168] on button "Buscar registros" at bounding box center [1110, 178] width 121 height 25
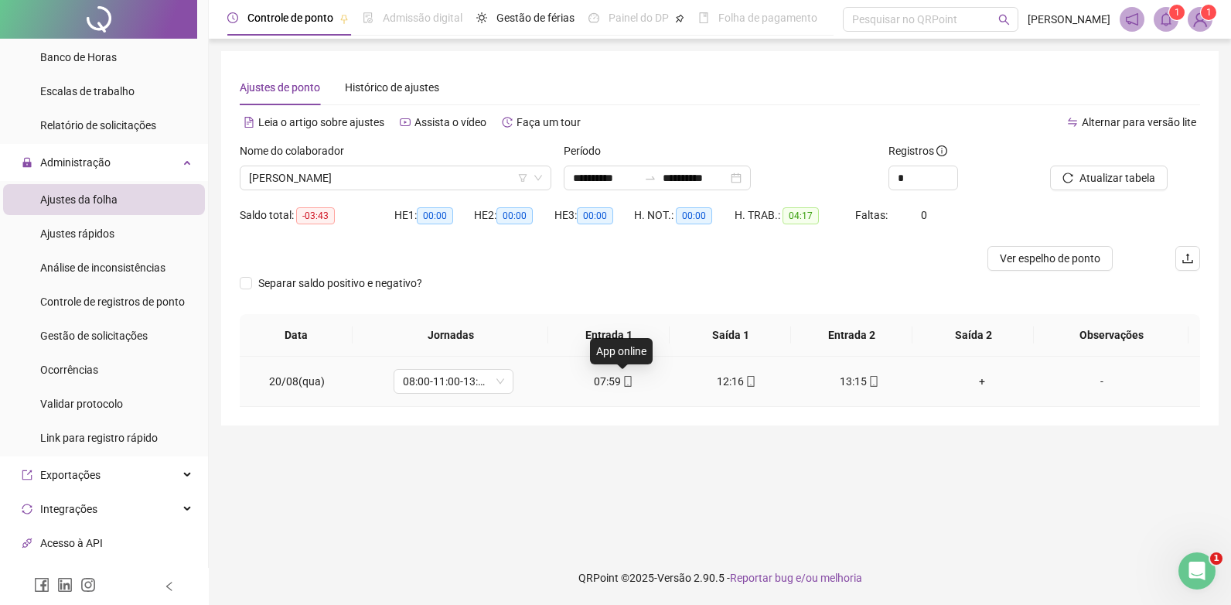
click at [623, 379] on icon "mobile" at bounding box center [628, 381] width 11 height 11
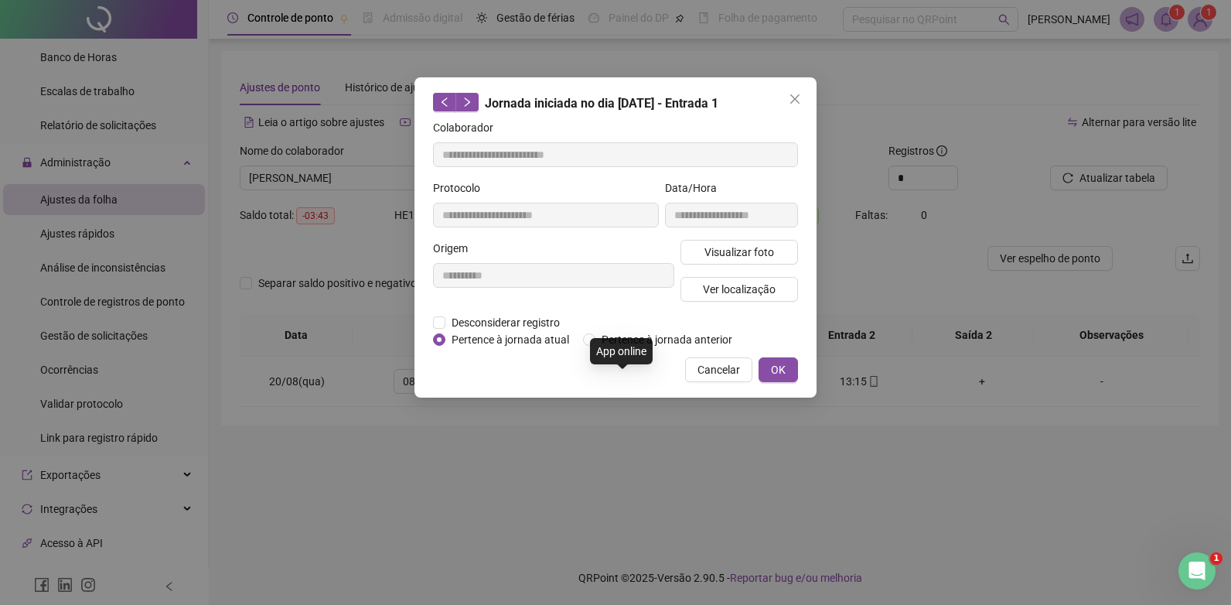
type input "**********"
click at [760, 252] on span "Visualizar foto" at bounding box center [740, 252] width 70 height 17
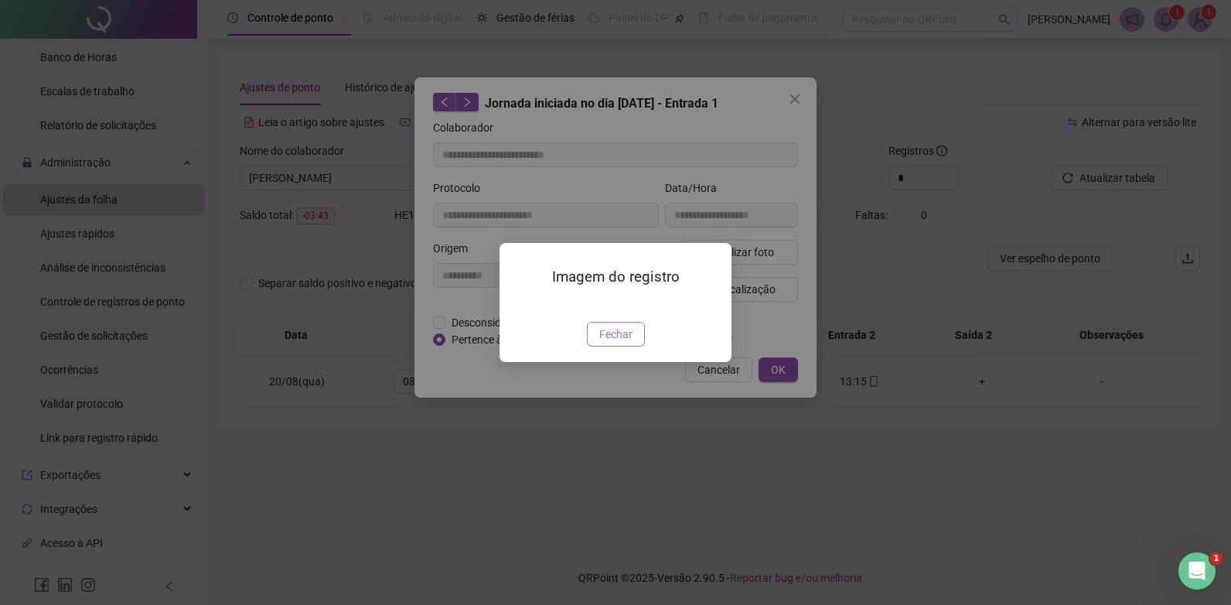
click at [606, 343] on span "Fechar" at bounding box center [615, 334] width 33 height 17
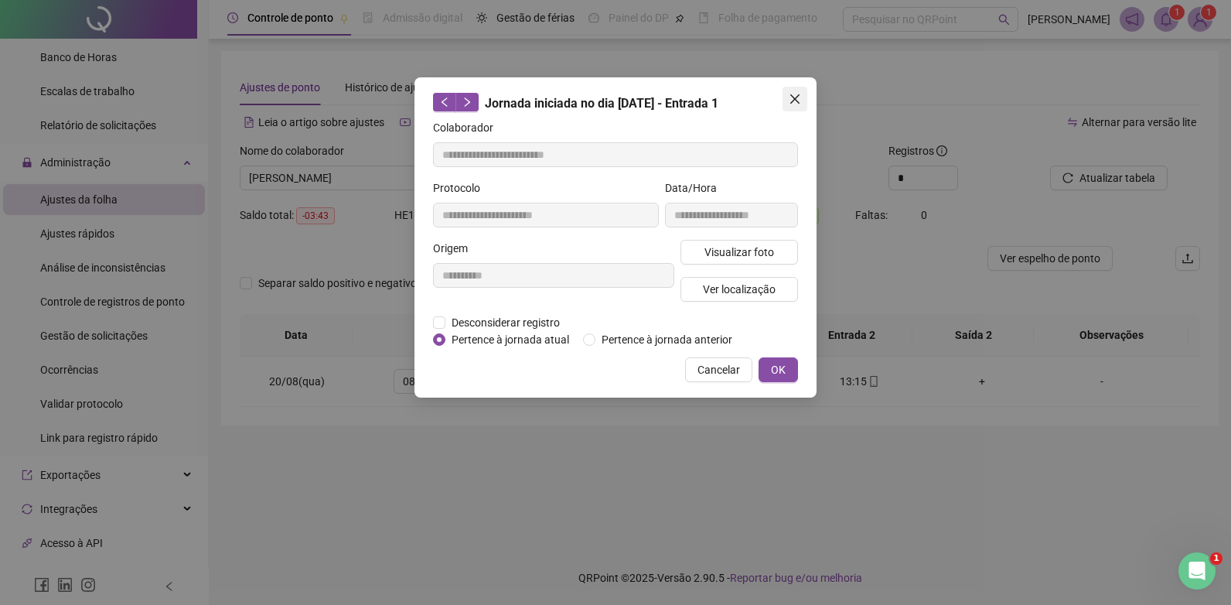
click at [797, 94] on icon "close" at bounding box center [795, 99] width 12 height 12
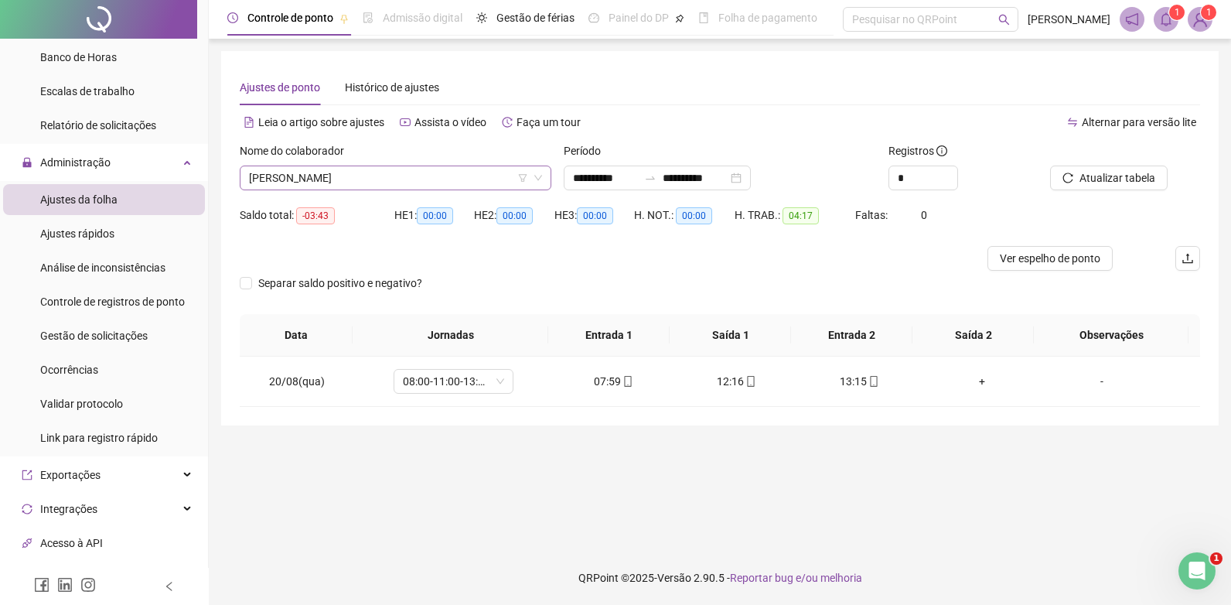
click at [336, 176] on span "[PERSON_NAME]" at bounding box center [395, 177] width 293 height 23
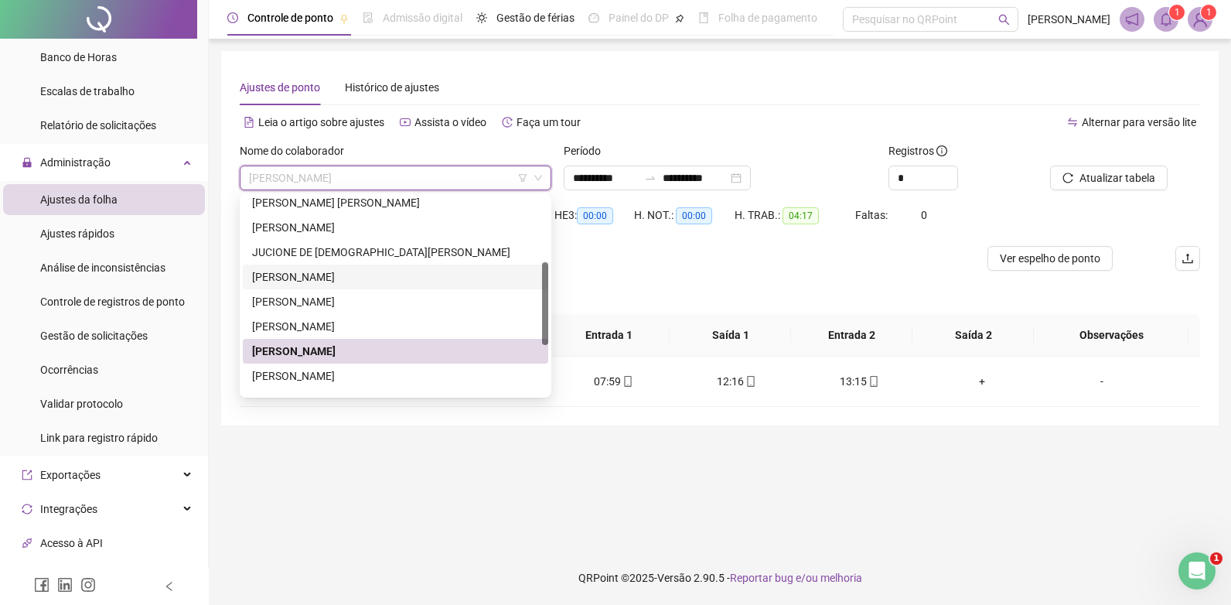
scroll to position [272, 0]
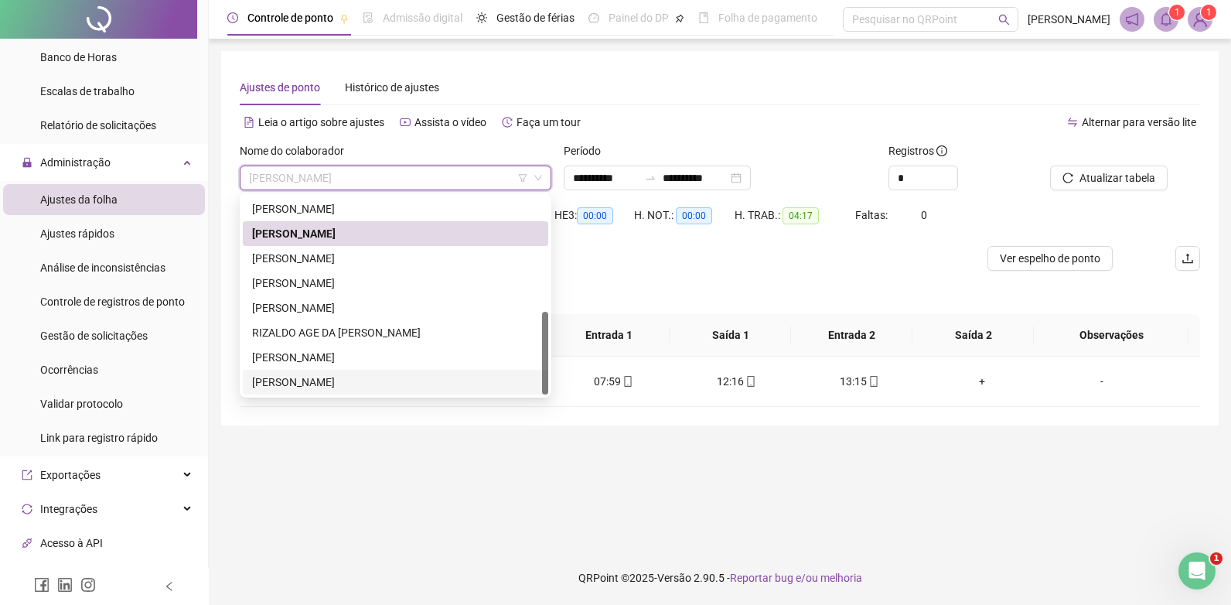
click at [292, 381] on div "[PERSON_NAME]" at bounding box center [395, 382] width 287 height 17
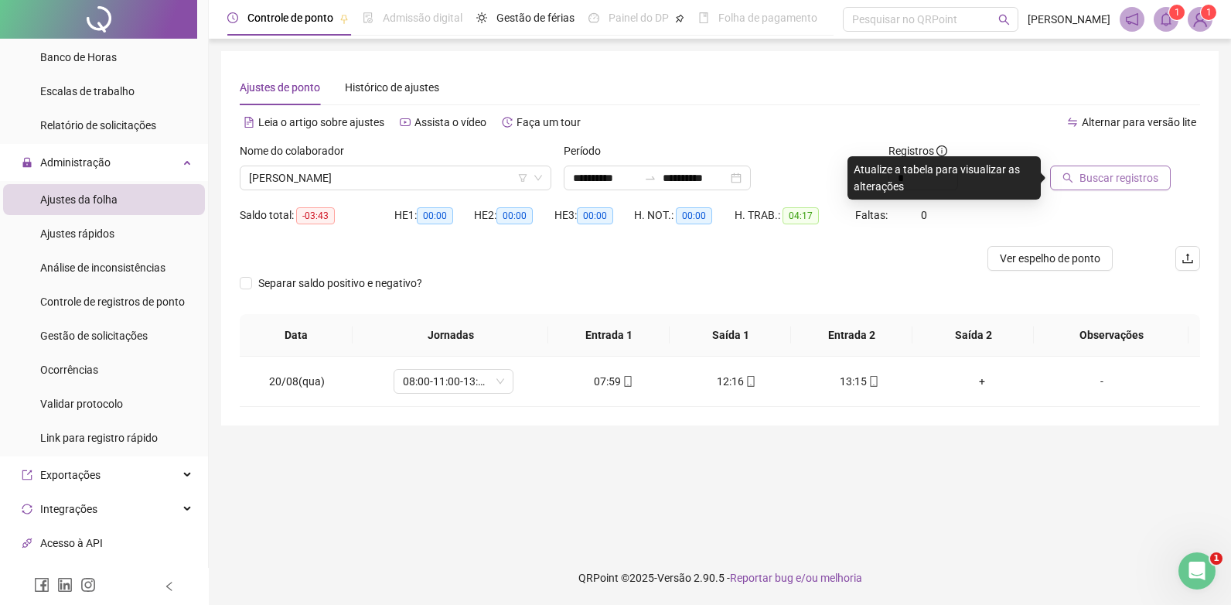
click at [1091, 177] on span "Buscar registros" at bounding box center [1119, 177] width 79 height 17
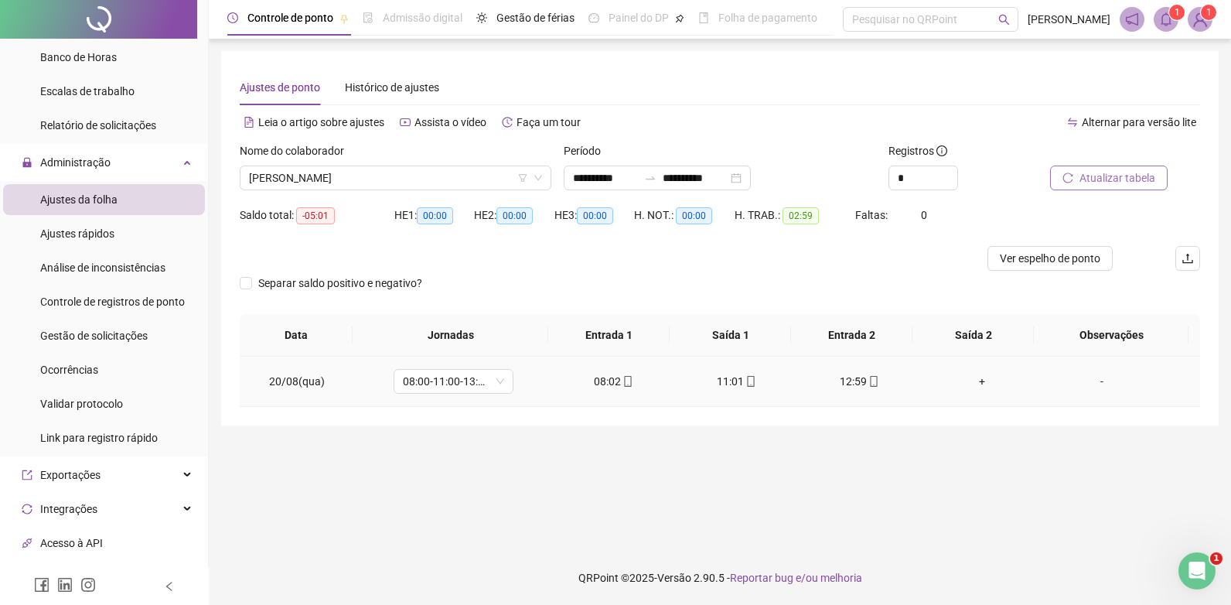
click at [622, 388] on div "08:02" at bounding box center [614, 381] width 98 height 17
type input "**********"
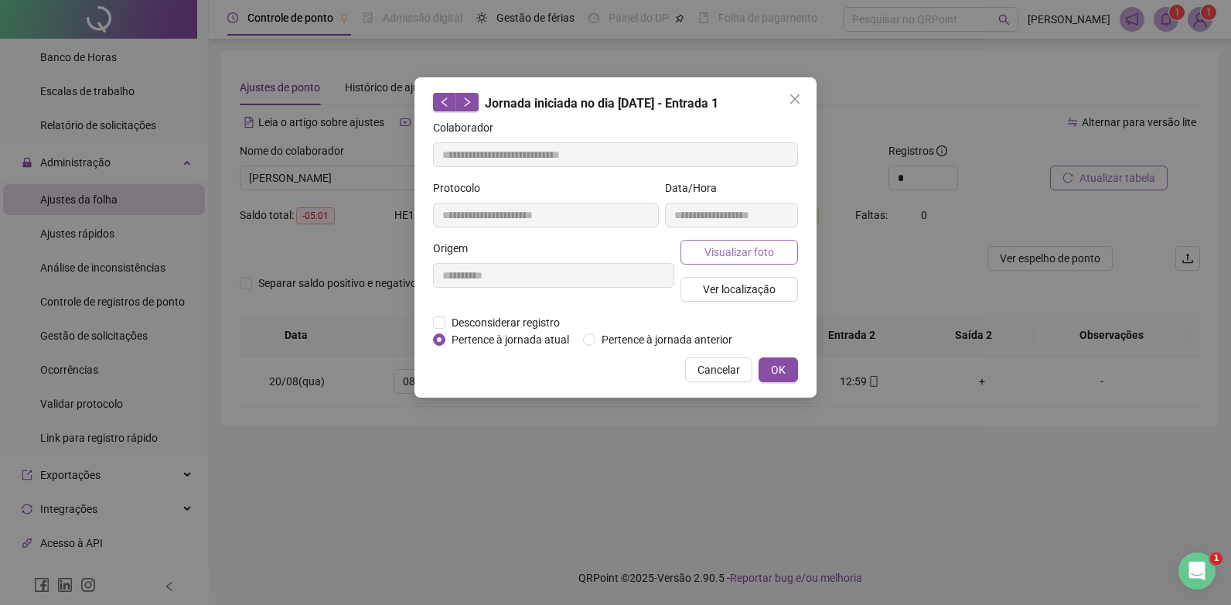
click at [739, 252] on span "Visualizar foto" at bounding box center [740, 252] width 70 height 17
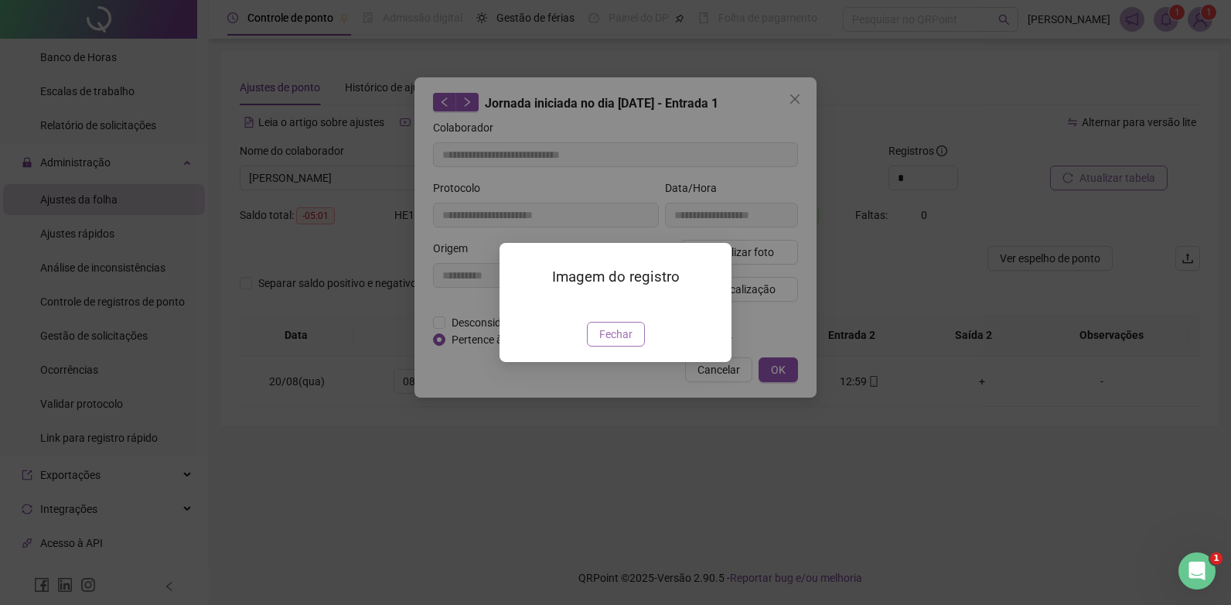
click at [607, 343] on span "Fechar" at bounding box center [615, 334] width 33 height 17
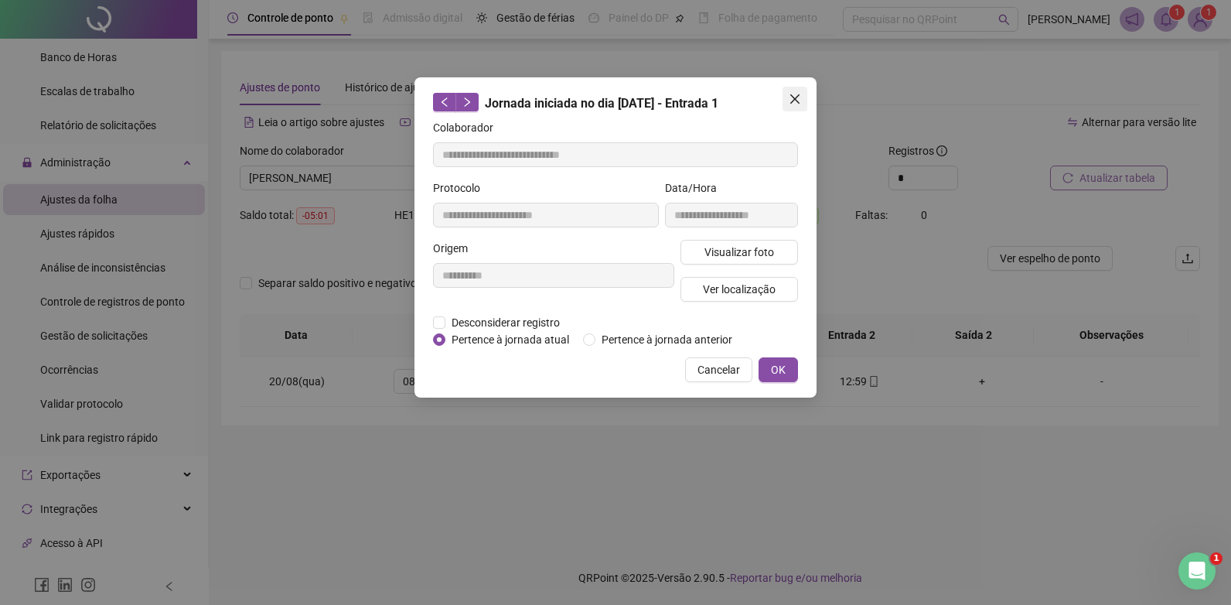
click at [803, 97] on span "Close" at bounding box center [795, 99] width 25 height 12
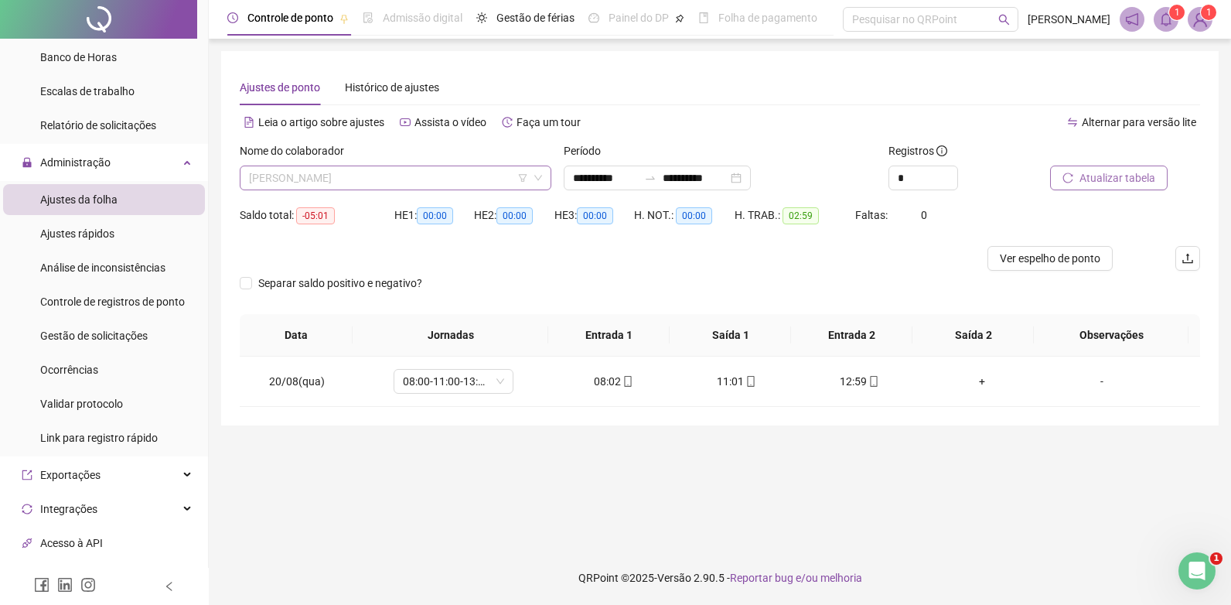
click at [464, 172] on span "[PERSON_NAME]" at bounding box center [395, 177] width 293 height 23
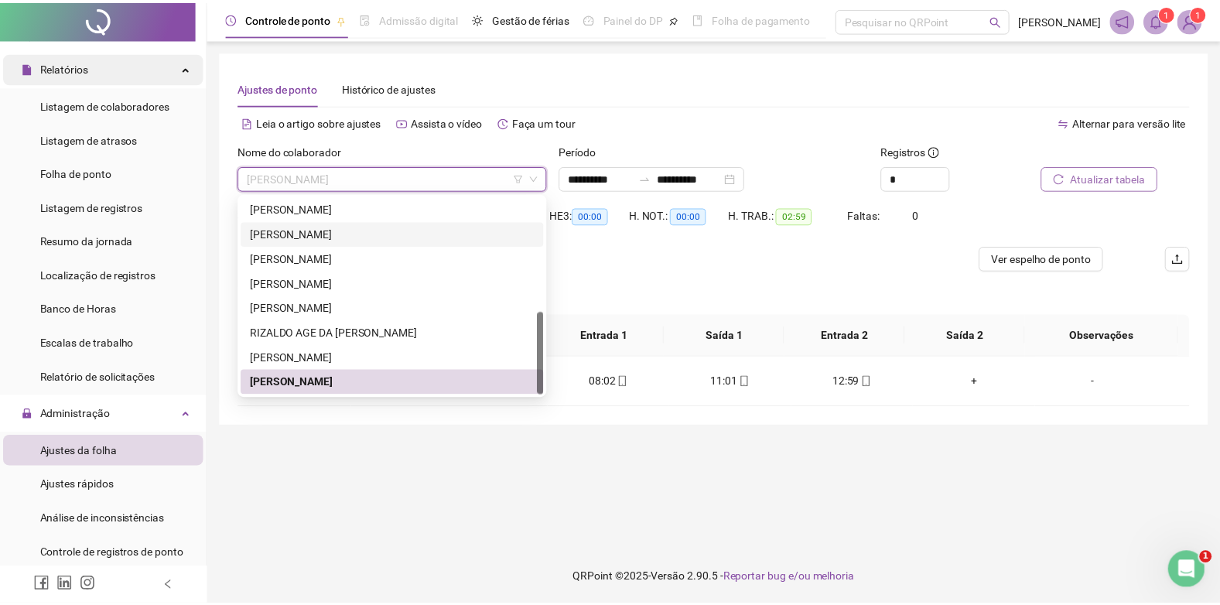
scroll to position [0, 0]
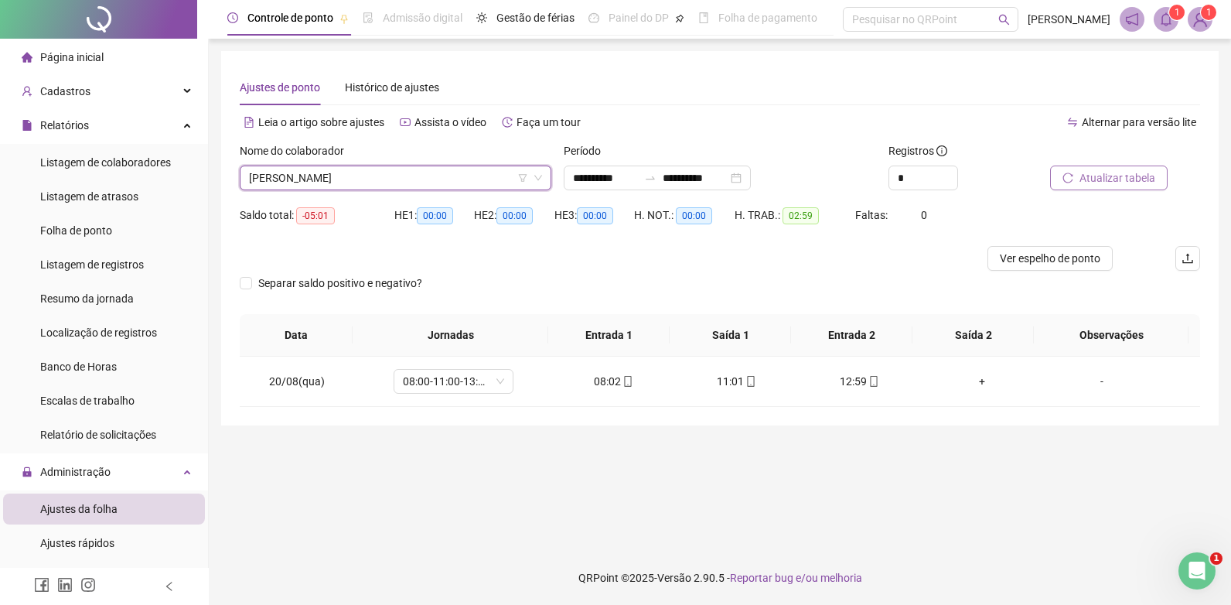
click at [56, 64] on div "Página inicial" at bounding box center [63, 57] width 82 height 31
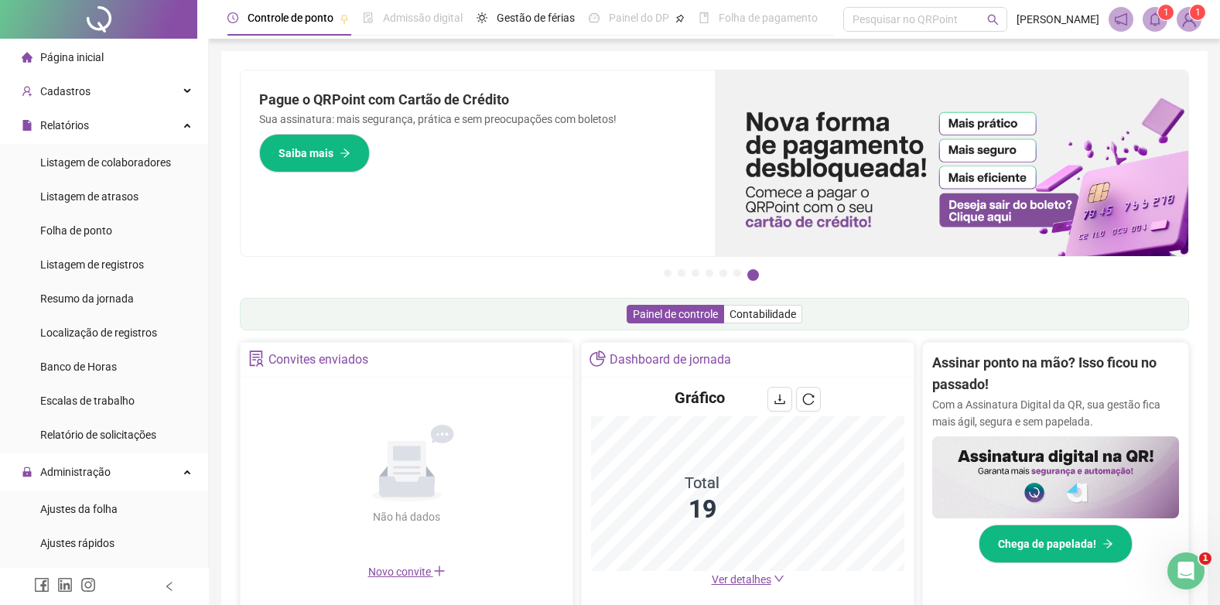
click at [53, 54] on span "Página inicial" at bounding box center [71, 57] width 63 height 12
click at [57, 124] on span "Relatórios" at bounding box center [64, 125] width 49 height 12
